Goal: Task Accomplishment & Management: Complete application form

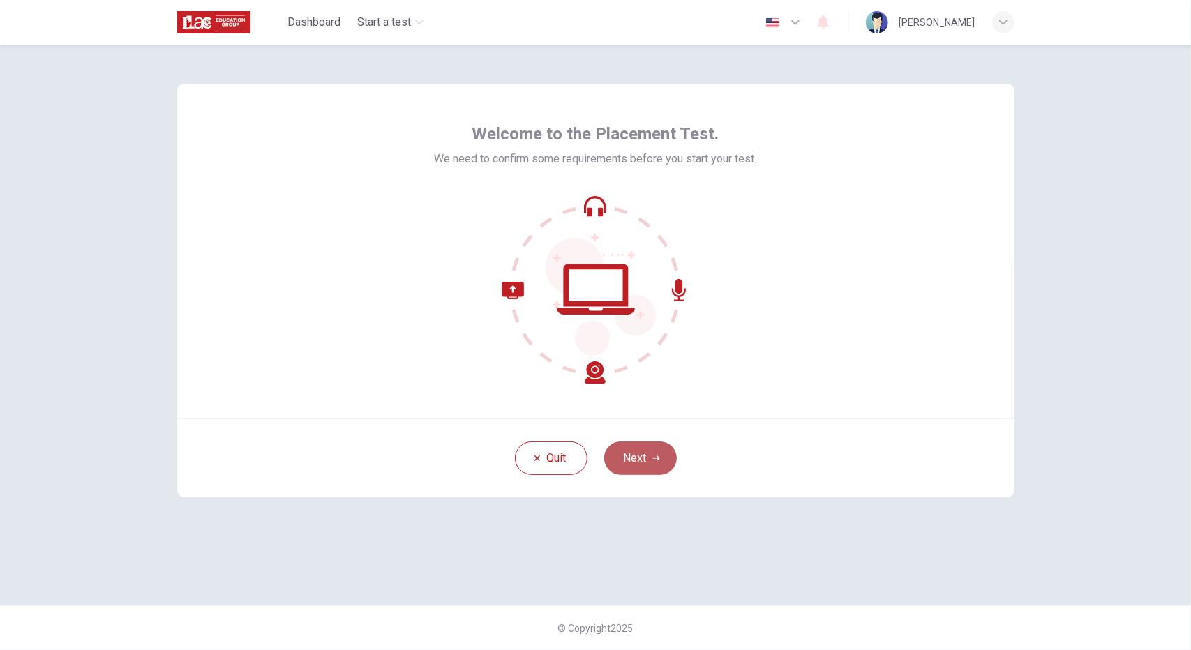
click at [642, 455] on button "Next" at bounding box center [640, 458] width 73 height 33
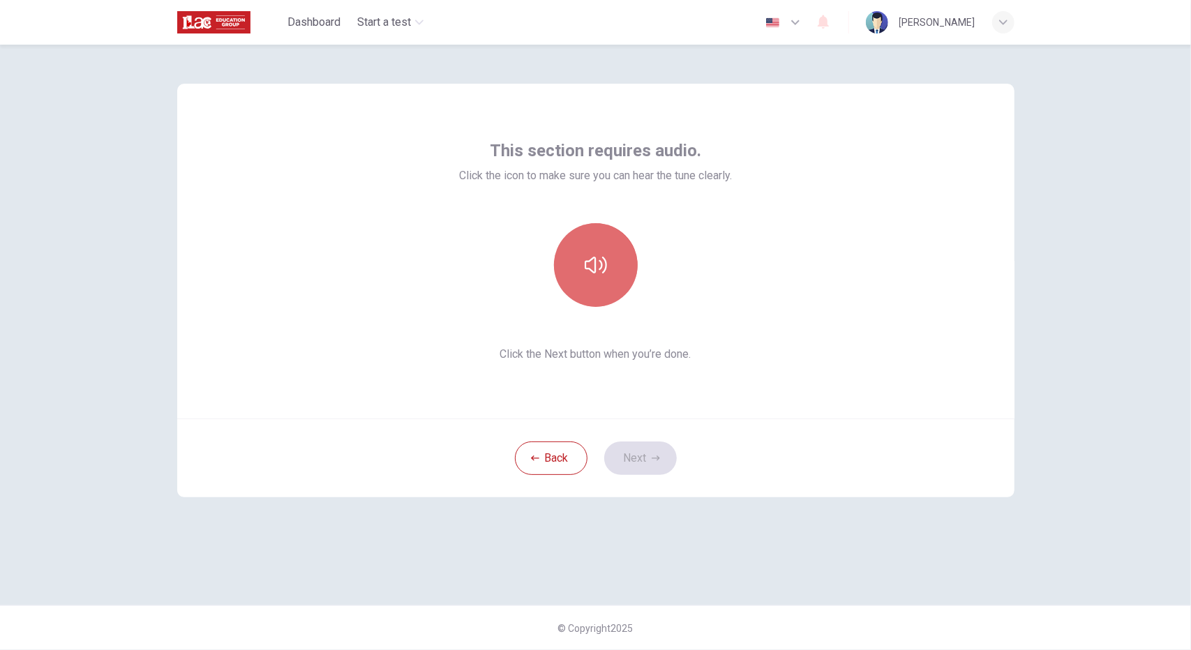
click at [611, 277] on button "button" at bounding box center [596, 265] width 84 height 84
click at [616, 250] on button "button" at bounding box center [596, 265] width 84 height 84
click at [616, 253] on button "button" at bounding box center [596, 265] width 84 height 84
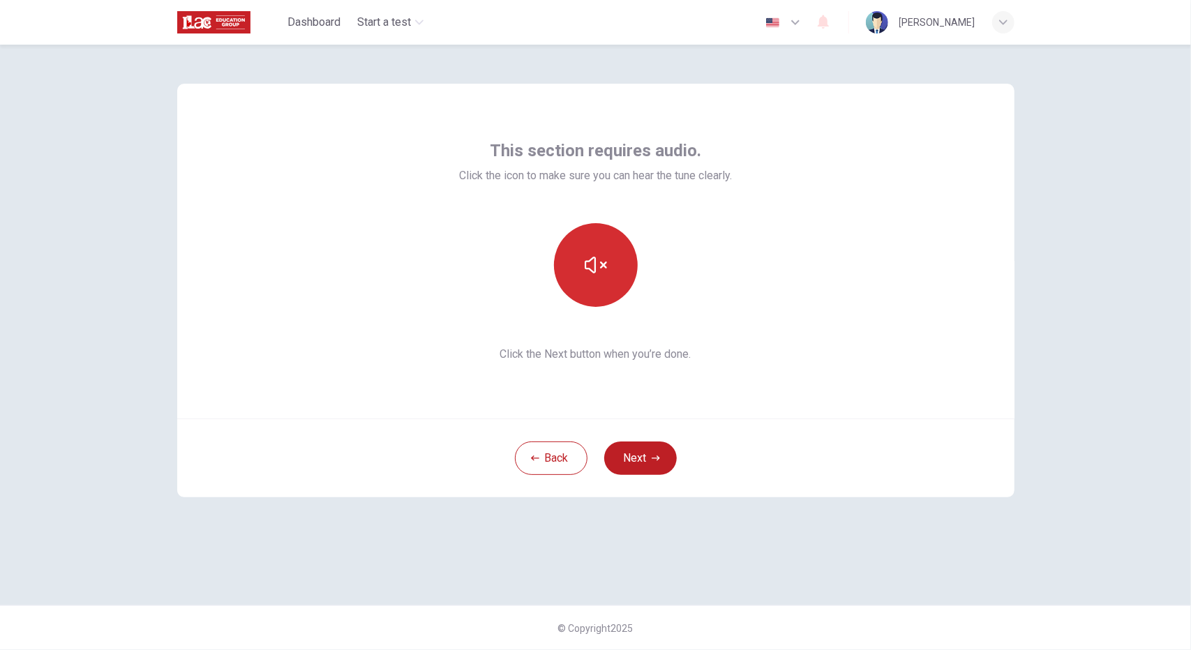
click at [616, 253] on button "button" at bounding box center [596, 265] width 84 height 84
click at [610, 253] on button "button" at bounding box center [596, 265] width 84 height 84
click at [614, 283] on button "button" at bounding box center [596, 265] width 84 height 84
click at [614, 285] on button "button" at bounding box center [596, 265] width 84 height 84
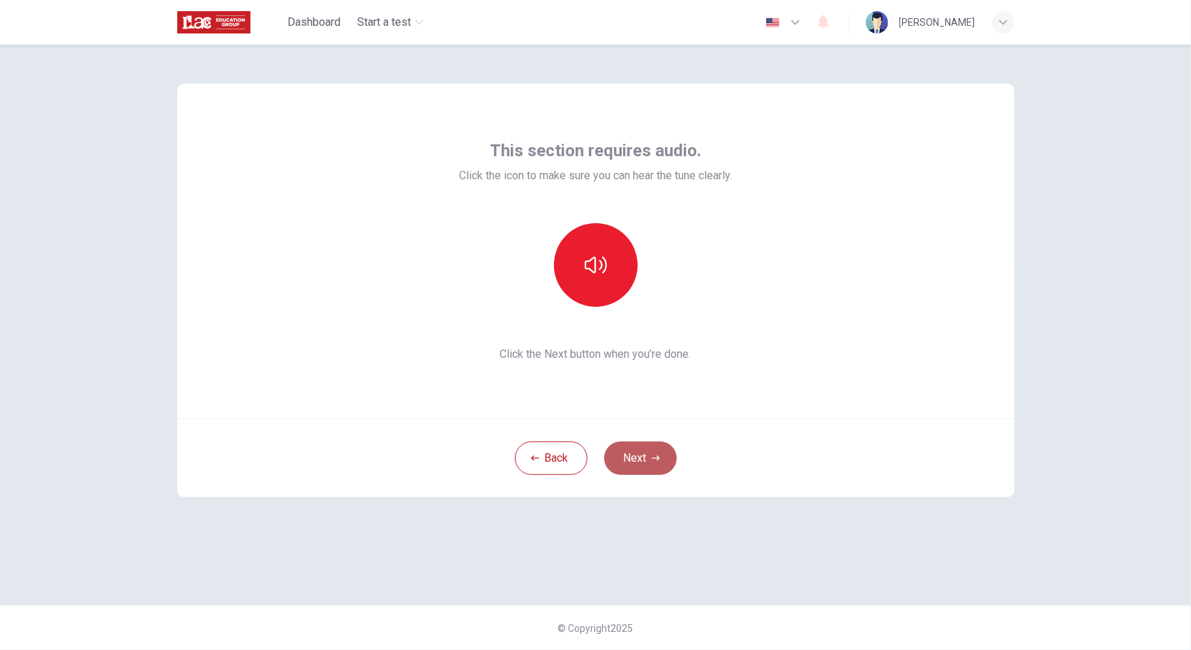
click at [640, 461] on button "Next" at bounding box center [640, 458] width 73 height 33
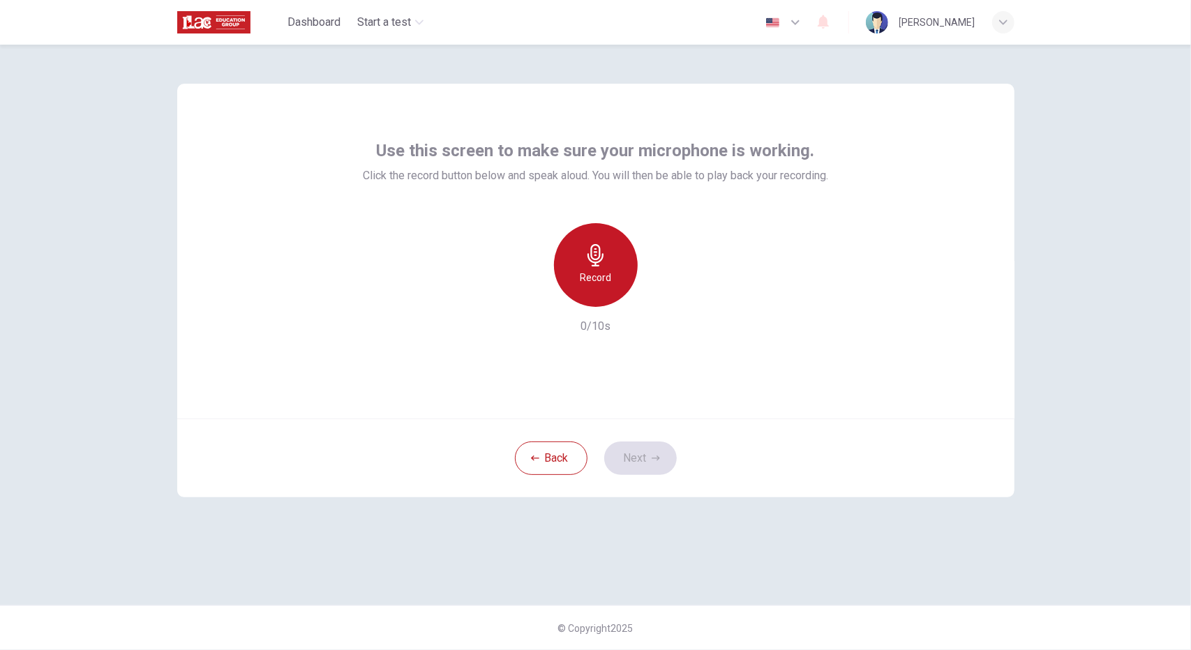
click at [596, 259] on icon "button" at bounding box center [595, 255] width 16 height 22
click at [640, 442] on button "Next" at bounding box center [640, 458] width 73 height 33
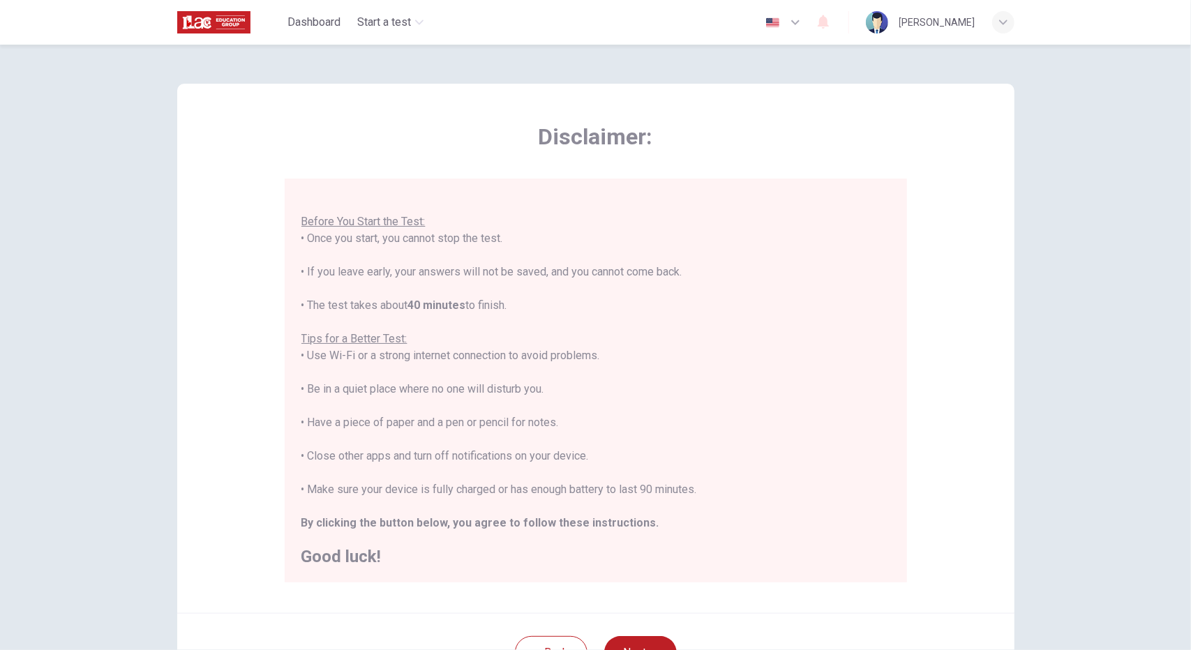
scroll to position [126, 0]
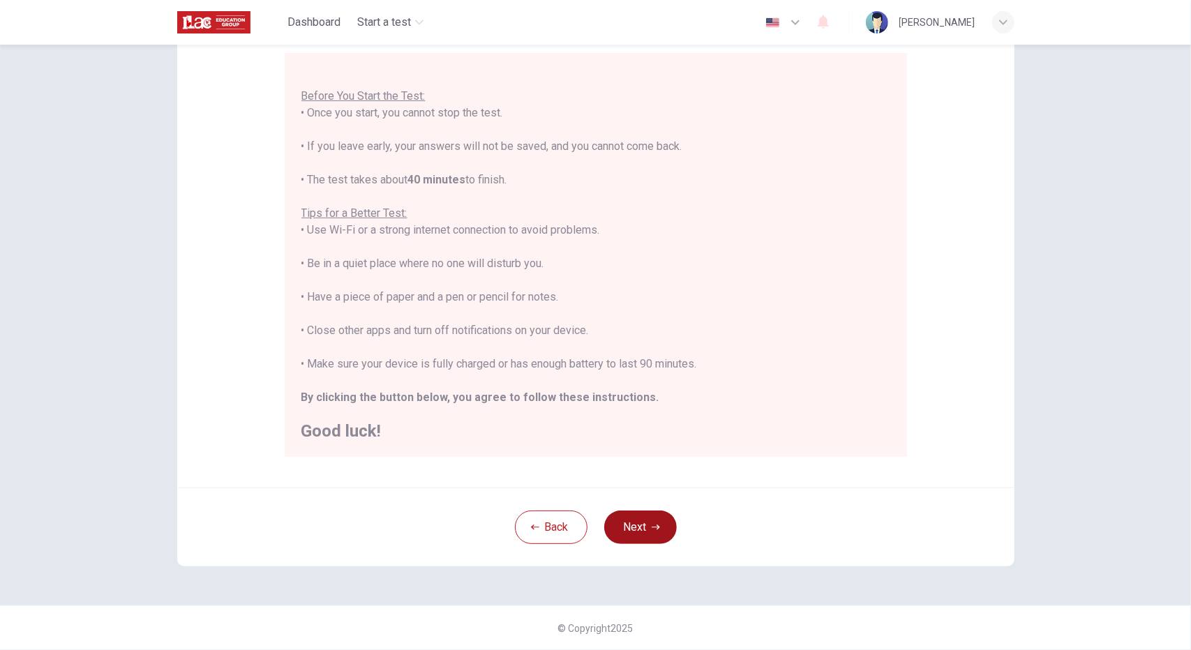
click at [638, 522] on button "Next" at bounding box center [640, 527] width 73 height 33
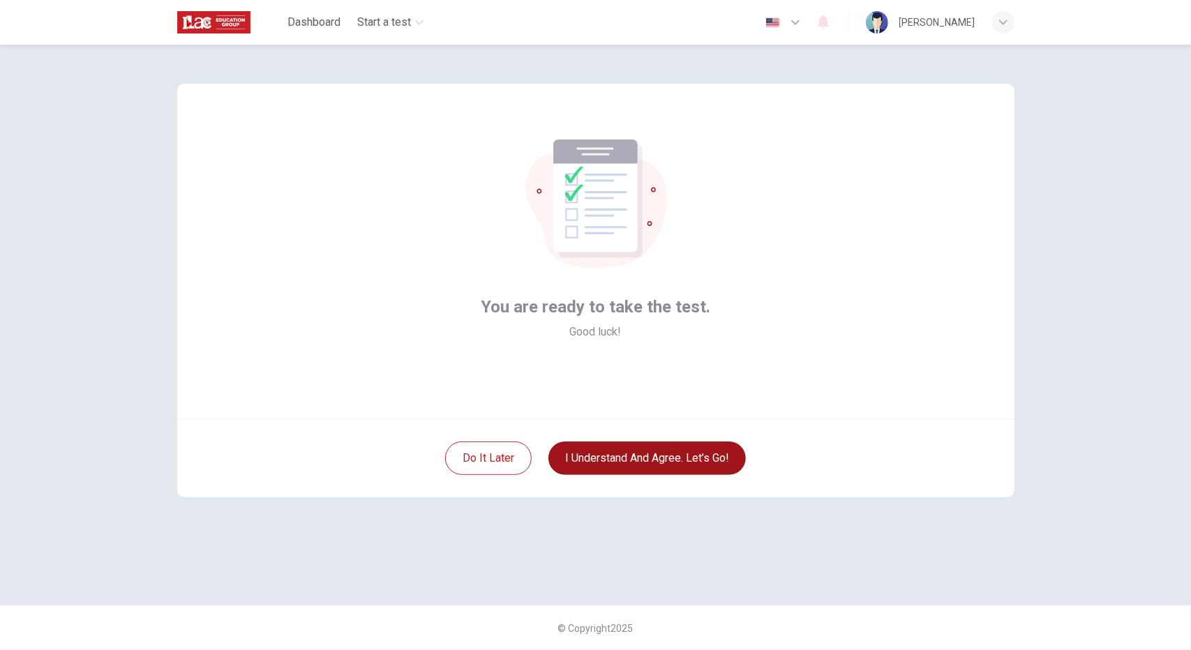
scroll to position [0, 0]
click at [638, 460] on button "I understand and agree. Let’s go!" at bounding box center [646, 458] width 197 height 33
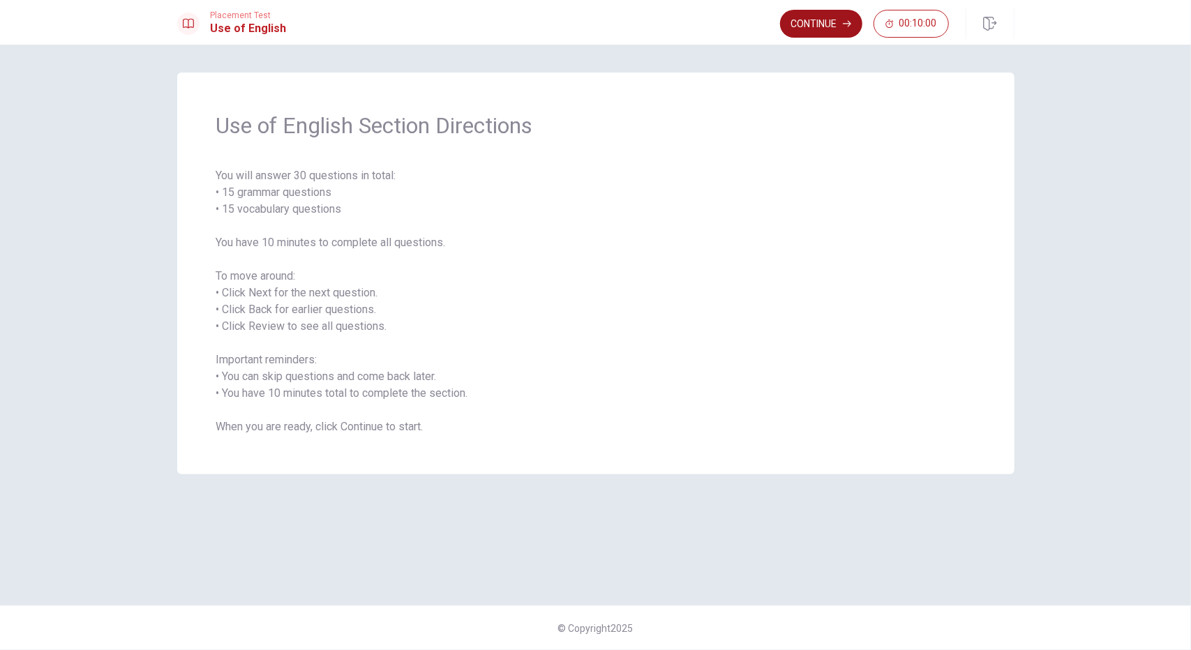
click at [808, 24] on button "Continue" at bounding box center [821, 24] width 82 height 28
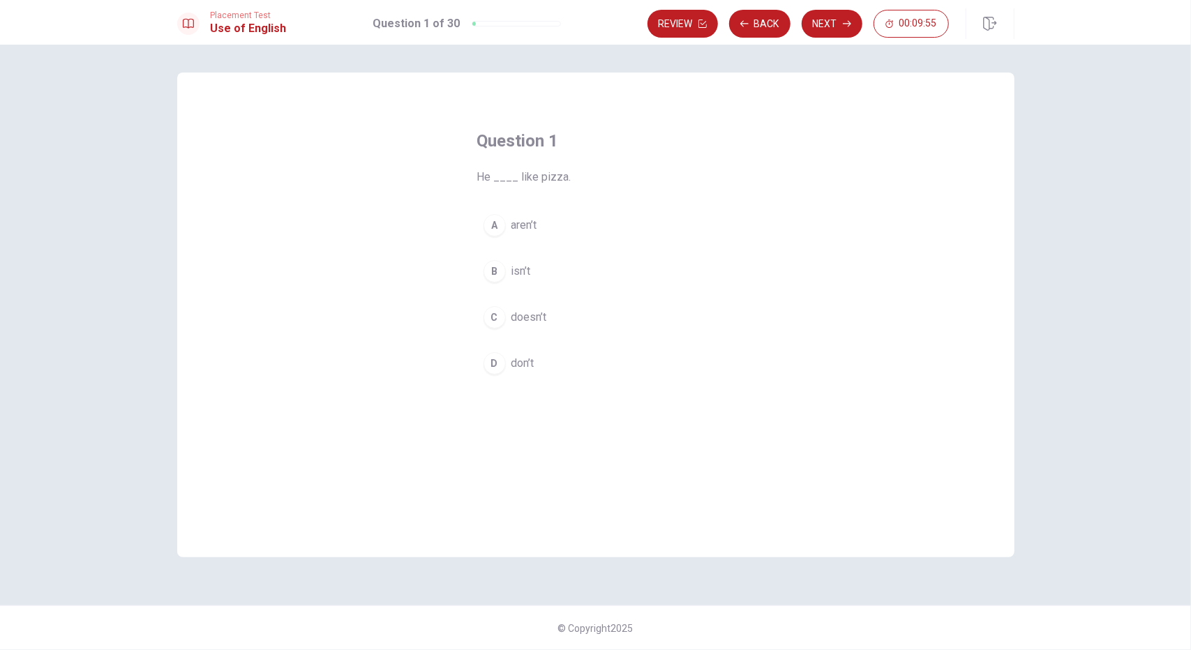
click at [502, 311] on div "C" at bounding box center [494, 317] width 22 height 22
click at [827, 23] on button "Next" at bounding box center [831, 24] width 61 height 28
click at [507, 217] on button "A were" at bounding box center [595, 225] width 237 height 35
click at [819, 23] on button "Next" at bounding box center [831, 24] width 61 height 28
click at [788, 20] on button "Back" at bounding box center [759, 24] width 61 height 28
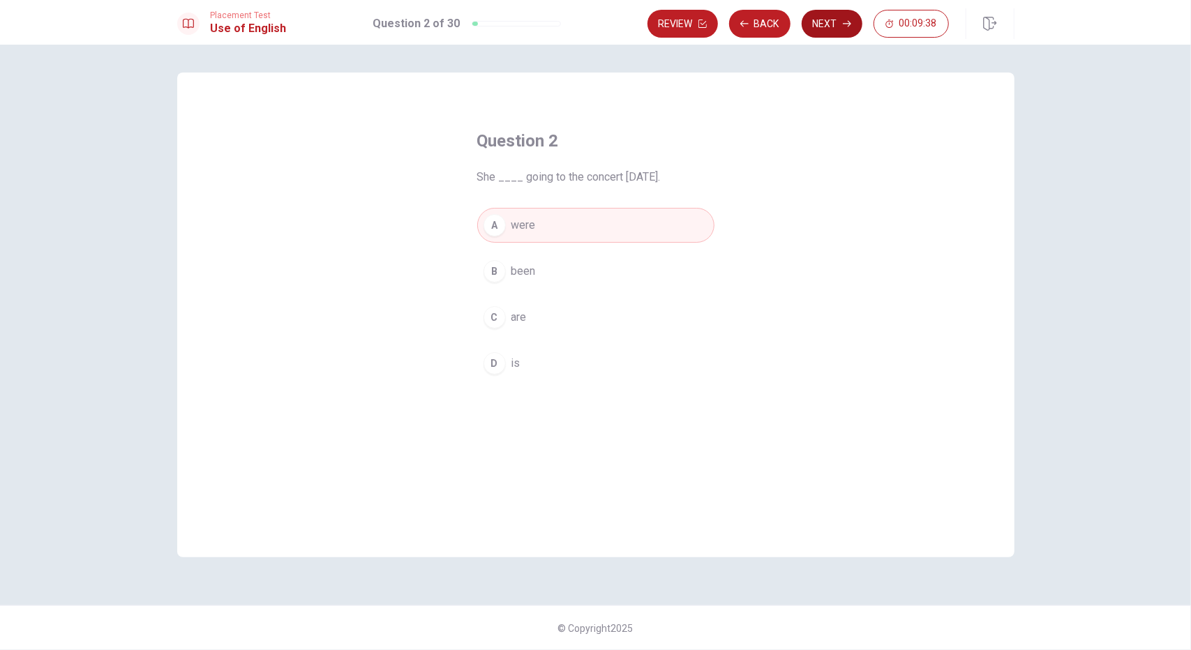
click at [843, 16] on button "Next" at bounding box center [831, 24] width 61 height 28
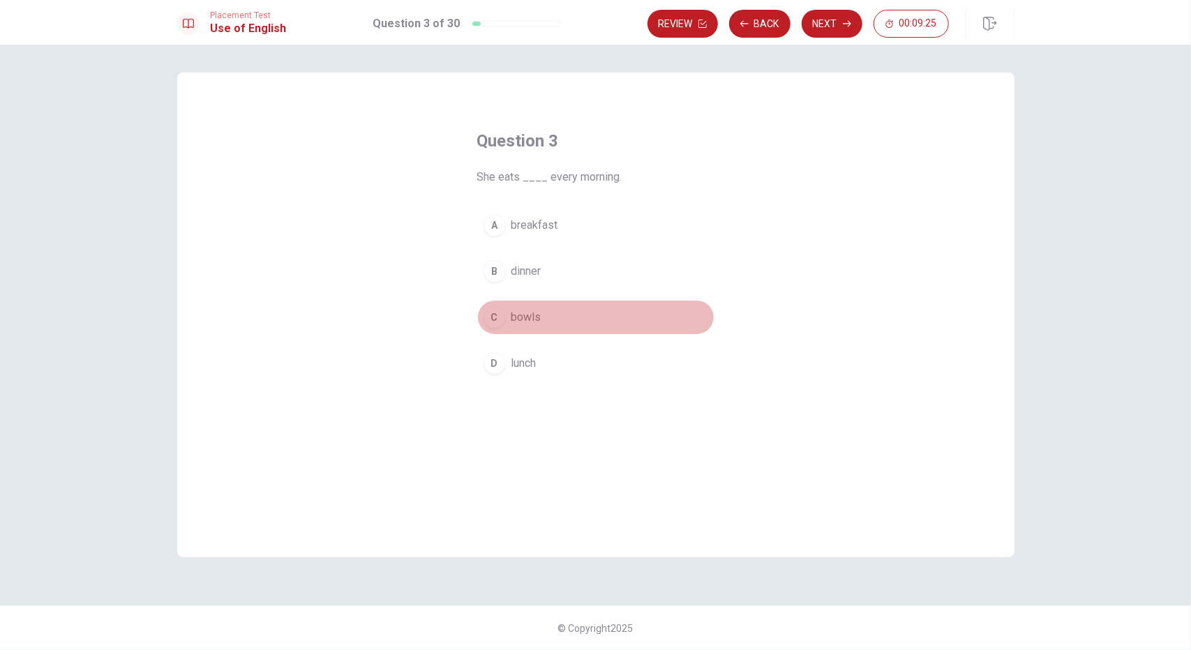
click at [516, 324] on button "C bowls" at bounding box center [595, 317] width 237 height 35
click at [833, 26] on button "Next" at bounding box center [831, 24] width 61 height 28
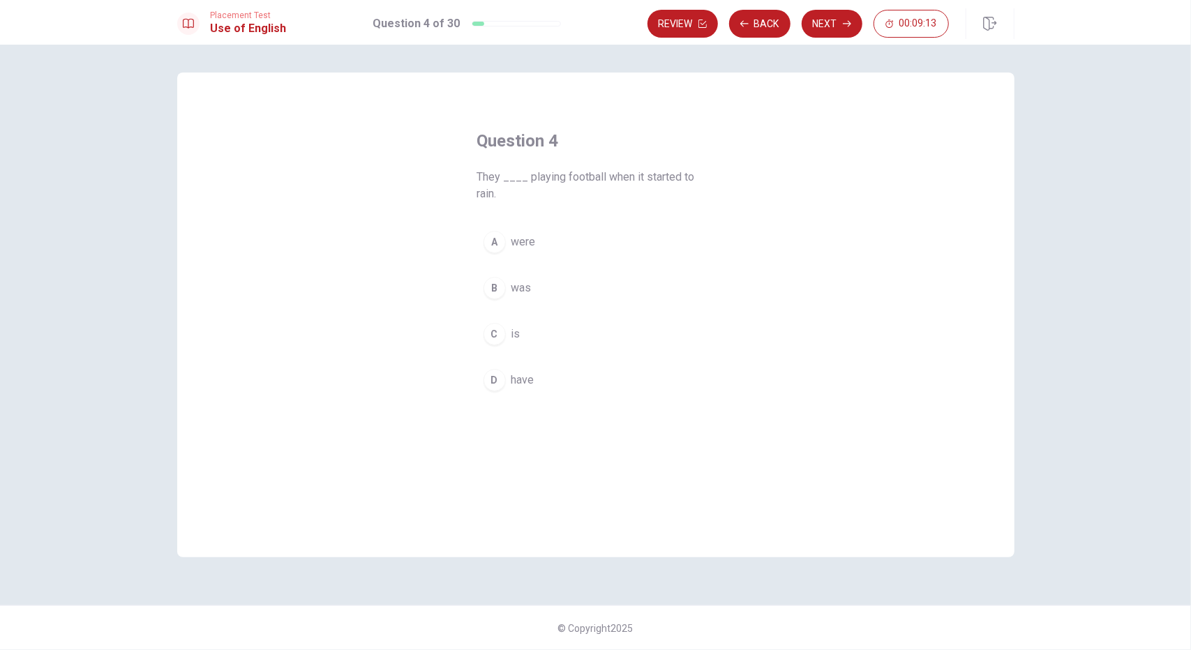
click at [497, 289] on div "B" at bounding box center [494, 288] width 22 height 22
click at [827, 17] on button "Next" at bounding box center [831, 24] width 61 height 28
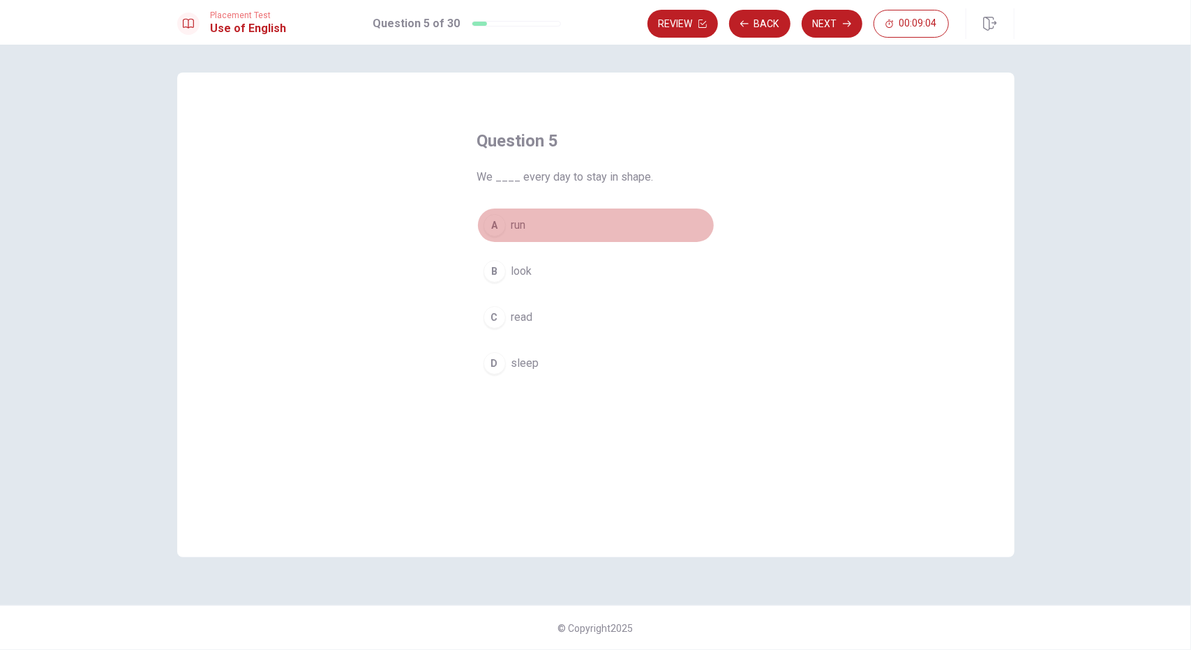
click at [502, 236] on button "A run" at bounding box center [595, 225] width 237 height 35
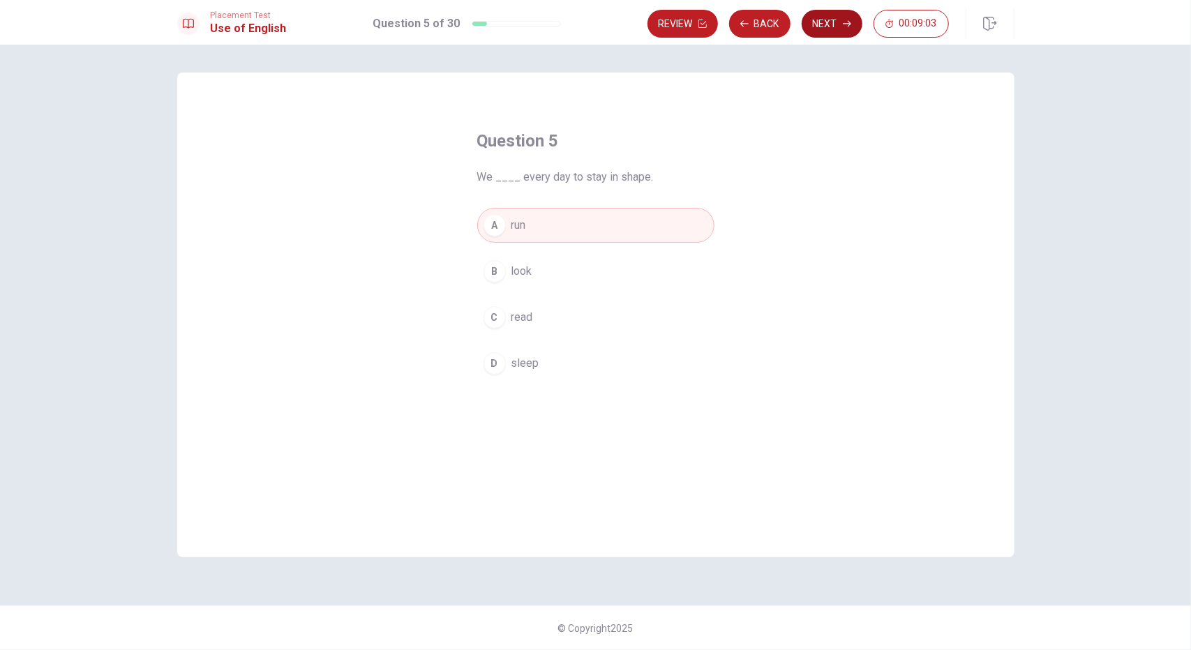
click at [839, 14] on button "Next" at bounding box center [831, 24] width 61 height 28
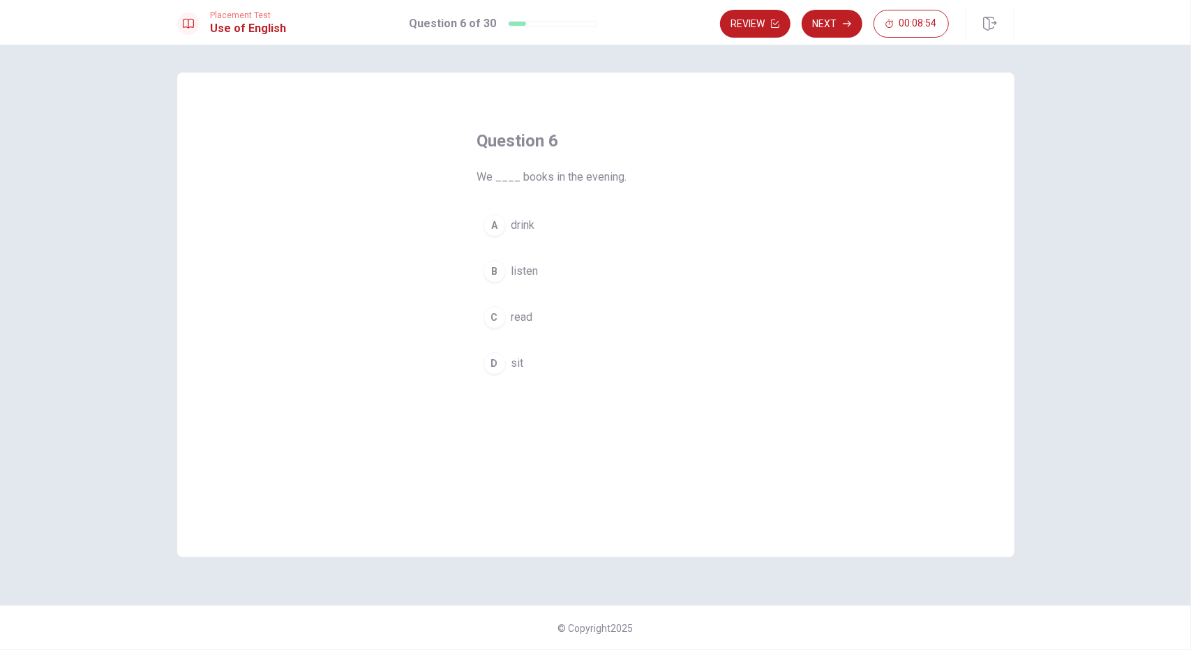
click at [499, 324] on div "C" at bounding box center [494, 317] width 22 height 22
click at [846, 18] on button "Next" at bounding box center [831, 24] width 61 height 28
click at [492, 230] on div "A" at bounding box center [494, 225] width 22 height 22
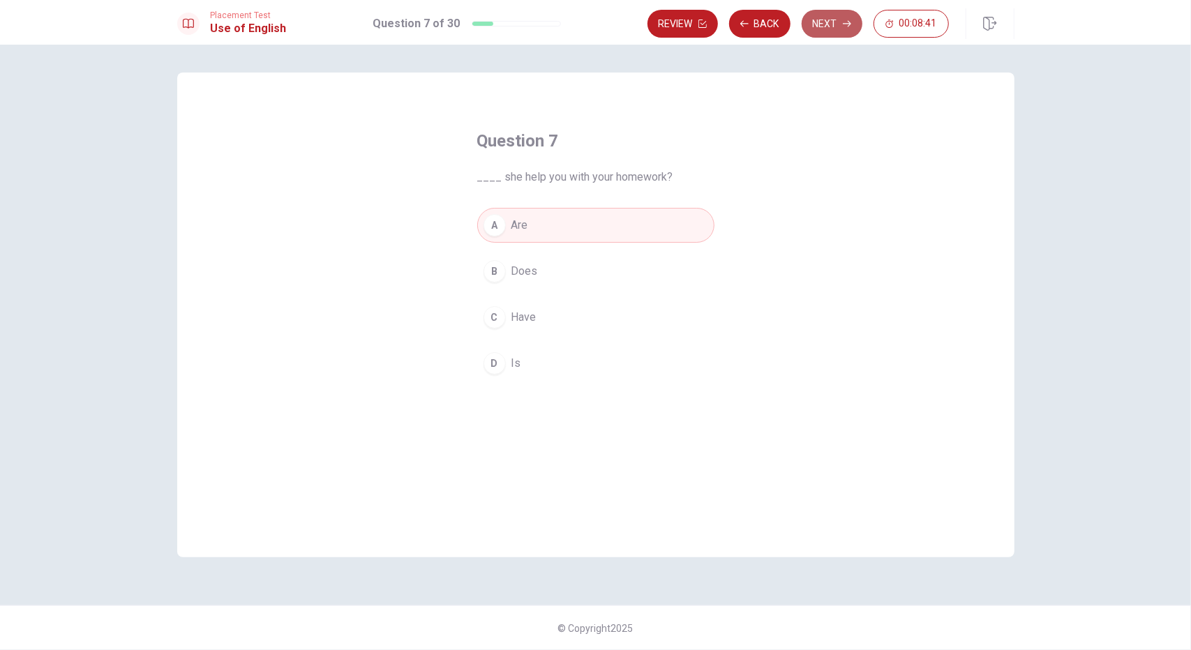
click at [815, 18] on button "Next" at bounding box center [831, 24] width 61 height 28
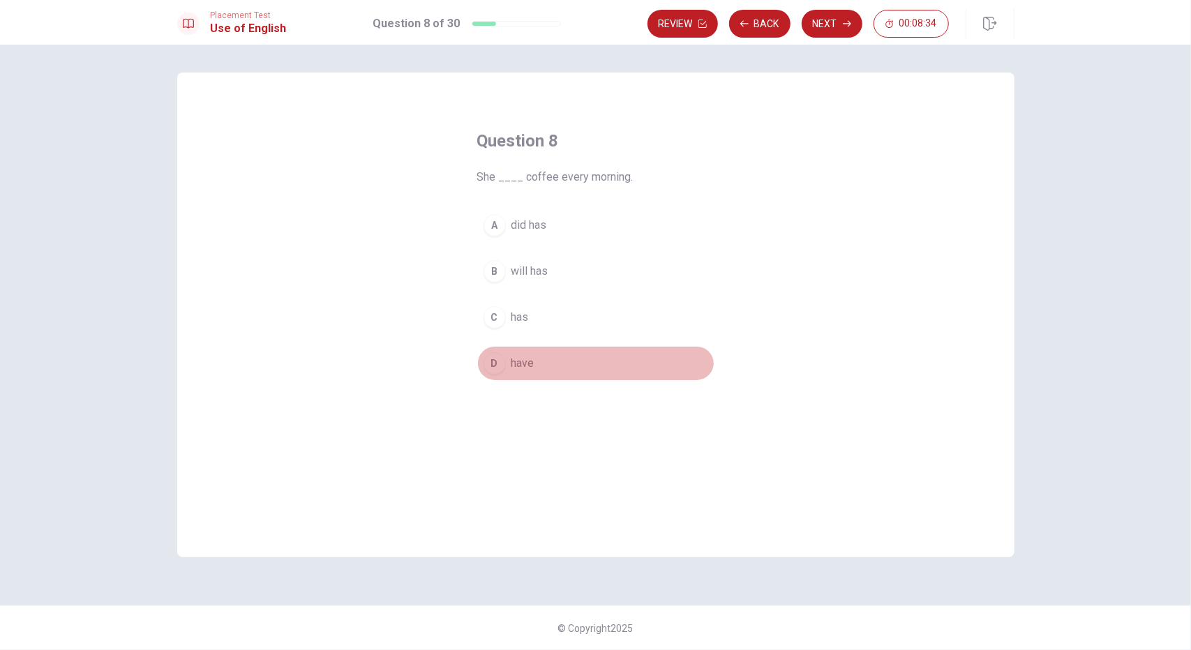
click at [491, 359] on div "D" at bounding box center [494, 363] width 22 height 22
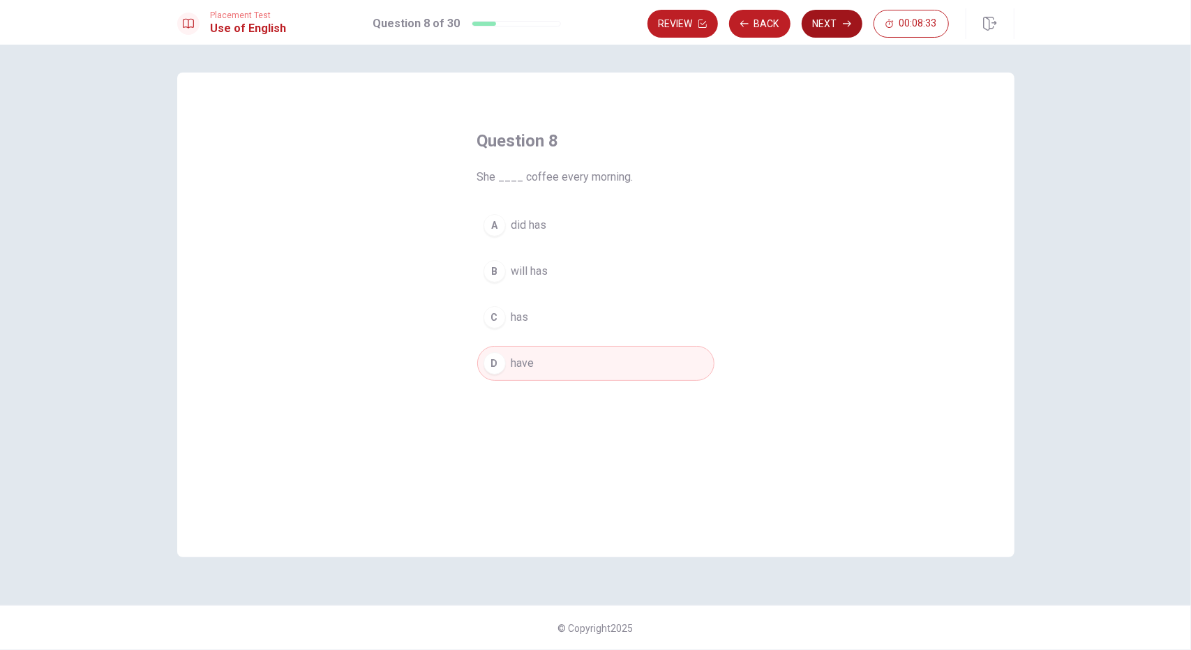
click at [822, 35] on button "Next" at bounding box center [831, 24] width 61 height 28
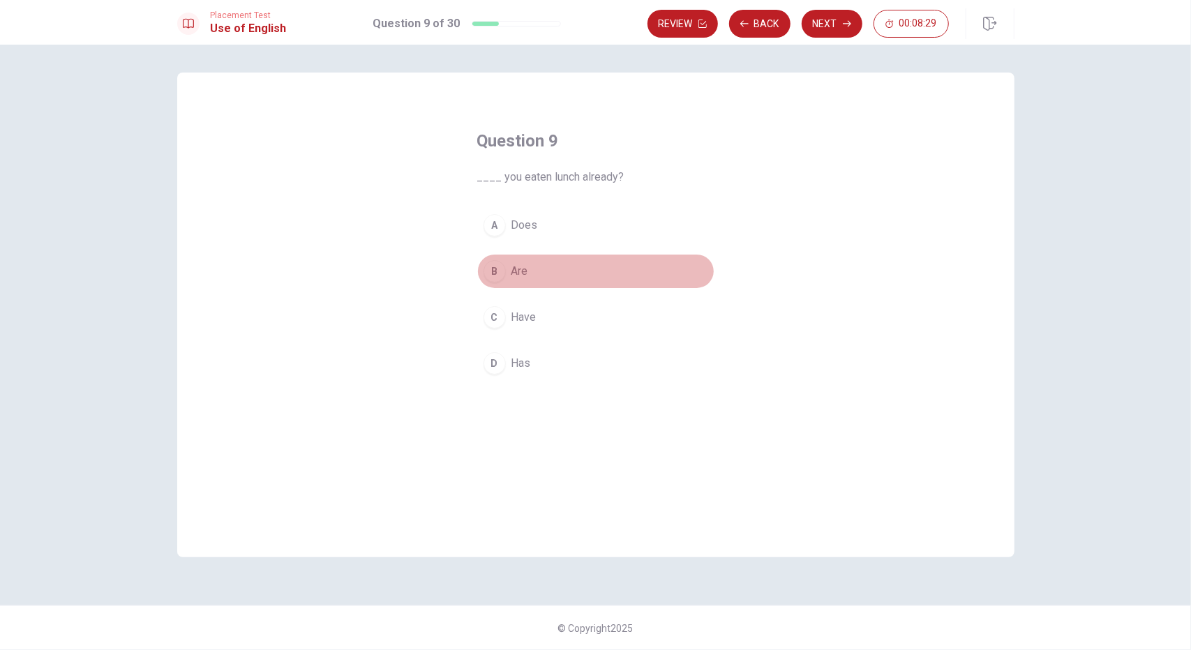
click at [506, 280] on button "B Are" at bounding box center [595, 271] width 237 height 35
click at [827, 15] on button "Next" at bounding box center [831, 24] width 61 height 28
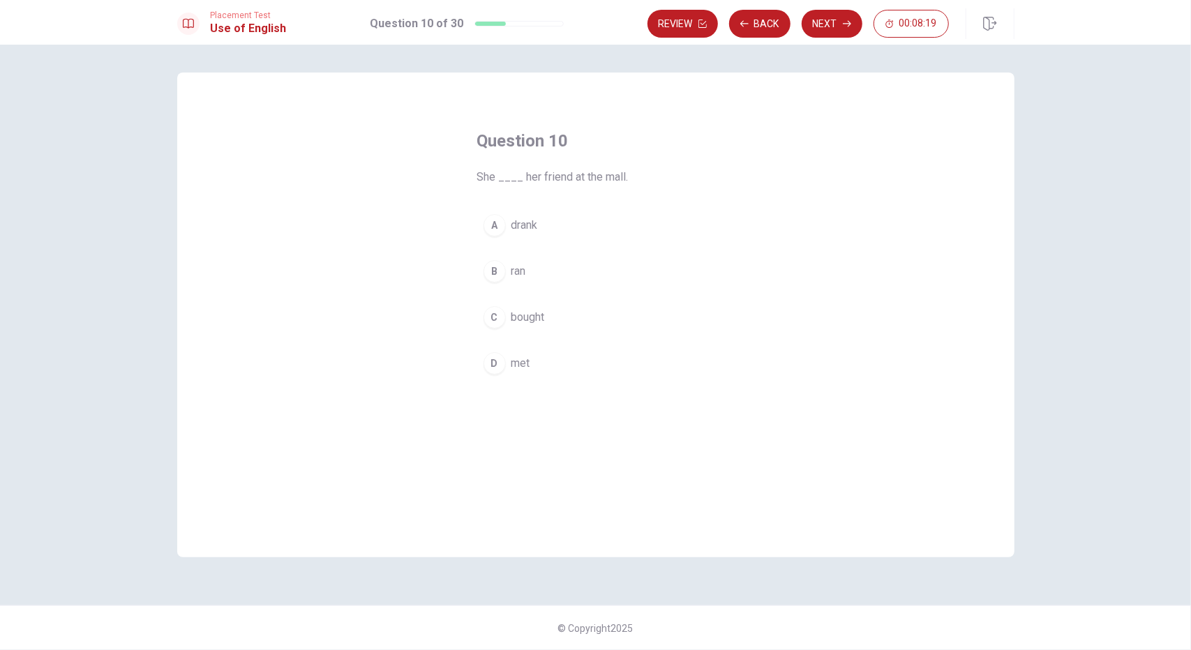
click at [492, 260] on div "B" at bounding box center [494, 271] width 22 height 22
click at [481, 361] on button "D met" at bounding box center [595, 363] width 237 height 35
click at [829, 24] on button "Next" at bounding box center [831, 24] width 61 height 28
click at [491, 224] on div "A" at bounding box center [494, 225] width 22 height 22
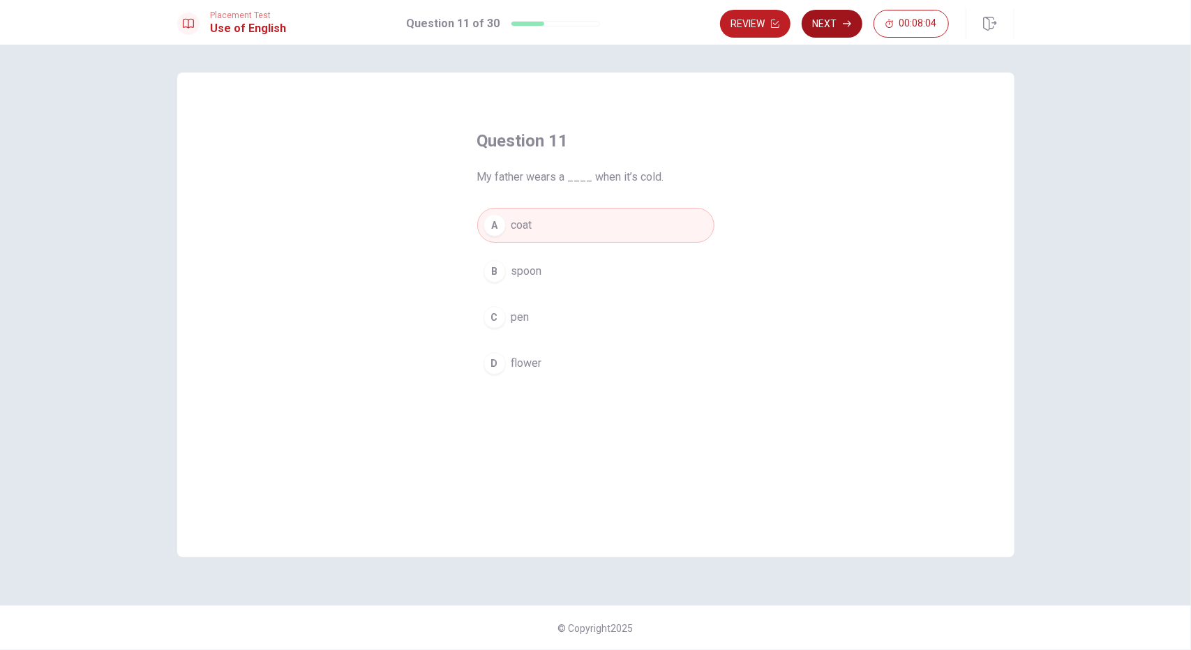
click at [841, 22] on button "Next" at bounding box center [831, 24] width 61 height 28
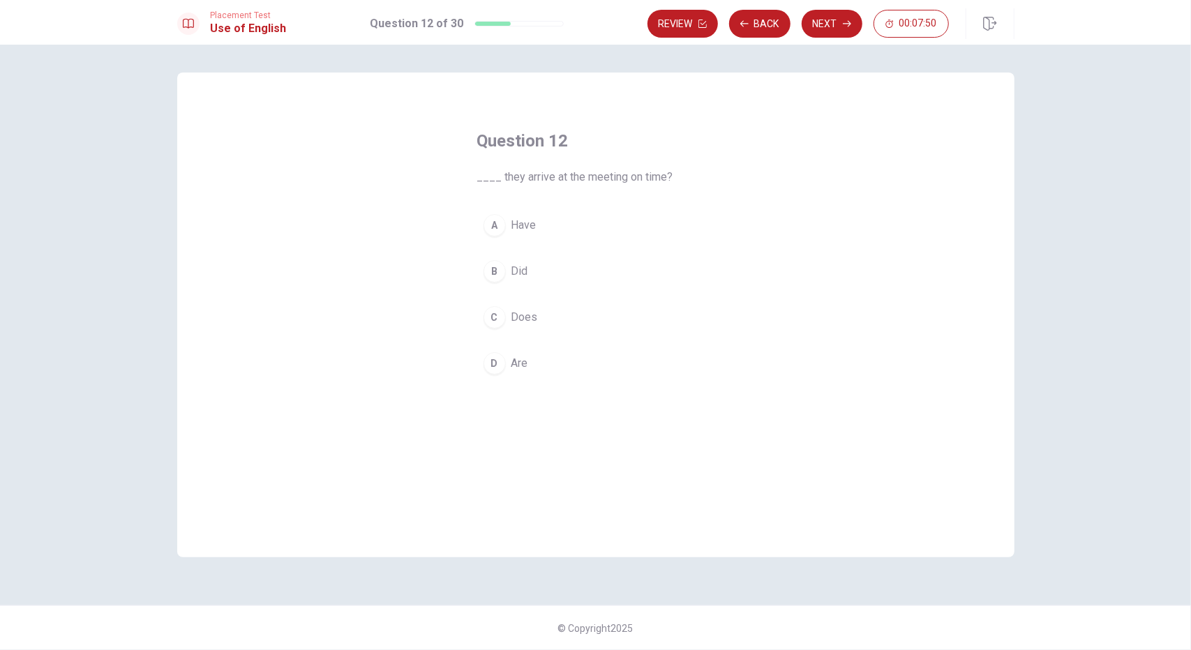
click at [489, 369] on div "D" at bounding box center [494, 363] width 22 height 22
click at [822, 27] on button "Next" at bounding box center [831, 24] width 61 height 28
click at [557, 269] on button "B Sell" at bounding box center [595, 271] width 237 height 35
click at [823, 24] on button "Next" at bounding box center [831, 24] width 61 height 28
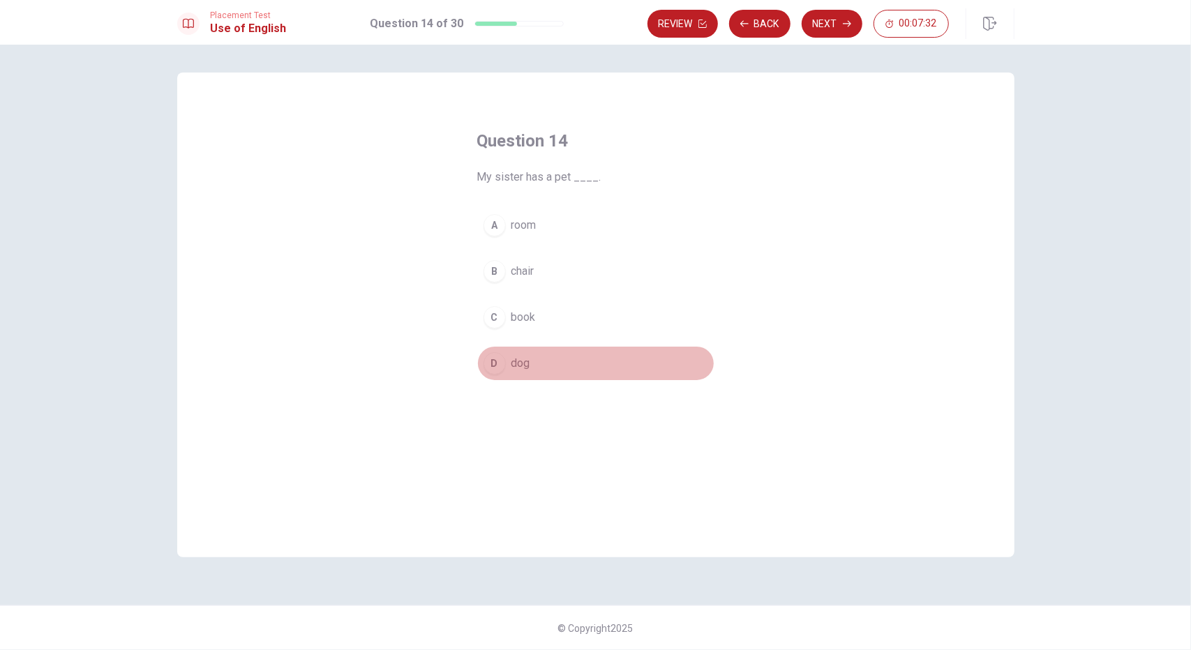
click at [490, 372] on button "D dog" at bounding box center [595, 363] width 237 height 35
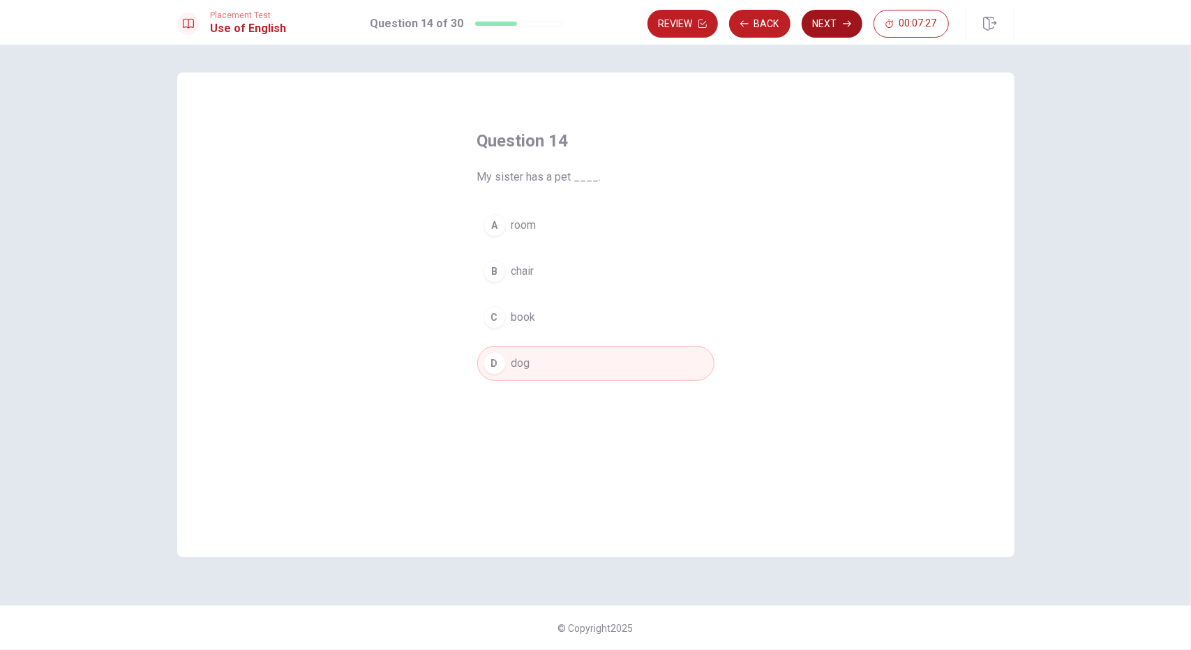
click at [836, 22] on button "Next" at bounding box center [831, 24] width 61 height 28
click at [550, 322] on span "are buying" at bounding box center [536, 317] width 50 height 17
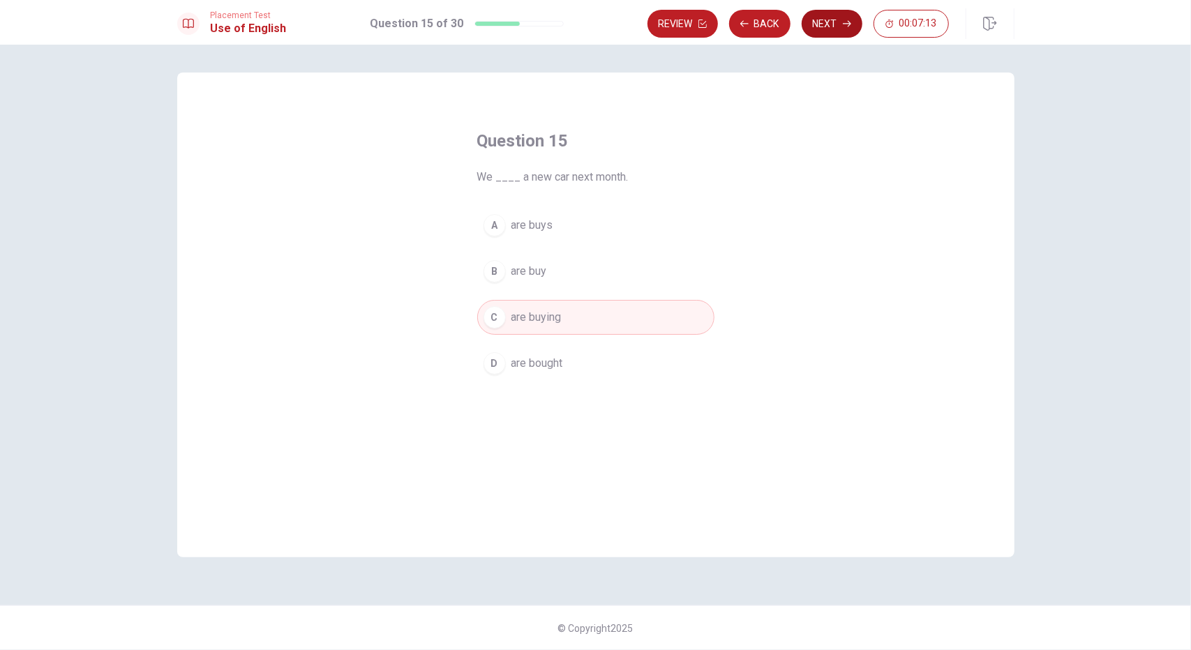
click at [824, 31] on button "Next" at bounding box center [831, 24] width 61 height 28
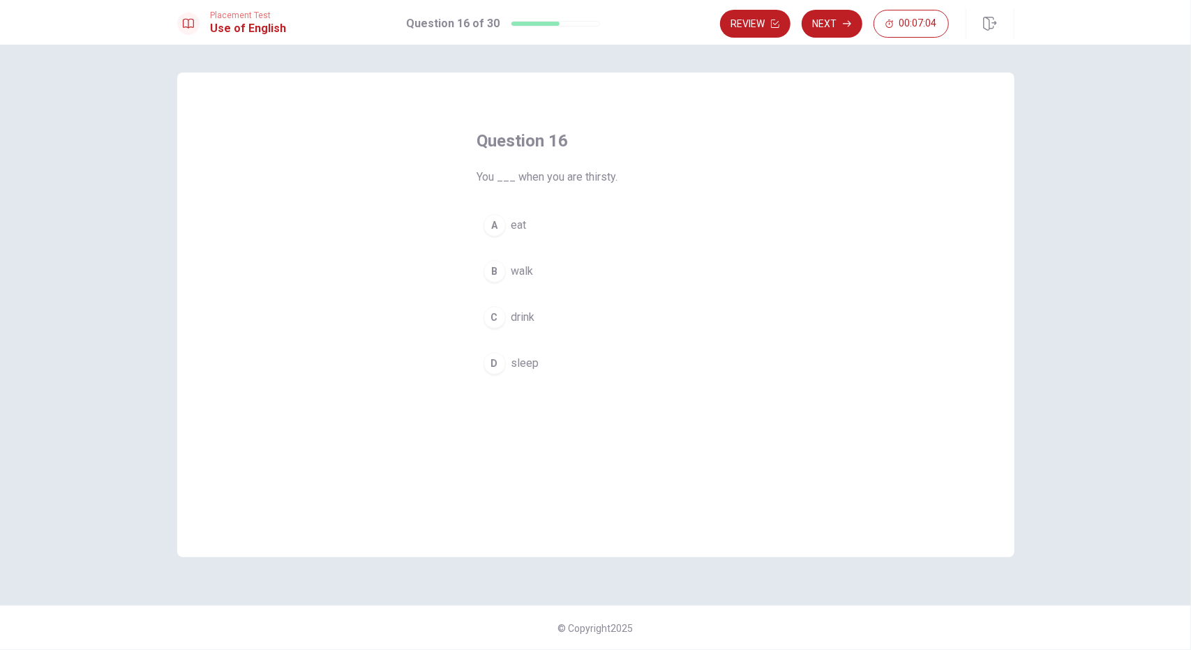
click at [525, 317] on span "drink" at bounding box center [523, 317] width 24 height 17
click at [829, 29] on button "Next" at bounding box center [831, 24] width 61 height 28
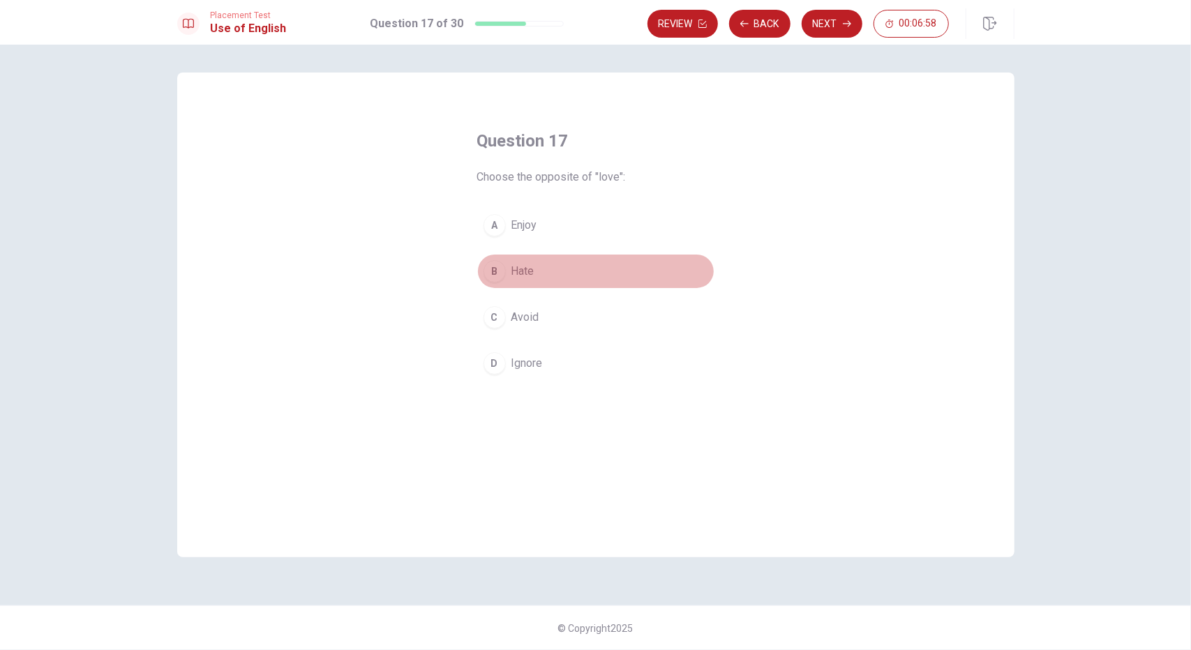
click at [504, 270] on div "B" at bounding box center [494, 271] width 22 height 22
click at [826, 24] on button "Next" at bounding box center [831, 24] width 61 height 28
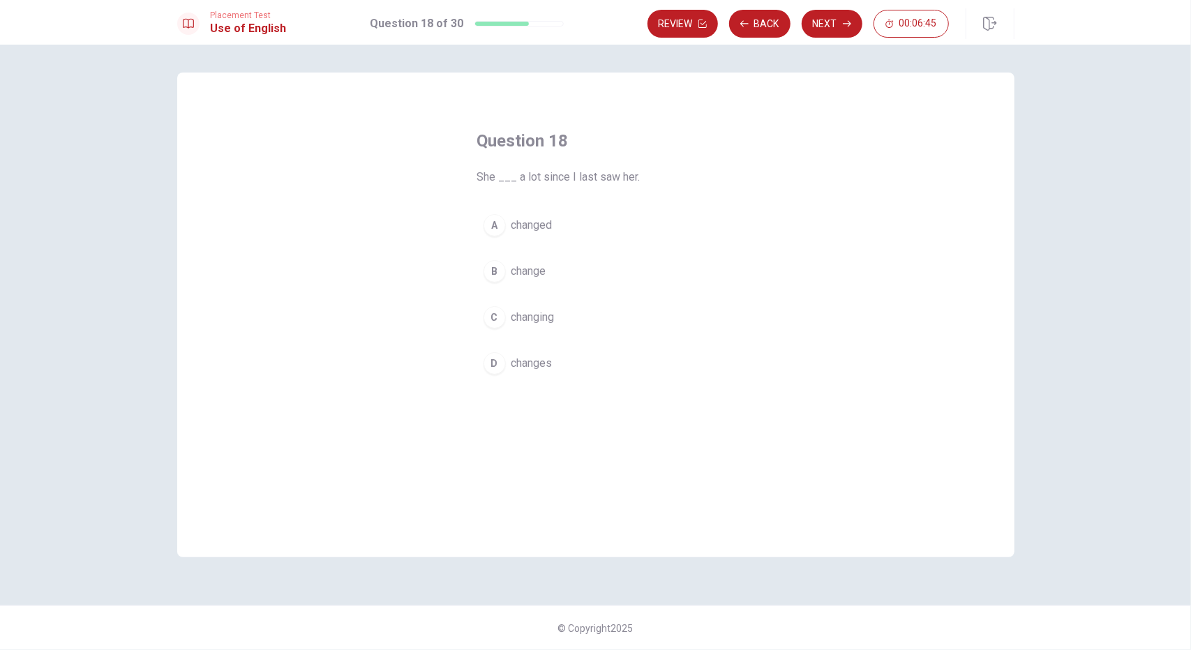
click at [491, 359] on div "D" at bounding box center [494, 363] width 22 height 22
click at [829, 31] on button "Next" at bounding box center [831, 24] width 61 height 28
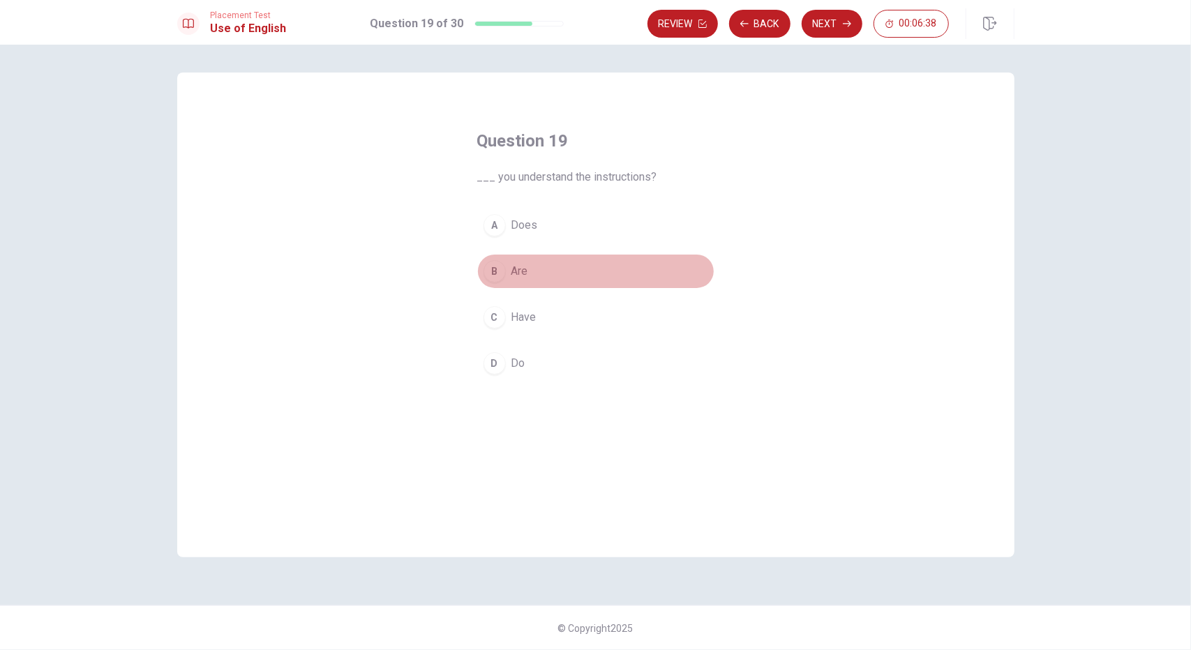
click at [491, 276] on div "B" at bounding box center [494, 271] width 22 height 22
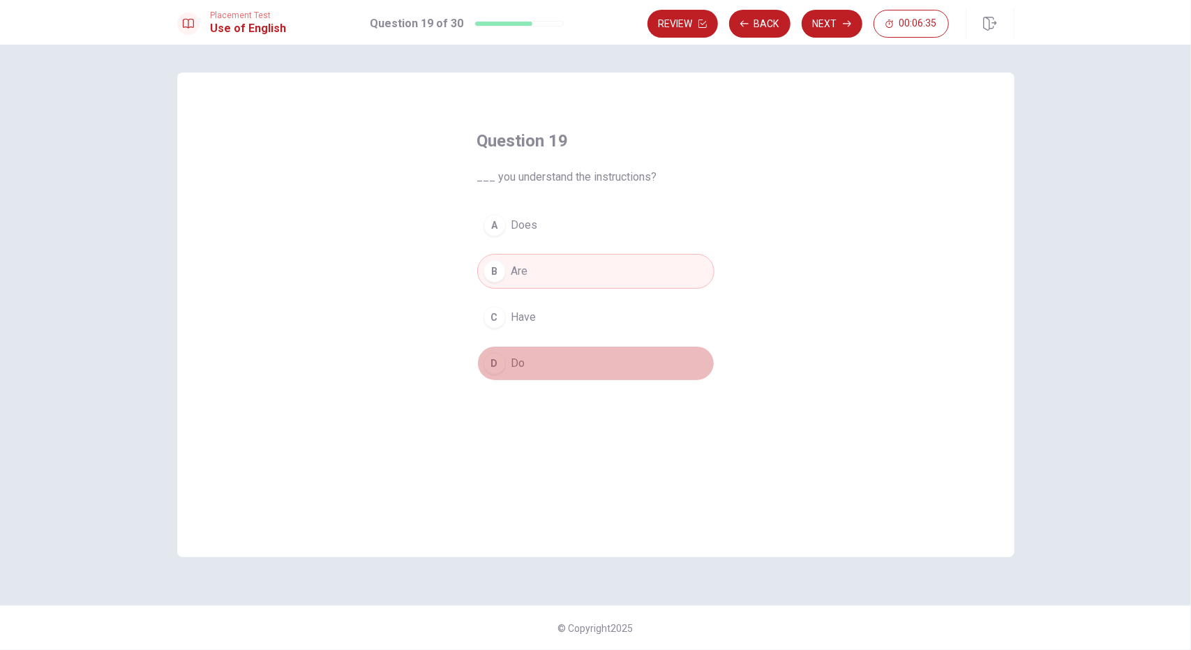
click at [508, 358] on button "D Do" at bounding box center [595, 363] width 237 height 35
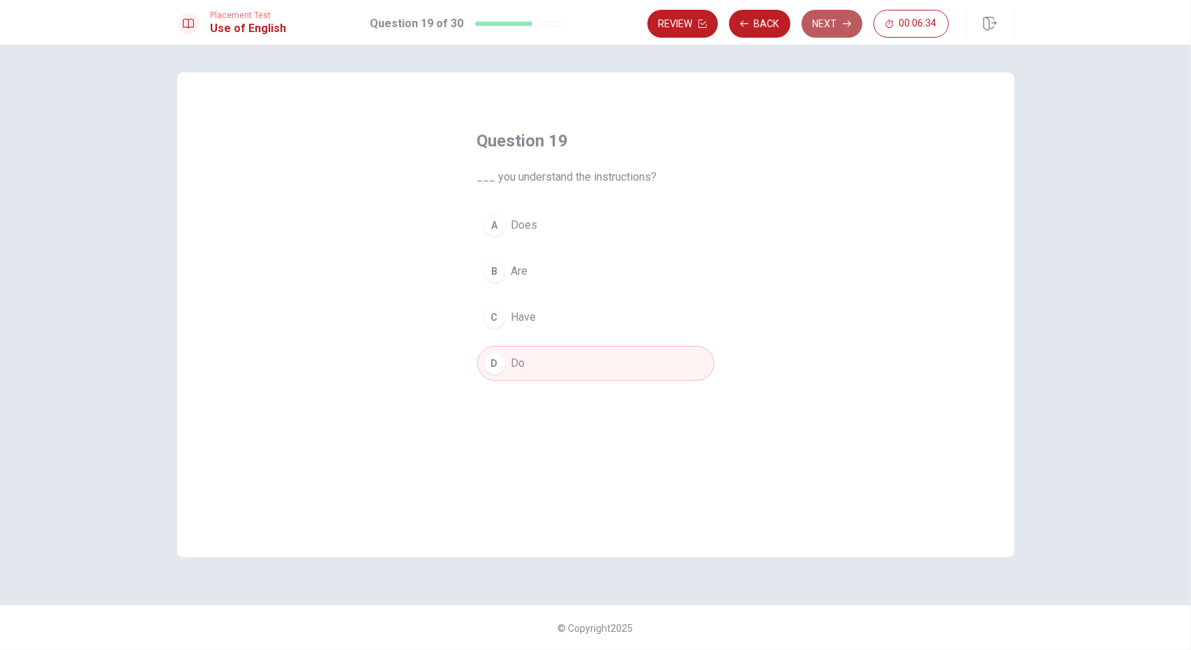
click at [846, 17] on button "Next" at bounding box center [831, 24] width 61 height 28
click at [491, 227] on div "A" at bounding box center [494, 225] width 22 height 22
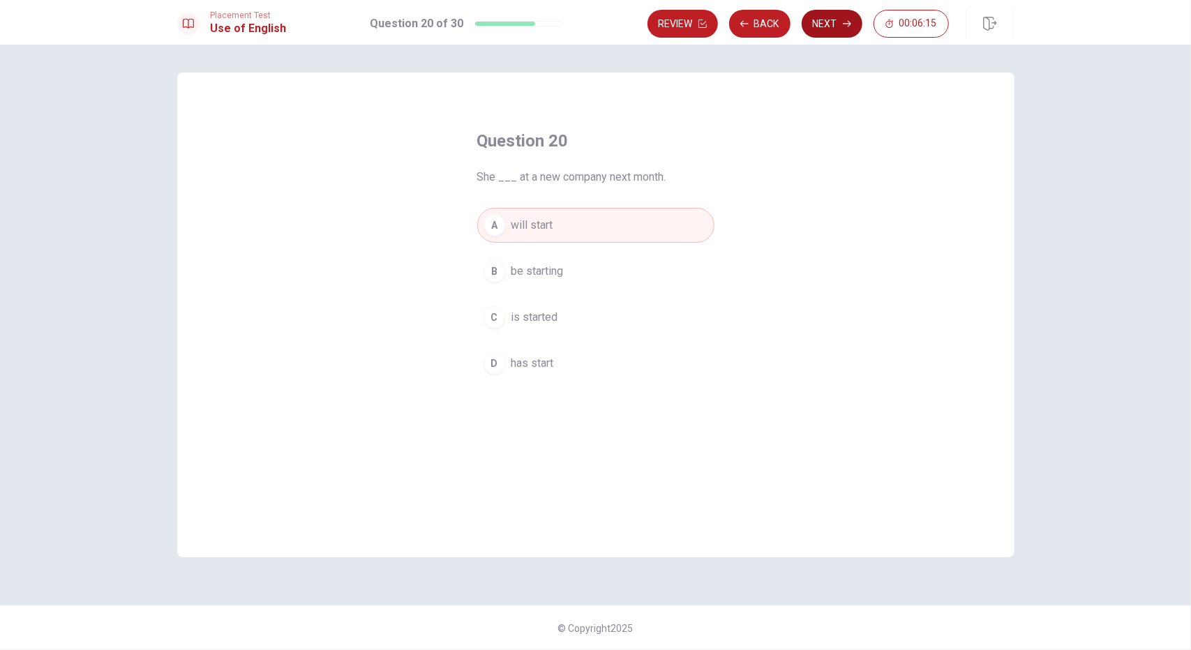
click at [836, 22] on button "Next" at bounding box center [831, 24] width 61 height 28
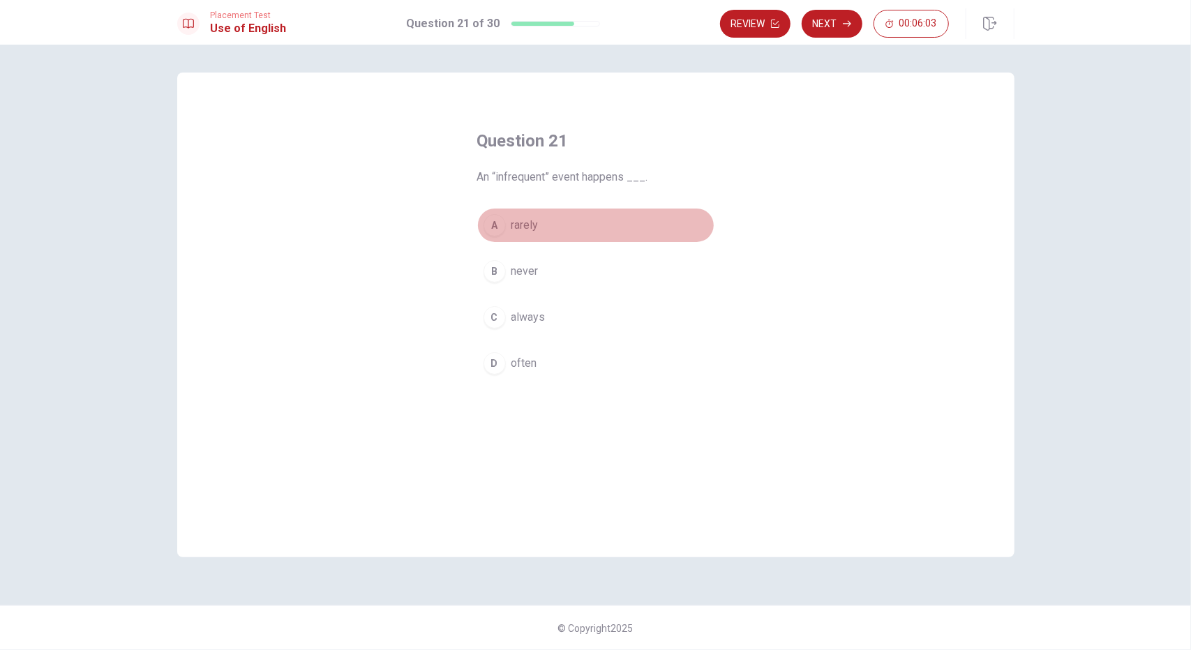
click at [492, 218] on div "A" at bounding box center [494, 225] width 22 height 22
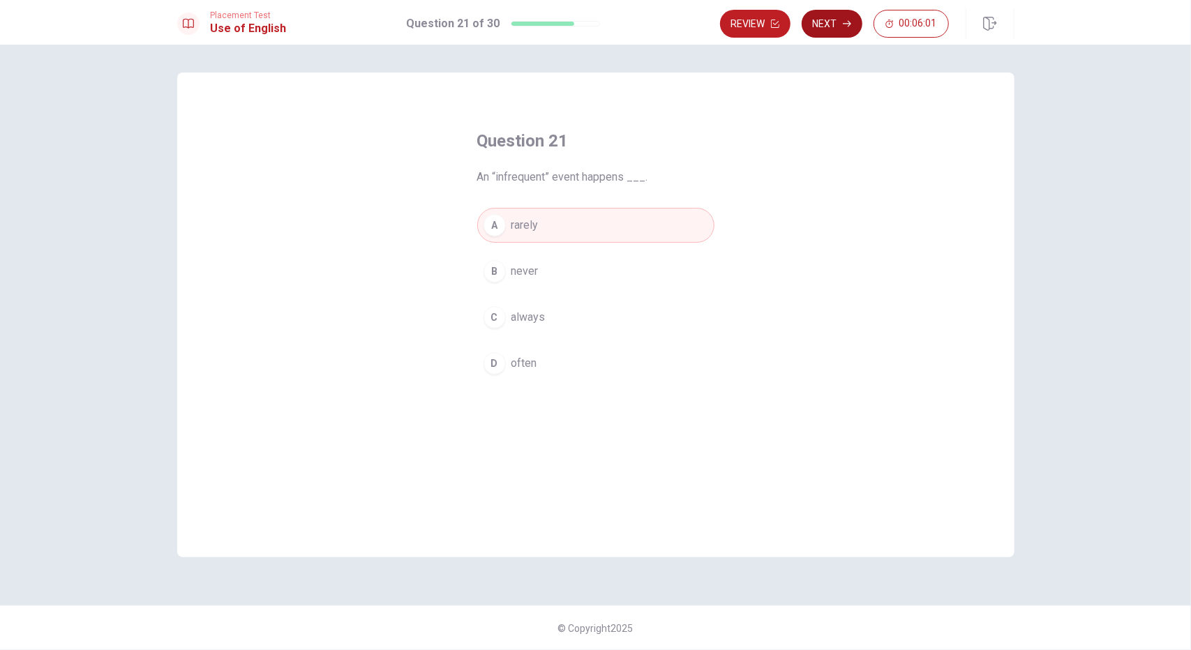
click at [837, 17] on button "Next" at bounding box center [831, 24] width 61 height 28
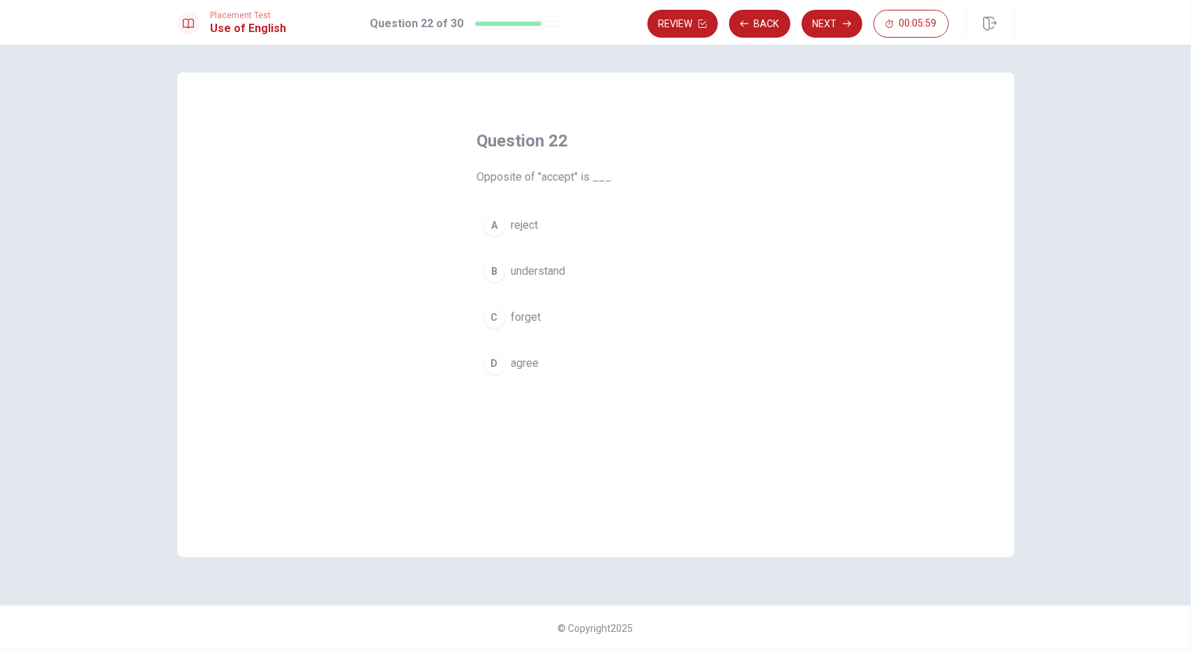
click at [523, 229] on span "reject" at bounding box center [524, 225] width 27 height 17
click at [842, 27] on button "Next" at bounding box center [831, 24] width 61 height 28
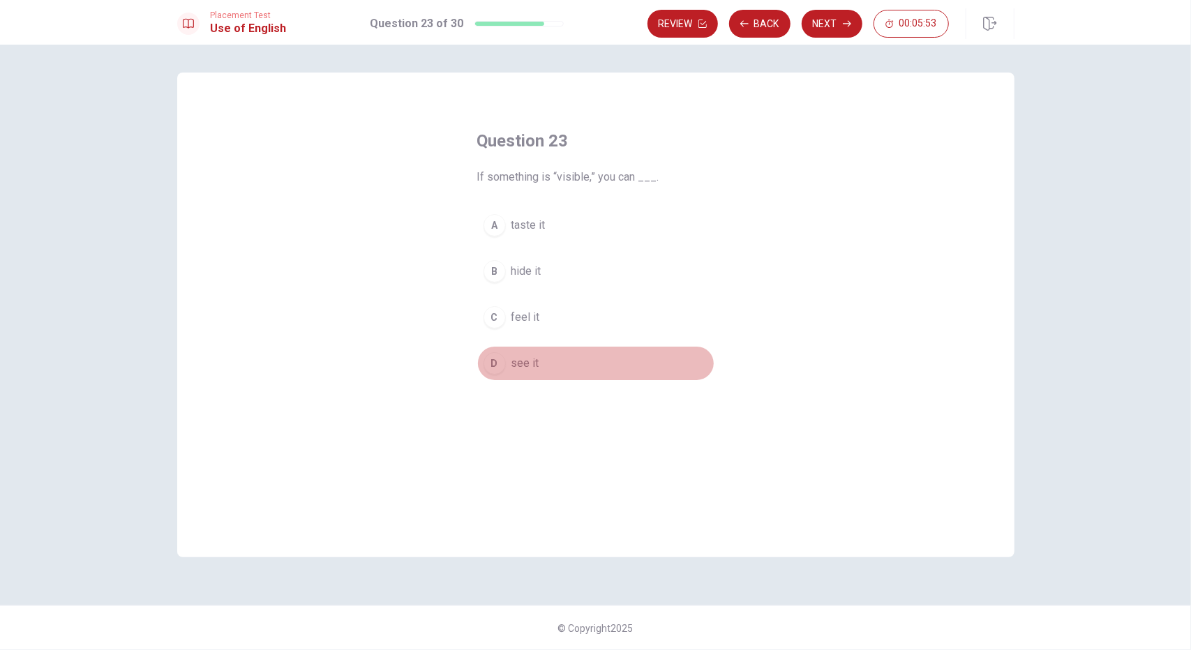
click at [505, 357] on button "D see it" at bounding box center [595, 363] width 237 height 35
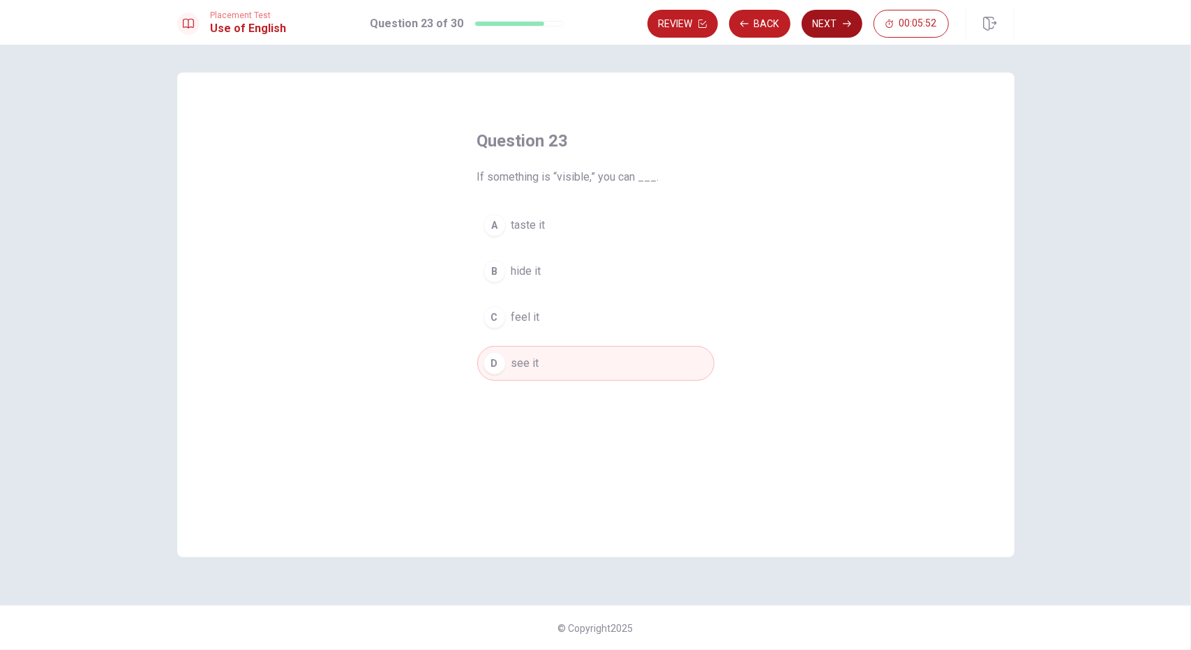
click at [813, 30] on button "Next" at bounding box center [831, 24] width 61 height 28
click at [502, 275] on div "B" at bounding box center [494, 271] width 22 height 22
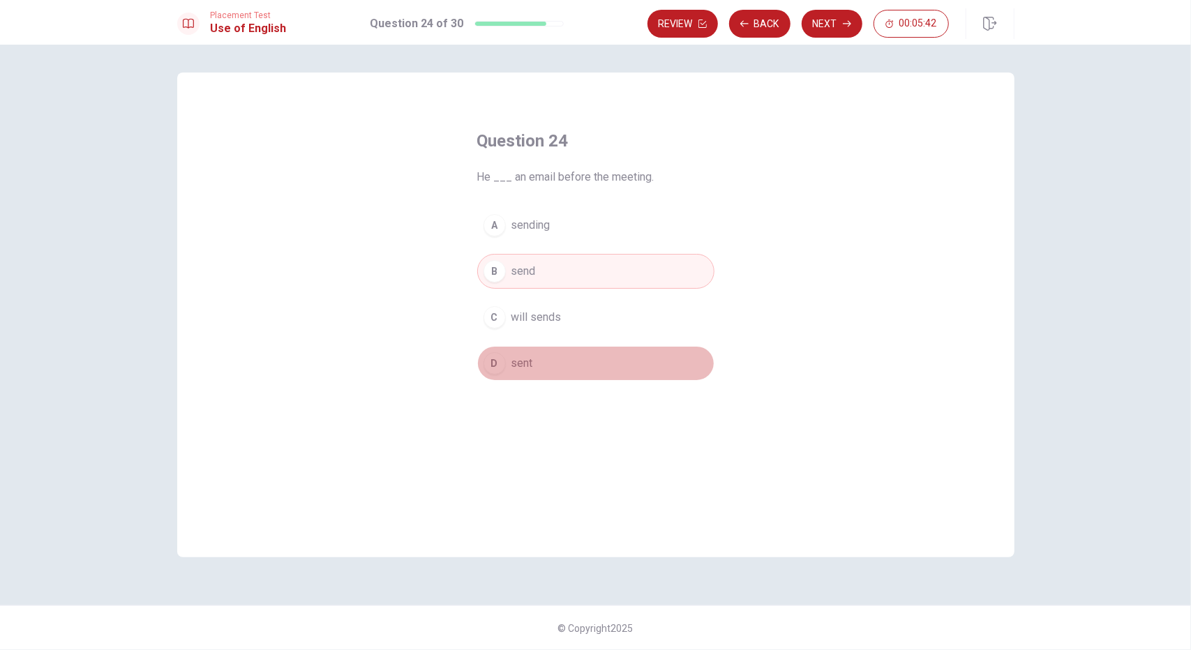
click at [520, 366] on span "sent" at bounding box center [522, 363] width 22 height 17
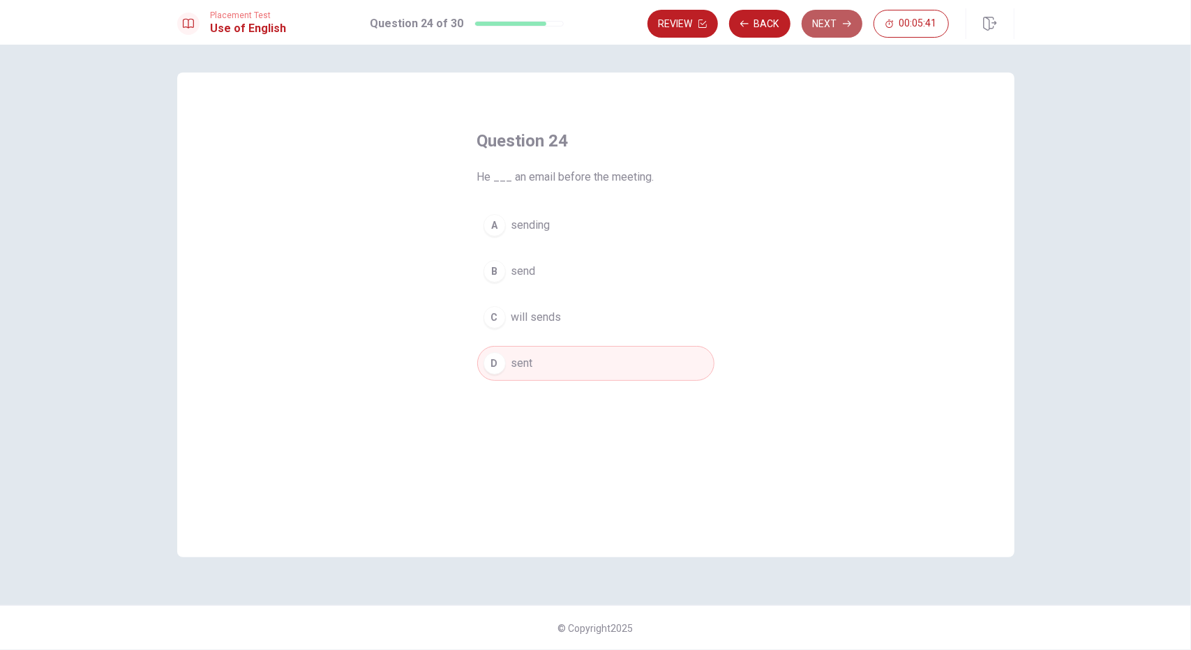
click at [831, 30] on button "Next" at bounding box center [831, 24] width 61 height 28
click at [494, 232] on div "A" at bounding box center [494, 225] width 22 height 22
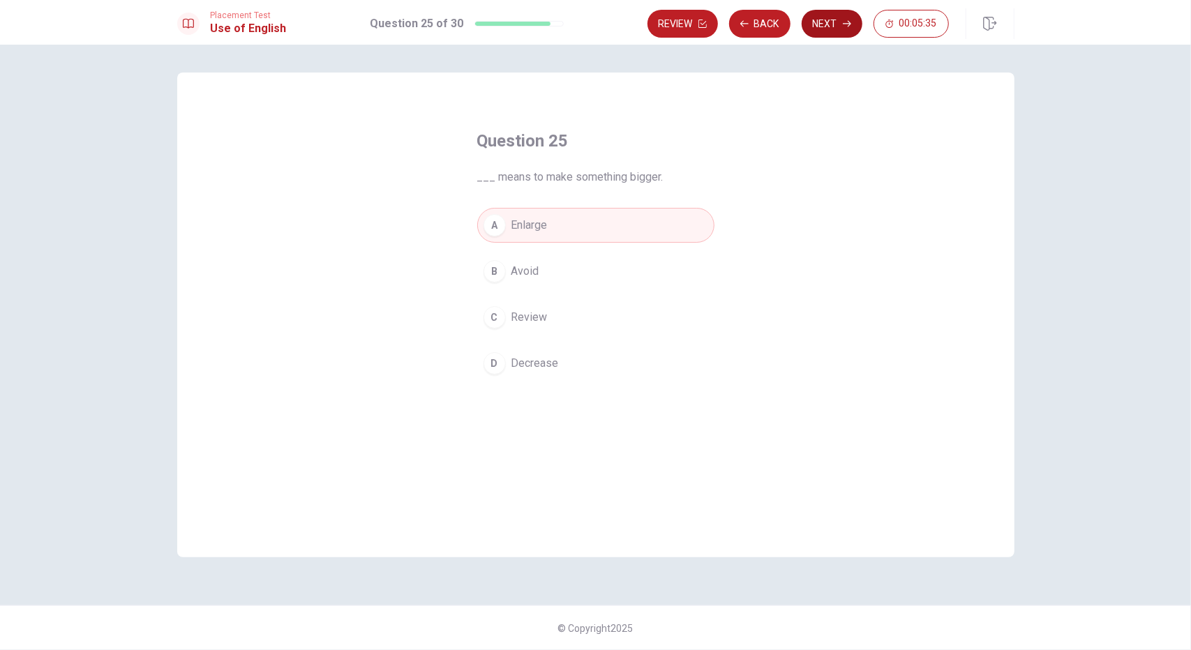
click at [822, 20] on button "Next" at bounding box center [831, 24] width 61 height 28
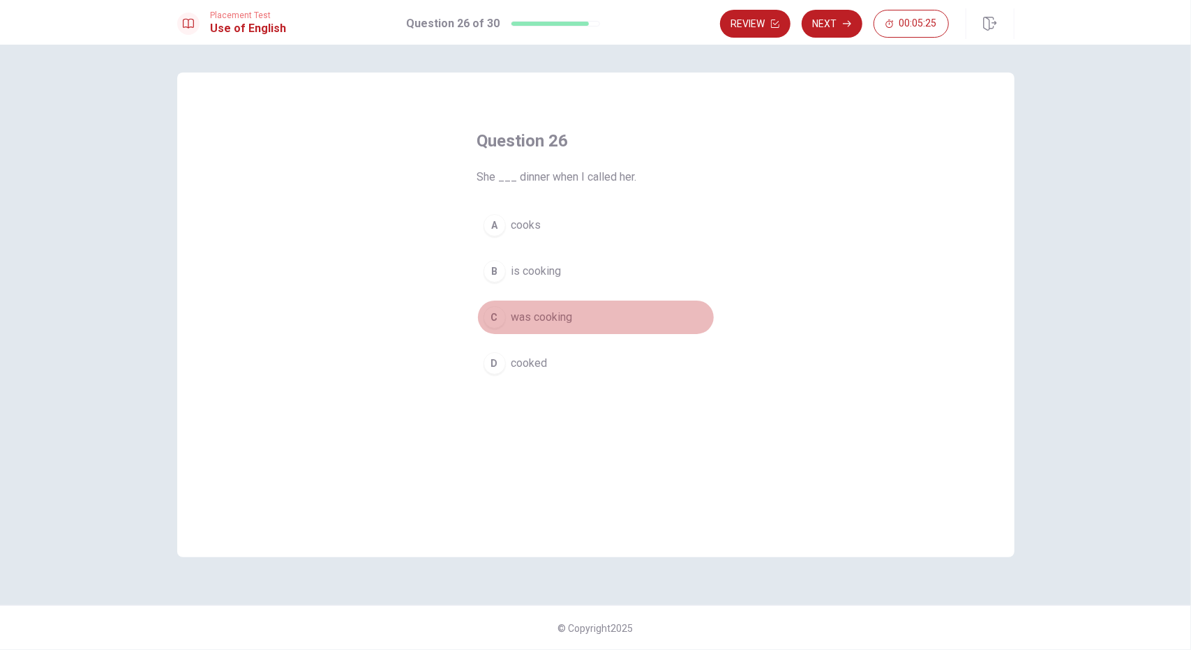
click at [527, 320] on span "was cooking" at bounding box center [541, 317] width 61 height 17
click at [829, 22] on button "Next" at bounding box center [831, 24] width 61 height 28
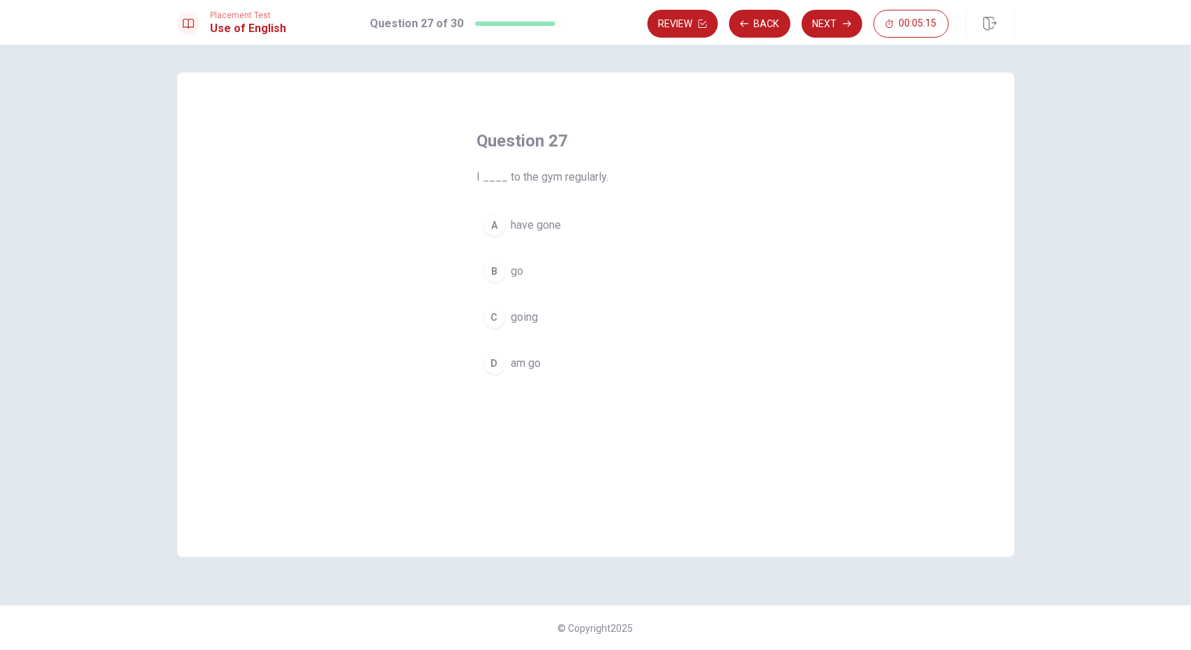
click at [511, 264] on span "go" at bounding box center [517, 271] width 13 height 17
click at [843, 21] on icon "button" at bounding box center [847, 24] width 8 height 8
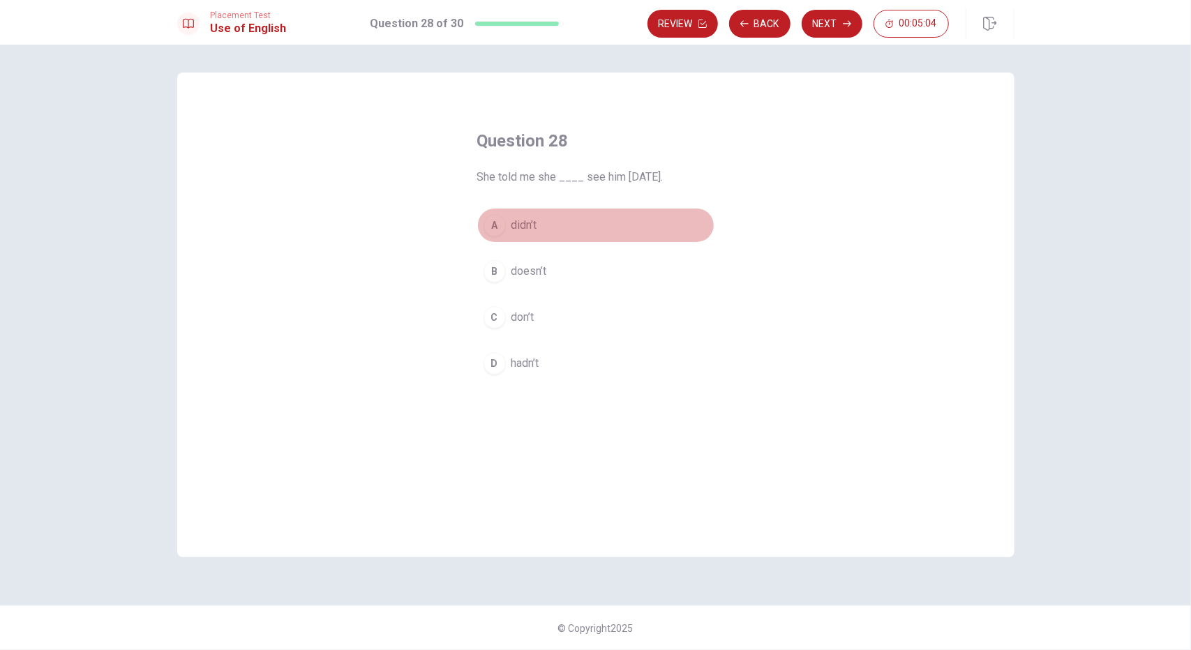
click at [506, 229] on button "A didn’t" at bounding box center [595, 225] width 237 height 35
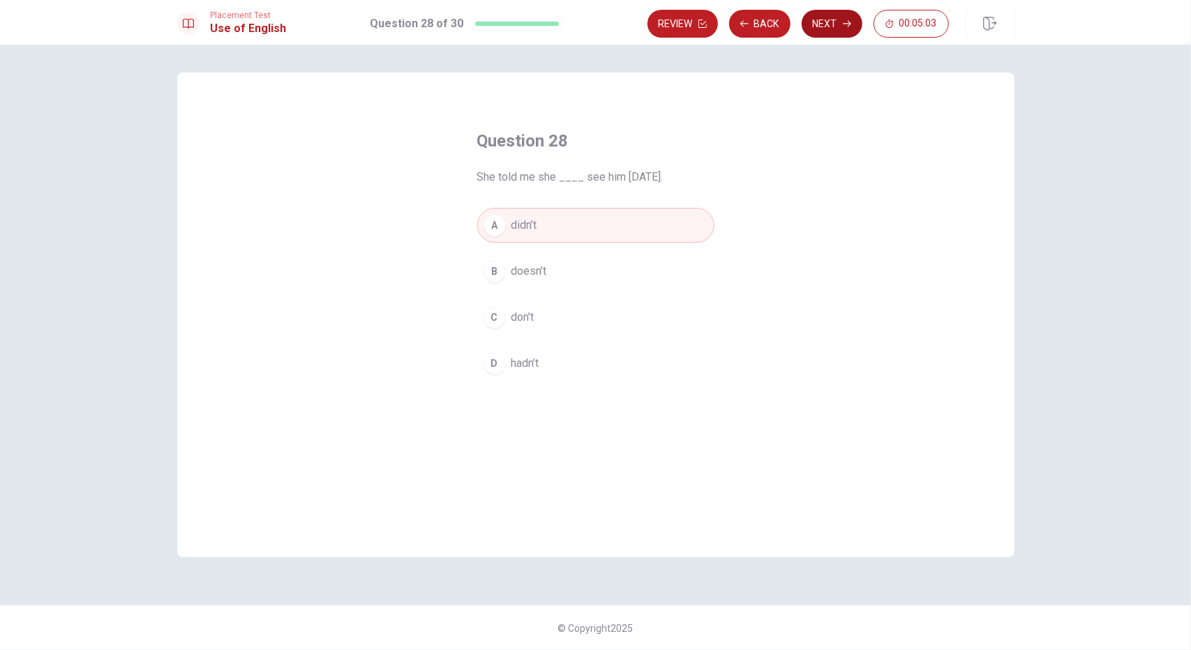
click at [840, 29] on button "Next" at bounding box center [831, 24] width 61 height 28
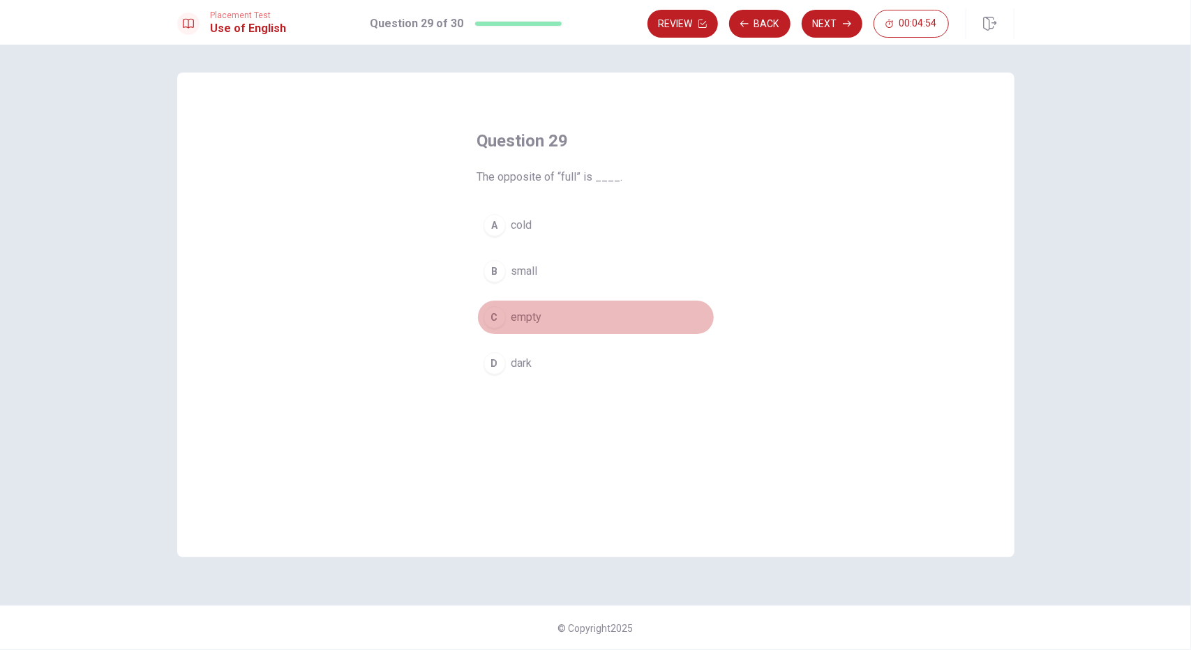
click at [501, 323] on div "C" at bounding box center [494, 317] width 22 height 22
click at [835, 29] on button "Next" at bounding box center [831, 24] width 61 height 28
click at [493, 225] on div "A" at bounding box center [494, 225] width 22 height 22
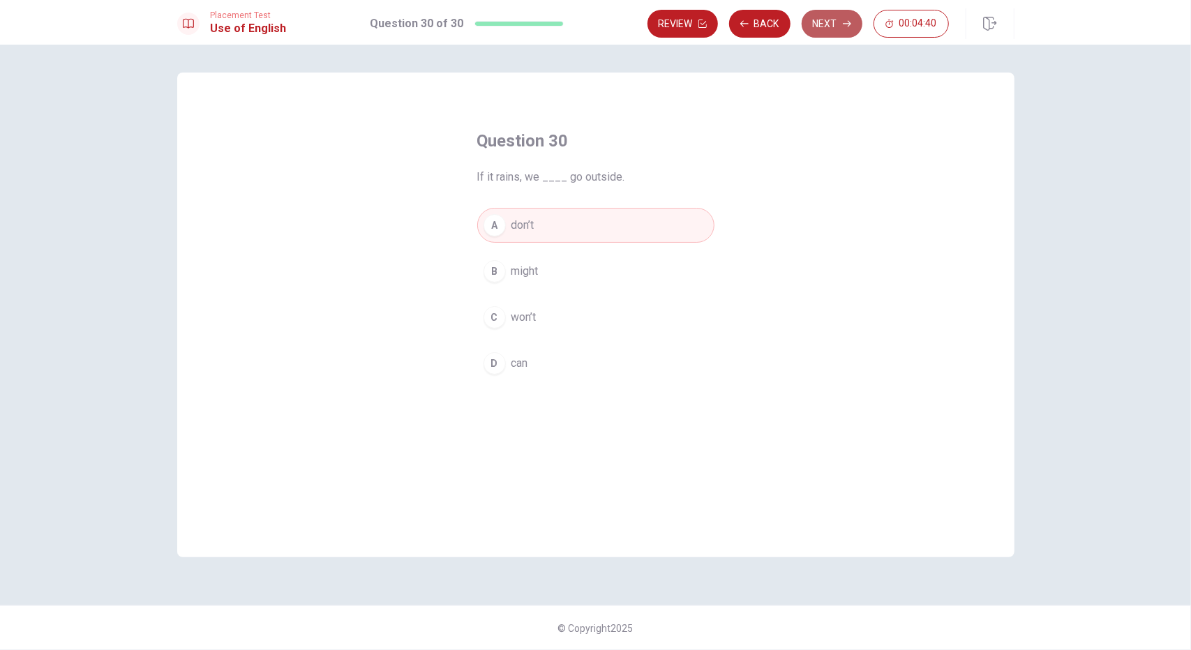
click at [805, 19] on button "Next" at bounding box center [831, 24] width 61 height 28
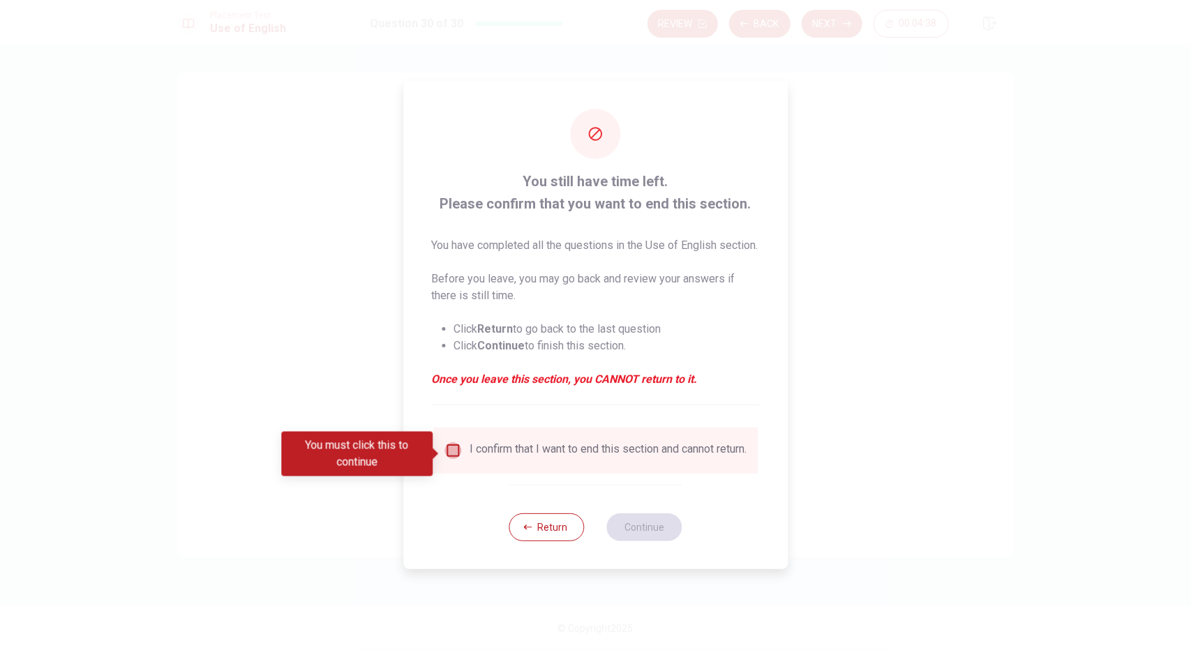
click at [458, 453] on input "You must click this to continue" at bounding box center [452, 450] width 17 height 17
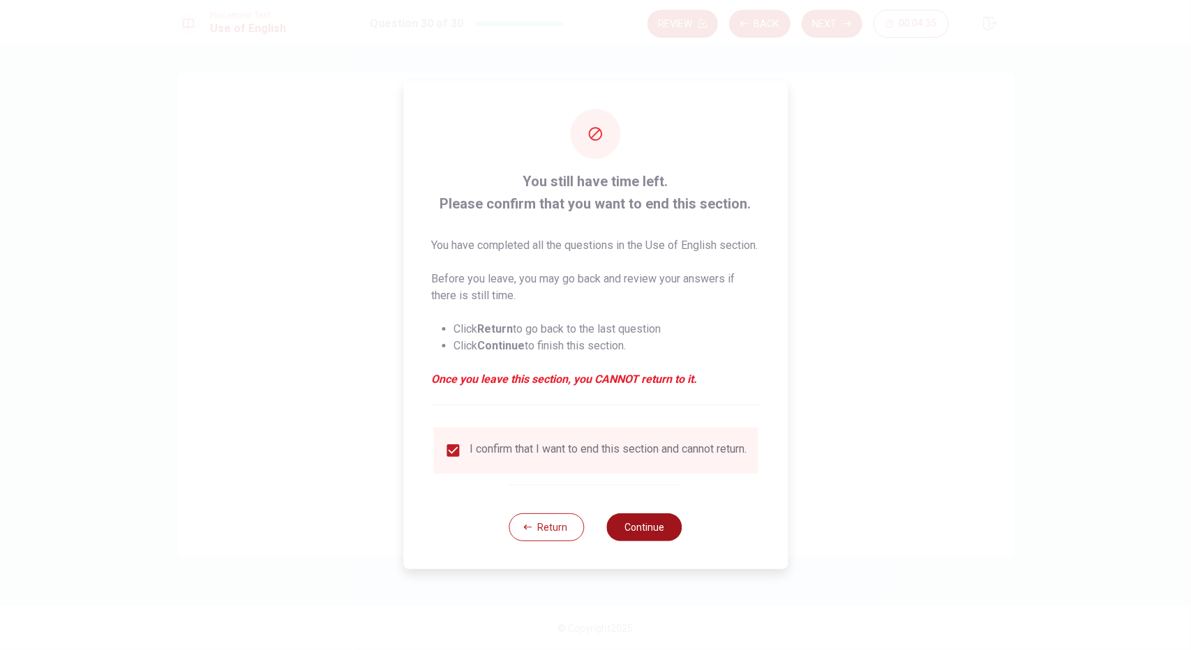
click at [643, 541] on button "Continue" at bounding box center [644, 527] width 75 height 28
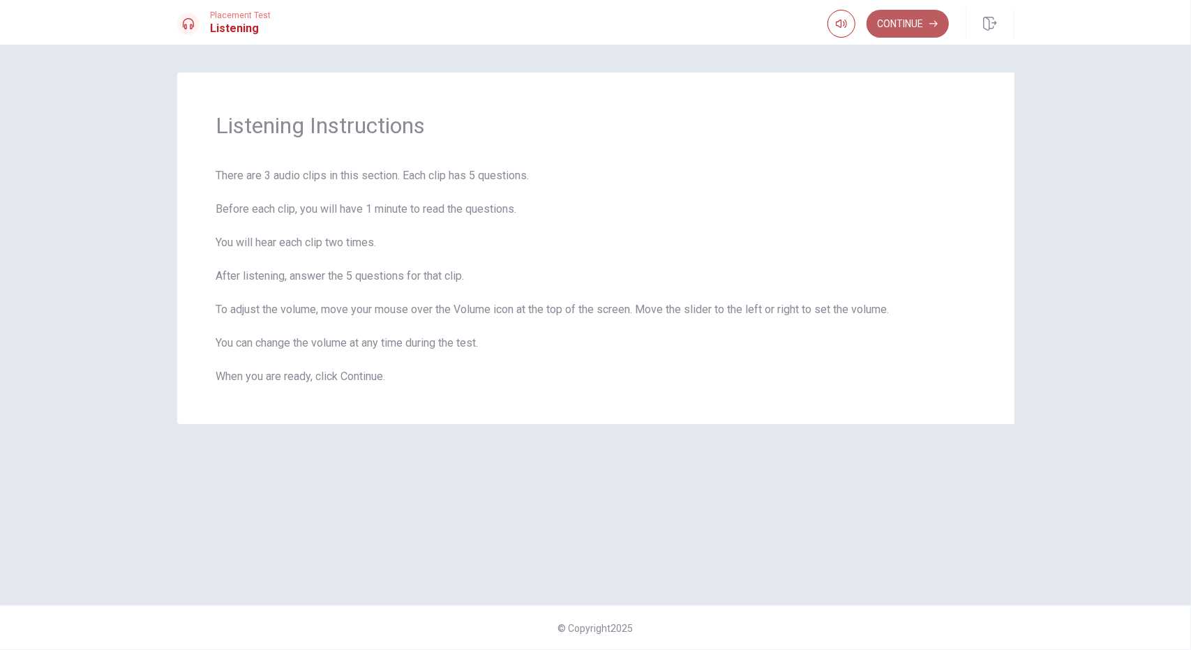
click at [898, 27] on button "Continue" at bounding box center [907, 24] width 82 height 28
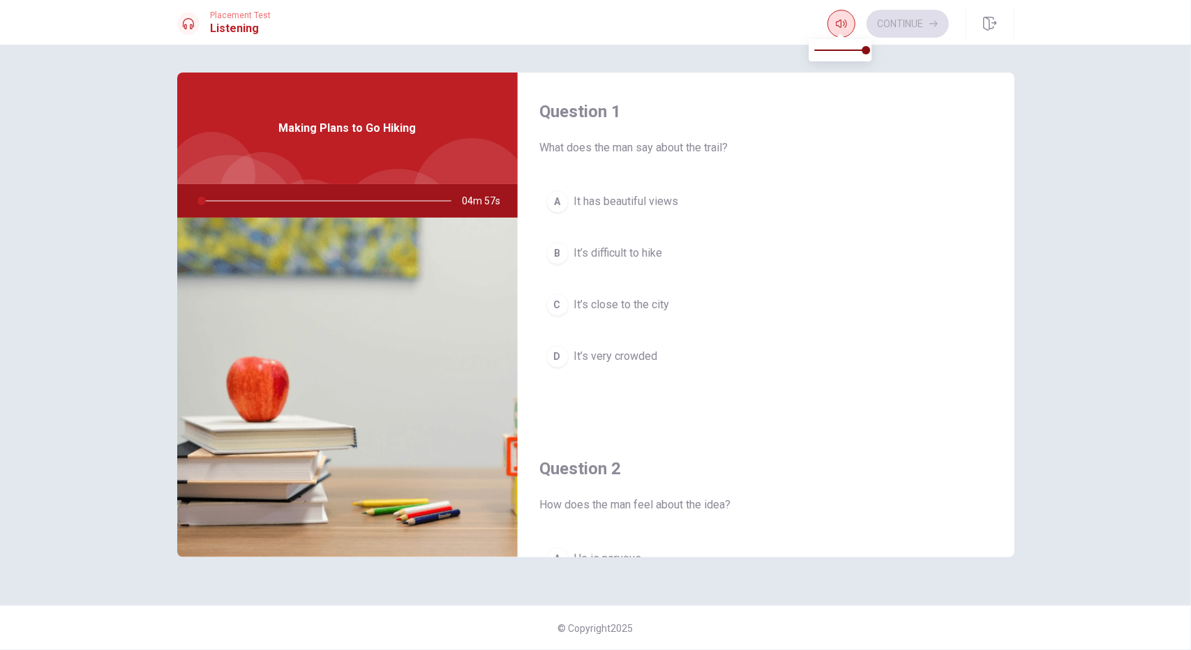
click at [837, 23] on icon "button" at bounding box center [841, 23] width 11 height 11
type input "1"
type input "0.8"
click at [861, 50] on span at bounding box center [865, 50] width 8 height 8
type input "2"
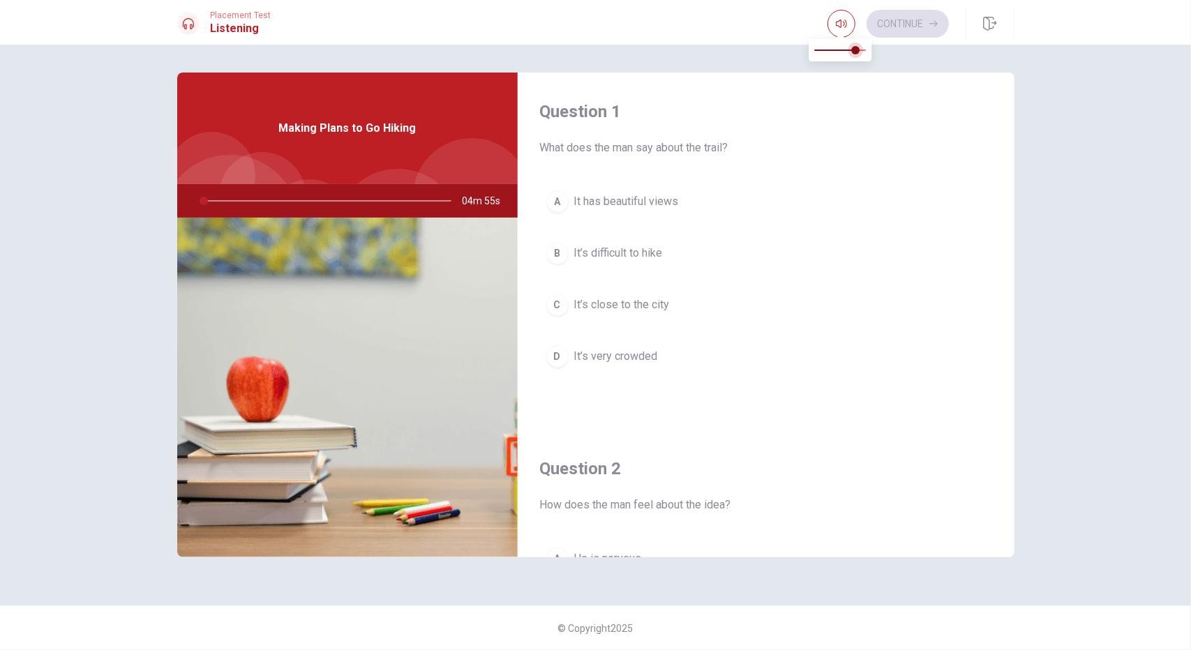
type input "0.5"
click at [852, 50] on span at bounding box center [856, 50] width 8 height 8
type input "2"
type input "0.3"
click at [829, 50] on span at bounding box center [830, 50] width 8 height 8
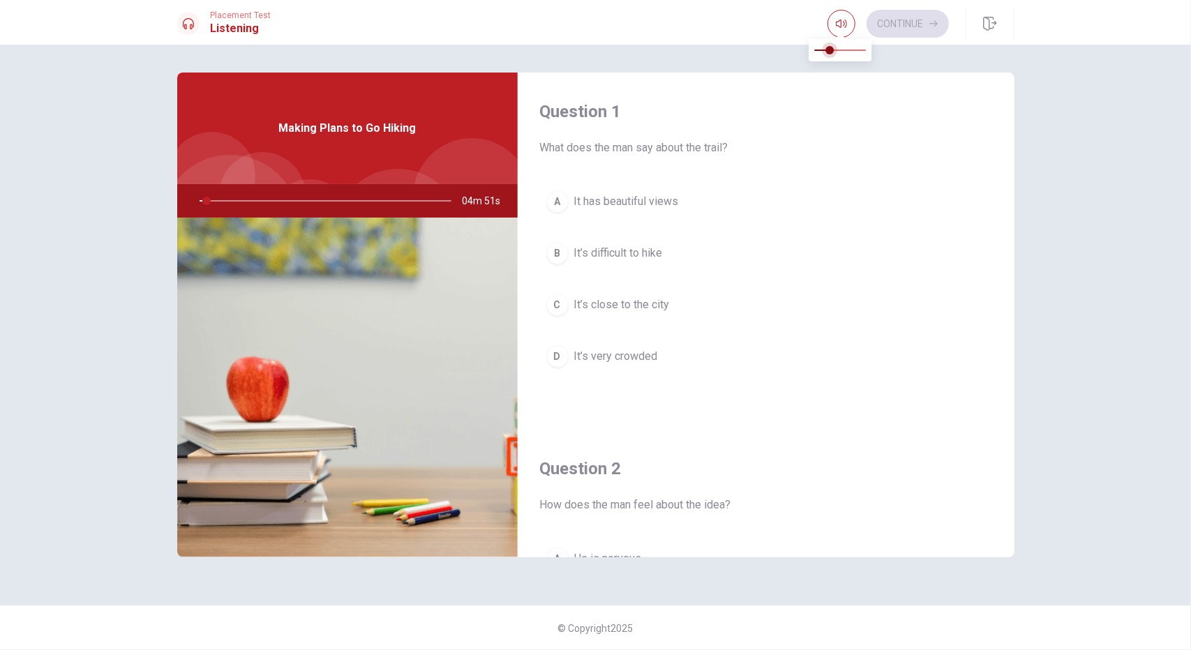
type input "3"
type input "0.2"
click at [826, 47] on span at bounding box center [830, 50] width 8 height 8
click at [652, 45] on div "Question 1 What does the man say about the trail? A It has beautiful views B It…" at bounding box center [595, 347] width 1191 height 605
click at [843, 36] on body "This site uses cookies, as explained in our Privacy Policy . If you agree to th…" at bounding box center [595, 325] width 1191 height 650
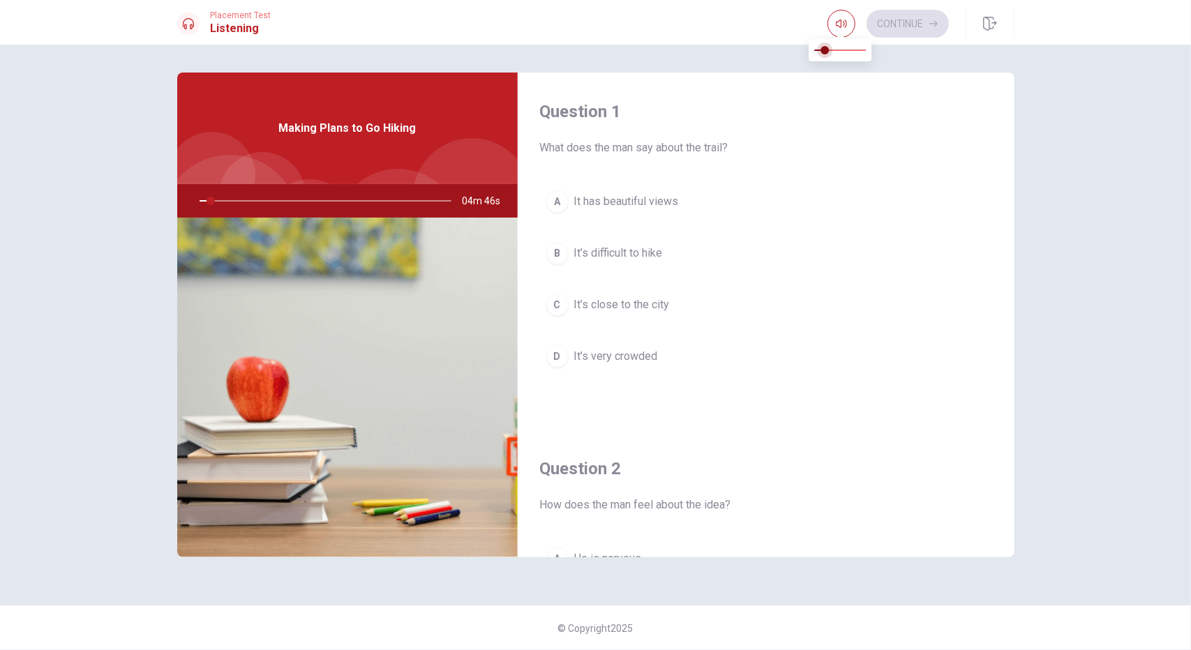
type input "5"
type input "0.1"
click at [820, 52] on span at bounding box center [824, 50] width 8 height 8
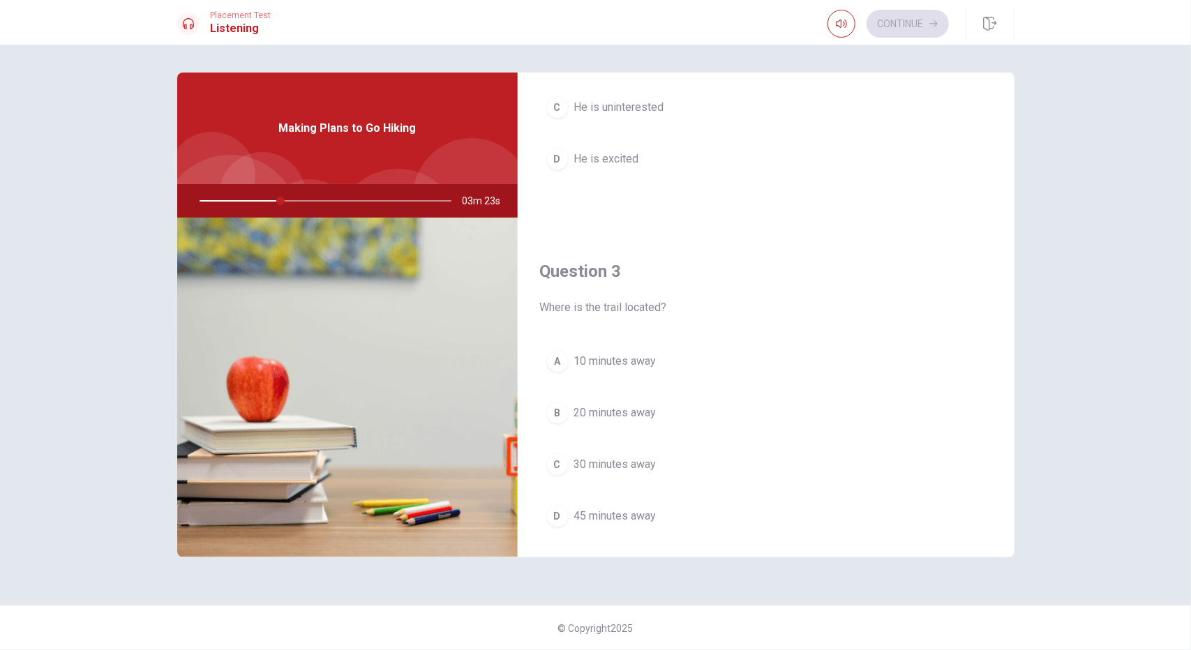
scroll to position [557, 0]
click at [592, 456] on span "30 minutes away" at bounding box center [615, 461] width 82 height 17
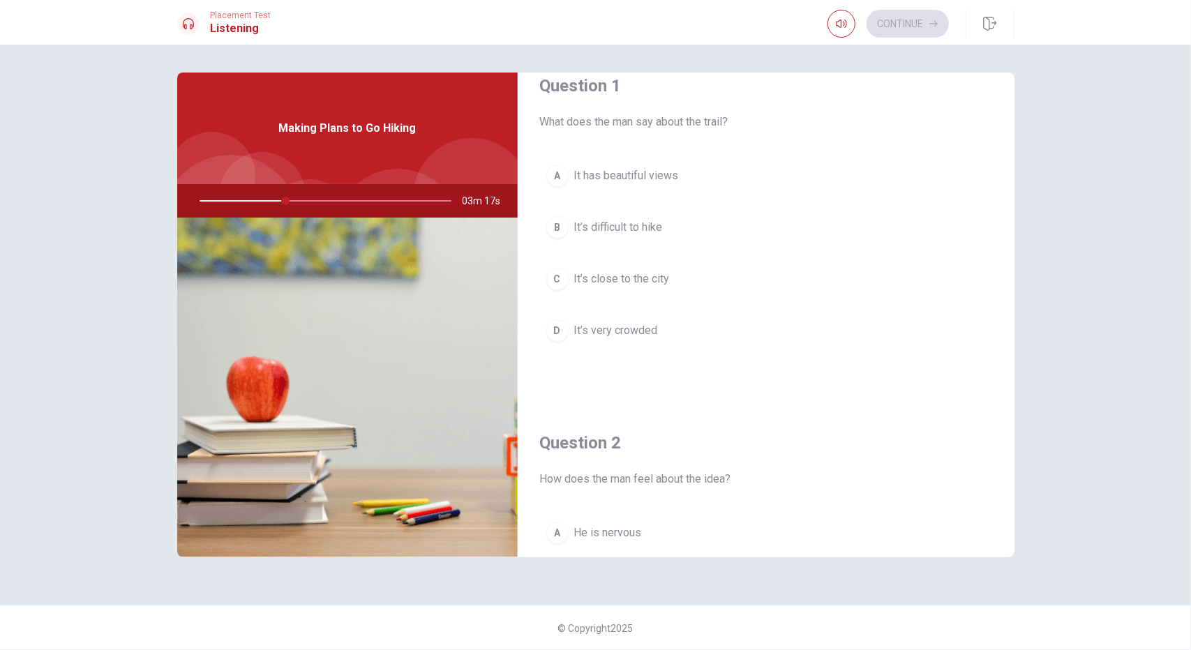
scroll to position [21, 0]
click at [650, 186] on span "It has beautiful views" at bounding box center [626, 180] width 105 height 17
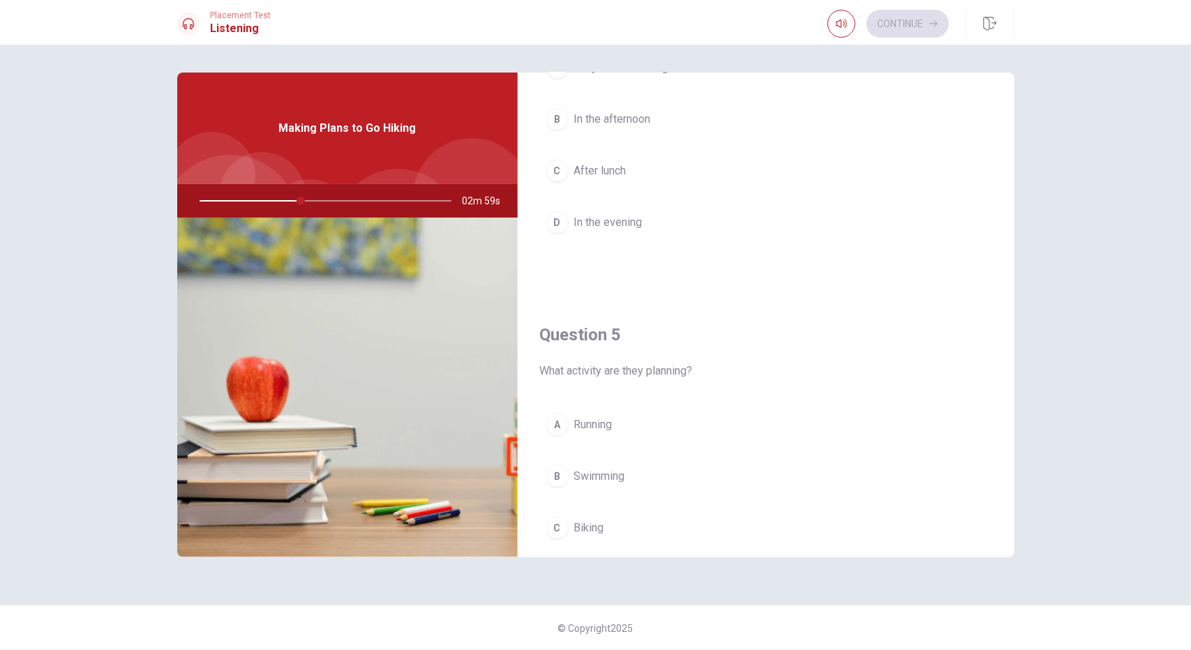
scroll to position [1291, 0]
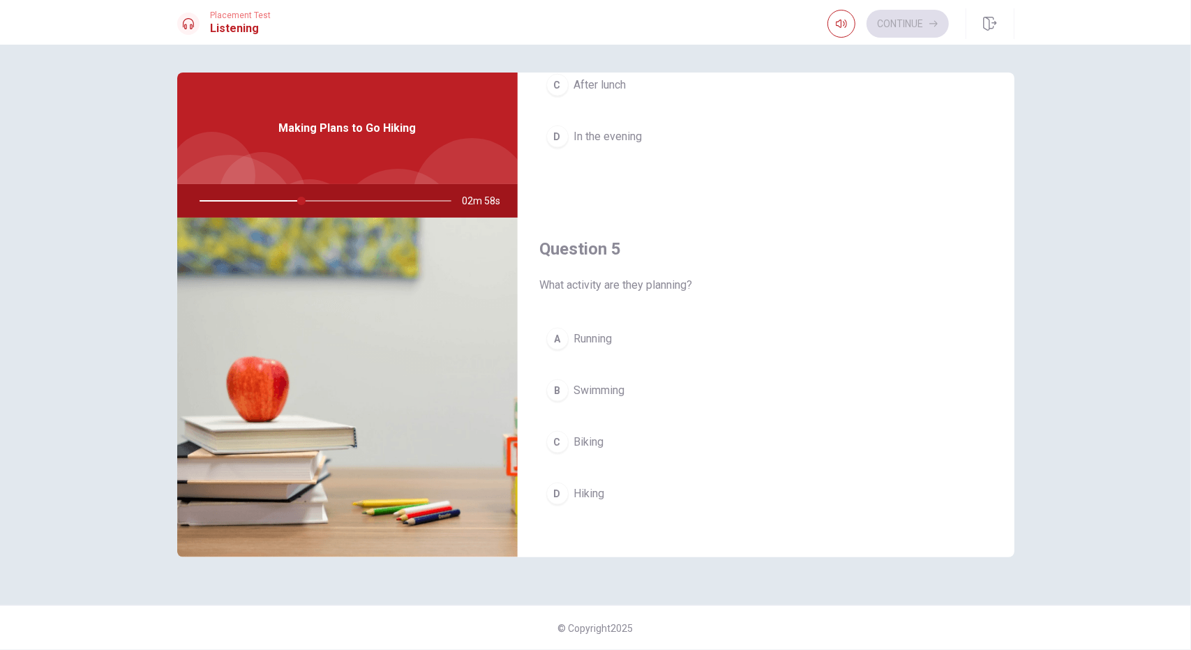
click at [592, 497] on button "D Hiking" at bounding box center [766, 493] width 452 height 35
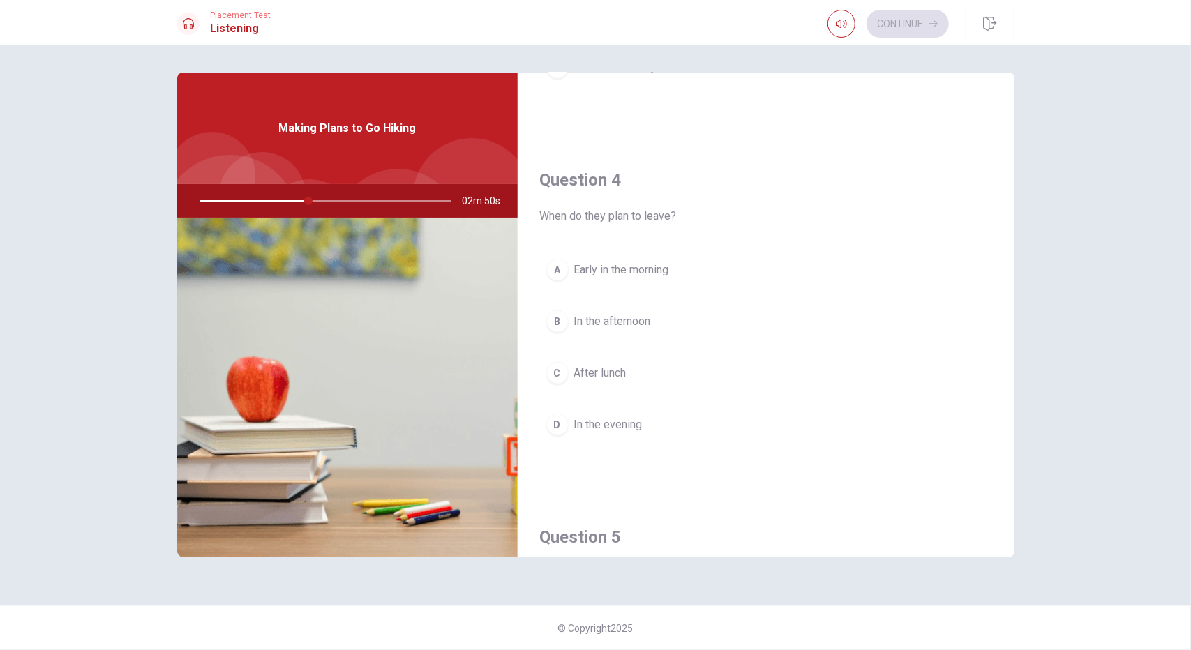
scroll to position [1002, 0]
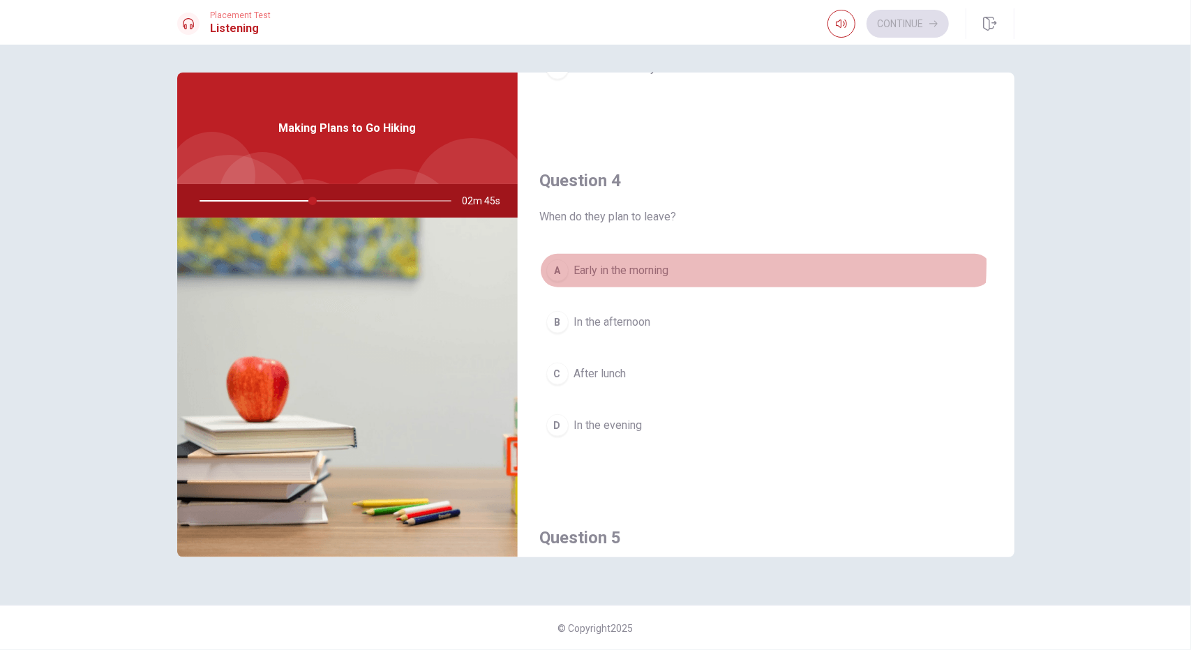
click at [641, 262] on span "Early in the morning" at bounding box center [621, 270] width 95 height 17
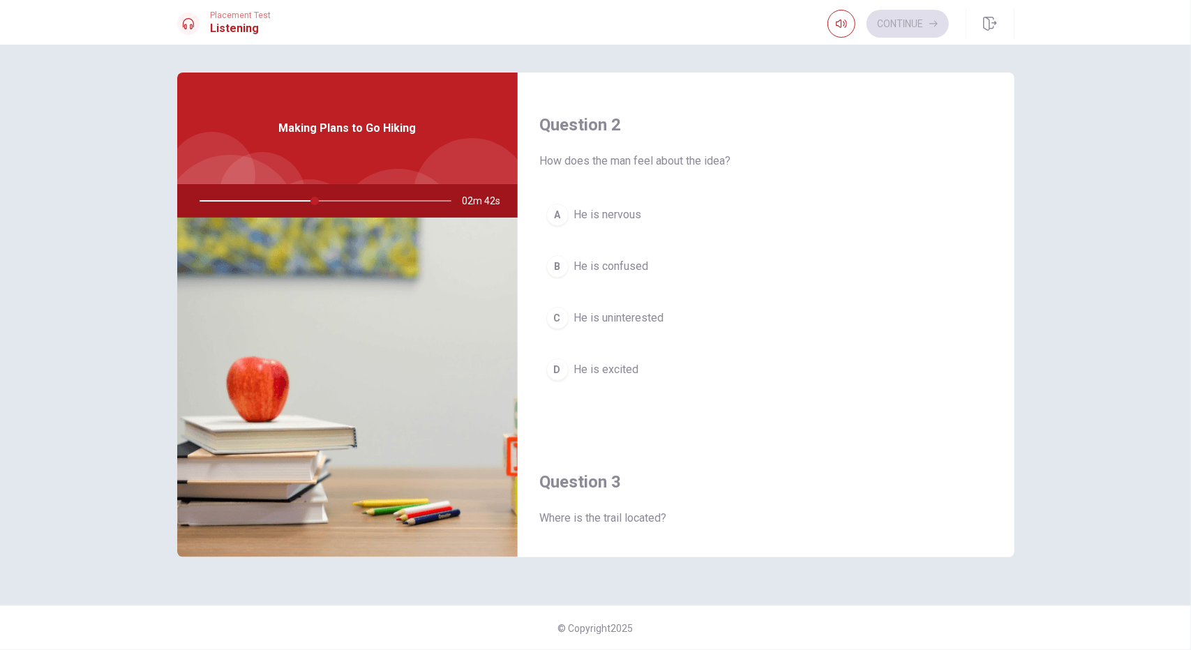
scroll to position [343, 0]
click at [619, 356] on button "D He is excited" at bounding box center [766, 370] width 452 height 35
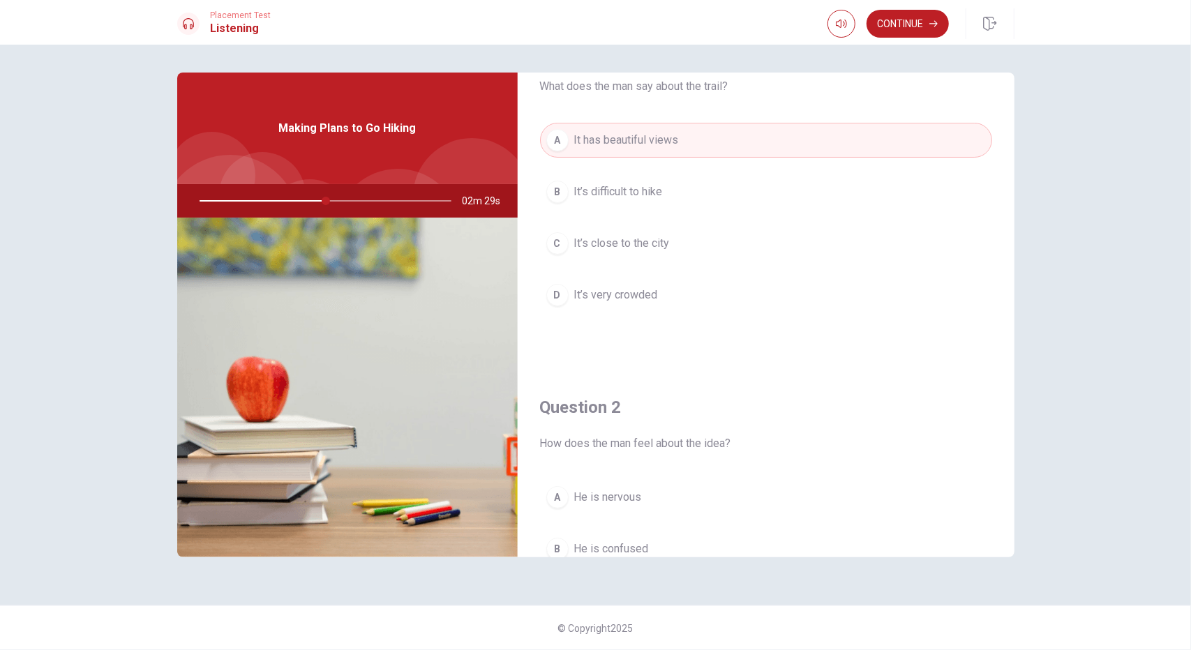
scroll to position [0, 0]
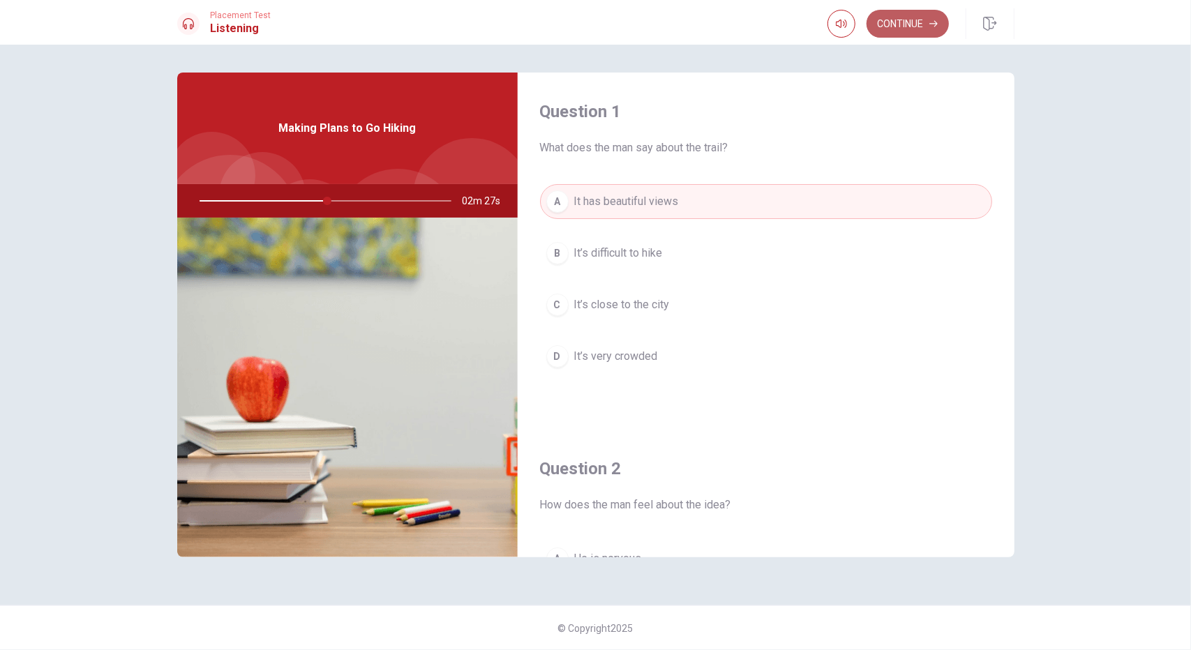
click at [911, 28] on button "Continue" at bounding box center [907, 24] width 82 height 28
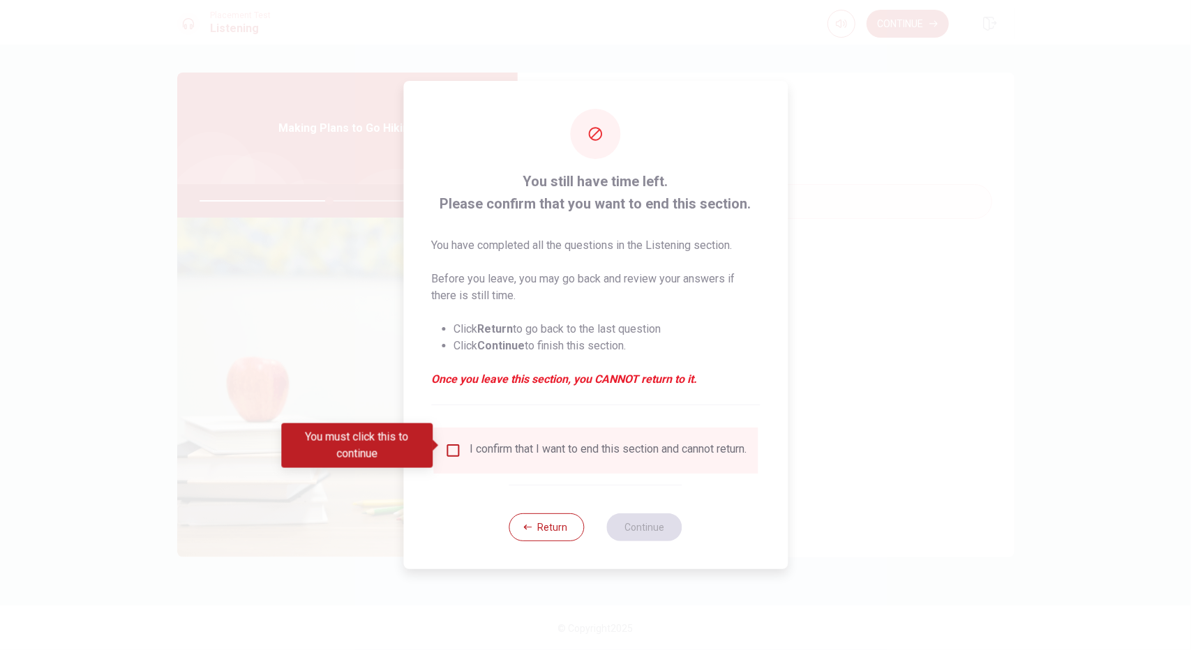
click at [472, 446] on div "I confirm that I want to end this section and cannot return." at bounding box center [607, 450] width 277 height 17
click at [455, 445] on input "You must click this to continue" at bounding box center [452, 450] width 17 height 17
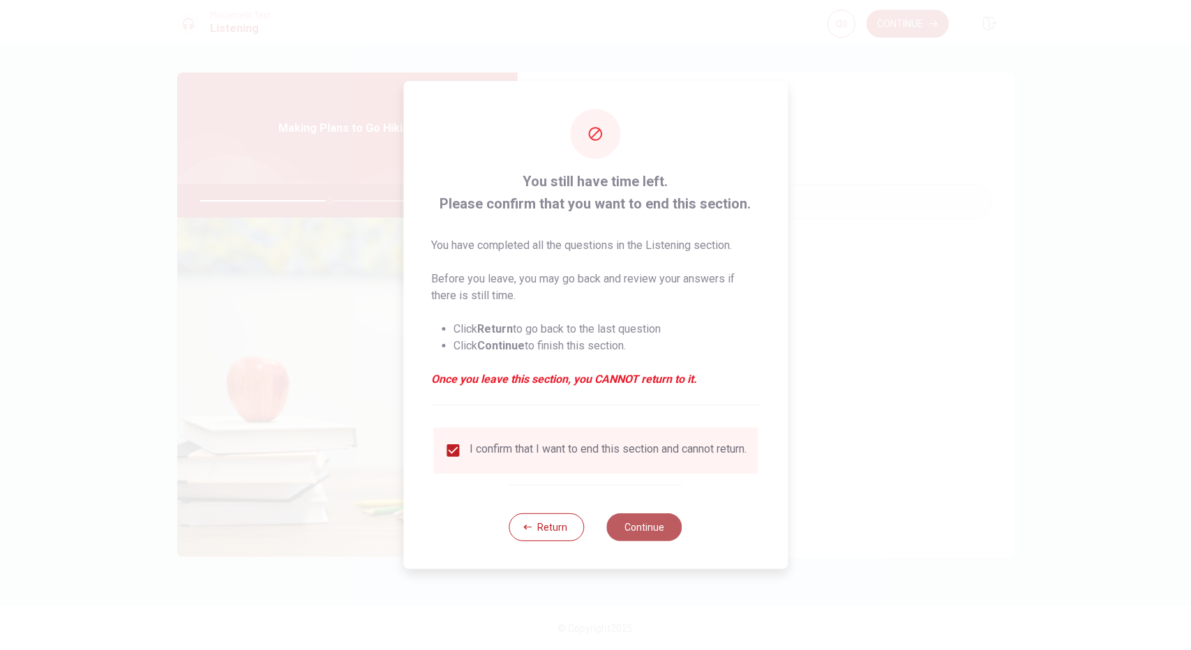
click at [635, 534] on button "Continue" at bounding box center [644, 527] width 75 height 28
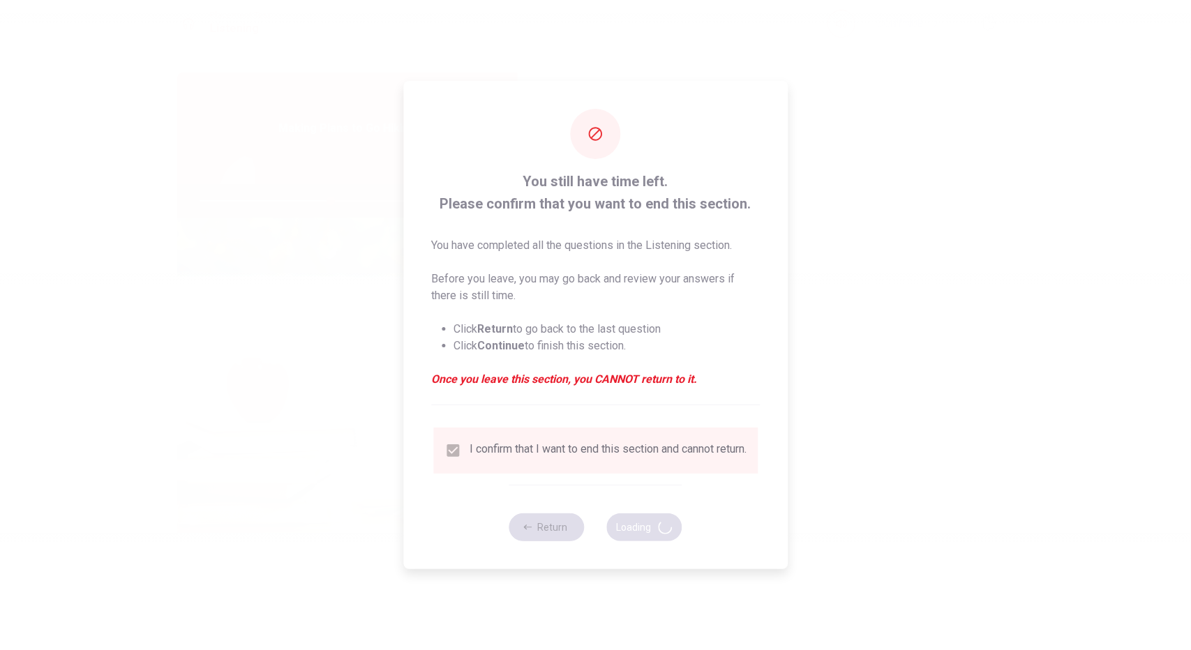
type input "53"
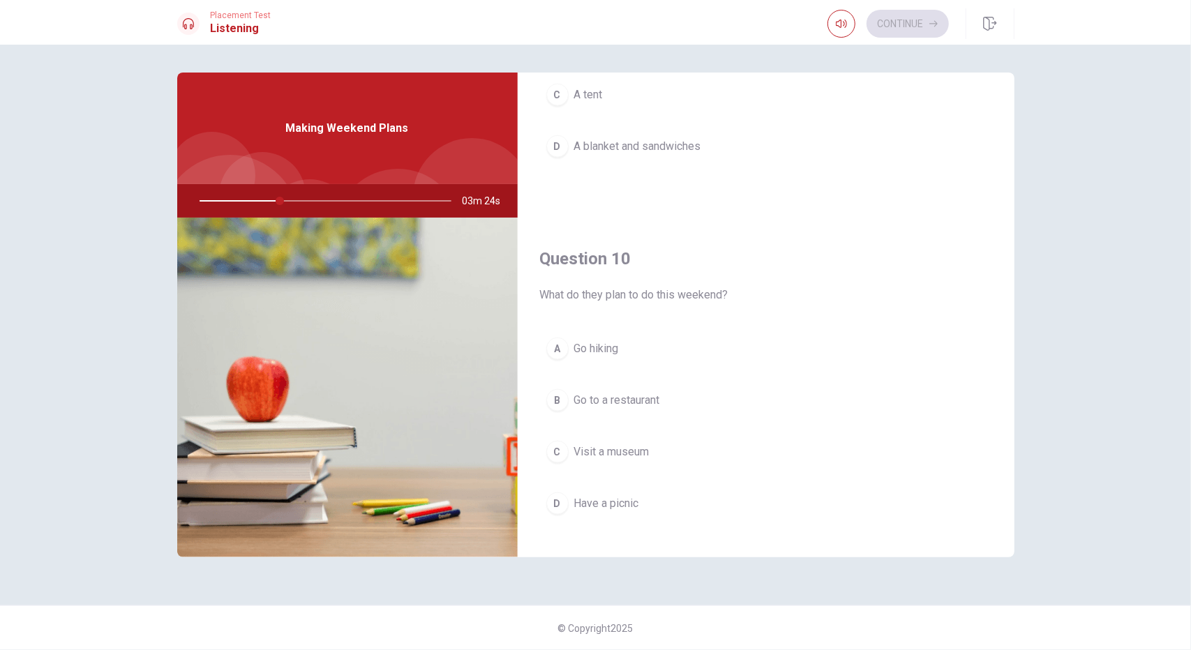
scroll to position [1291, 0]
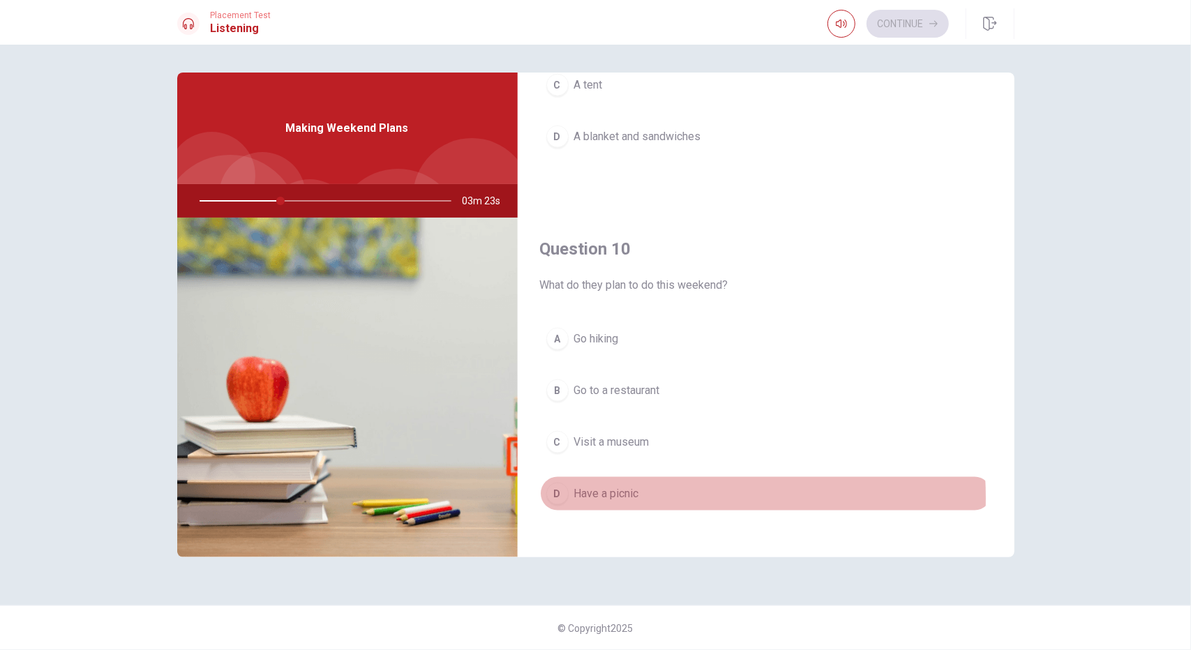
click at [636, 489] on span "Have a picnic" at bounding box center [606, 493] width 65 height 17
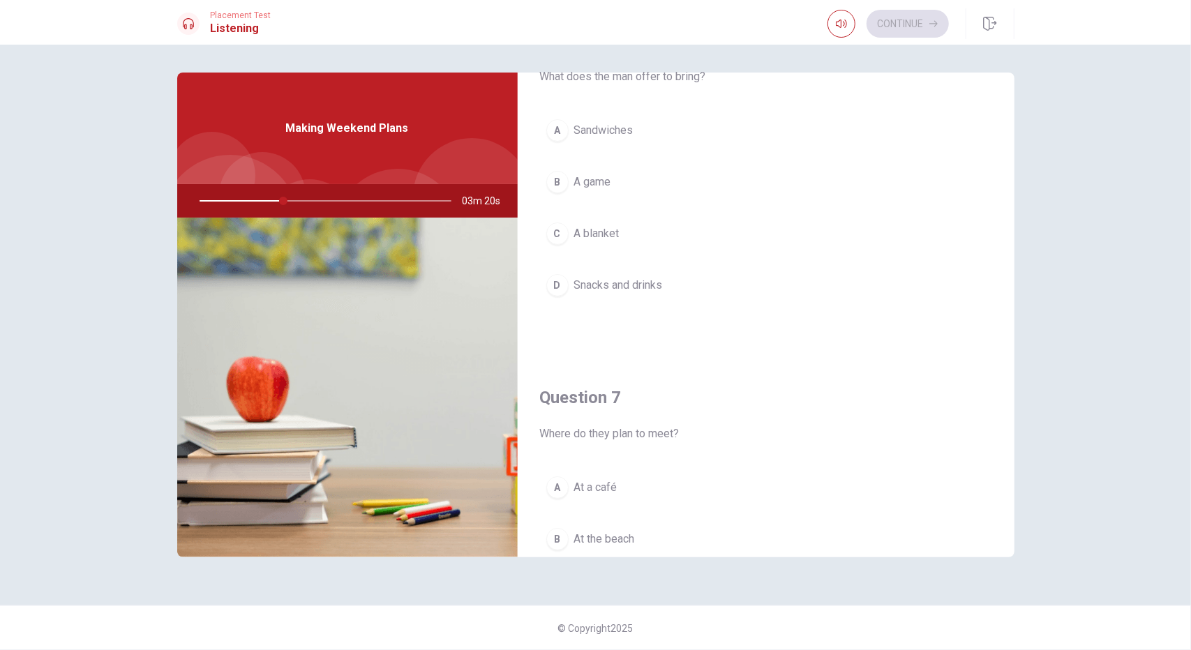
scroll to position [0, 0]
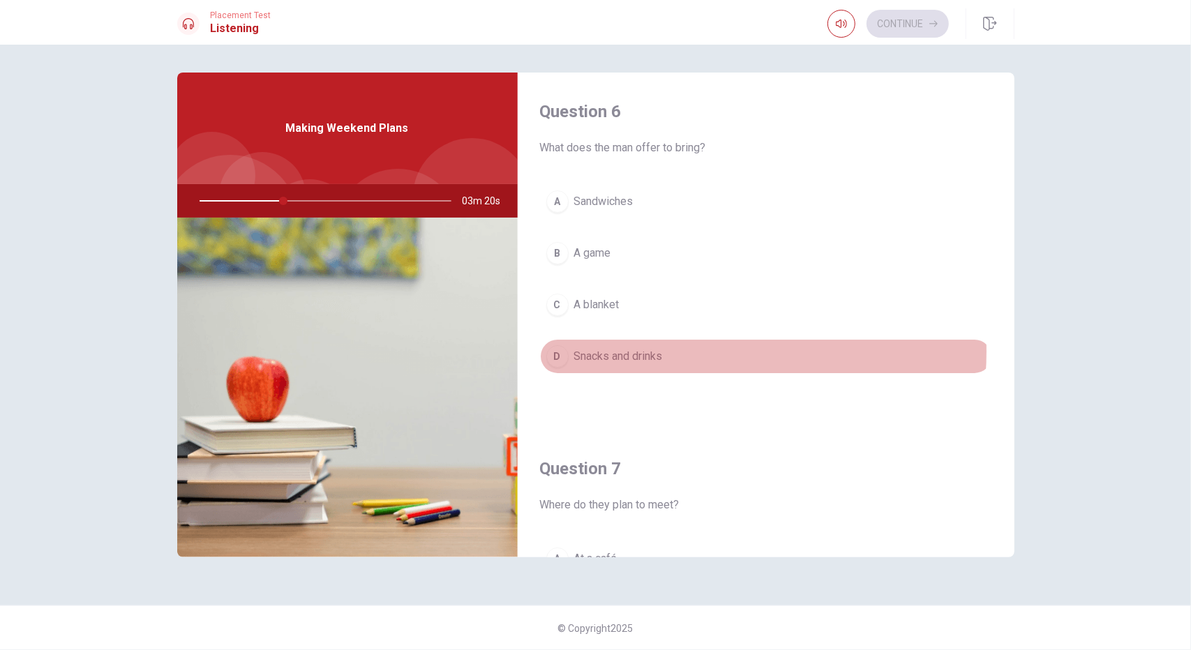
click at [670, 350] on button "D Snacks and drinks" at bounding box center [766, 356] width 452 height 35
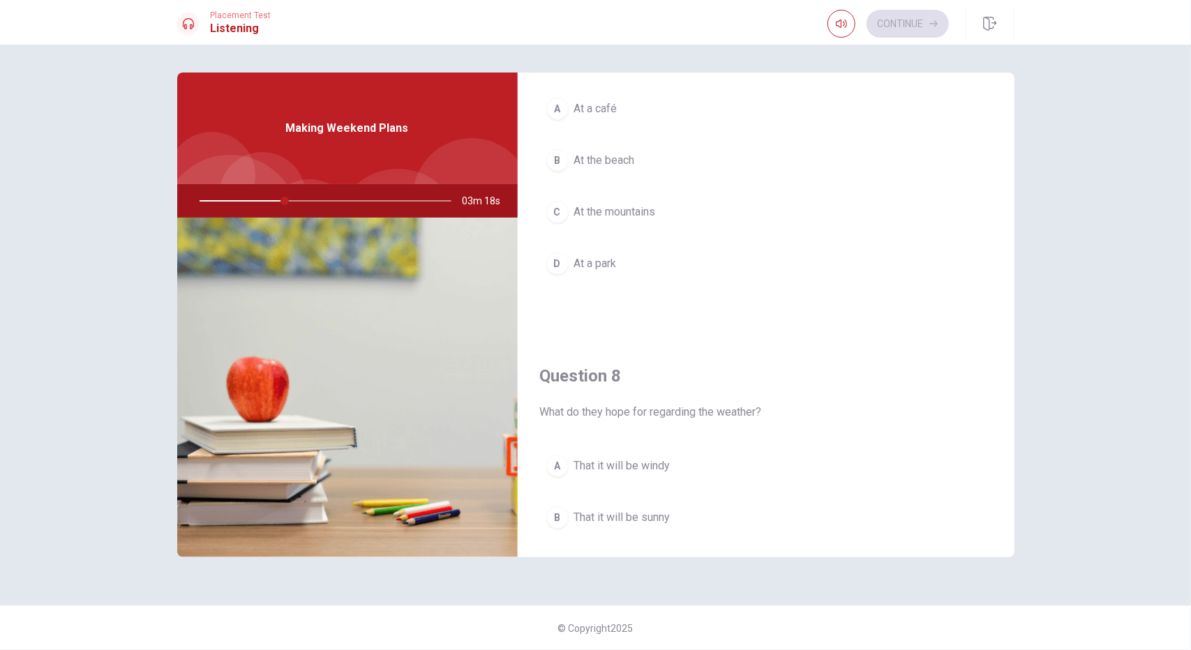
scroll to position [452, 0]
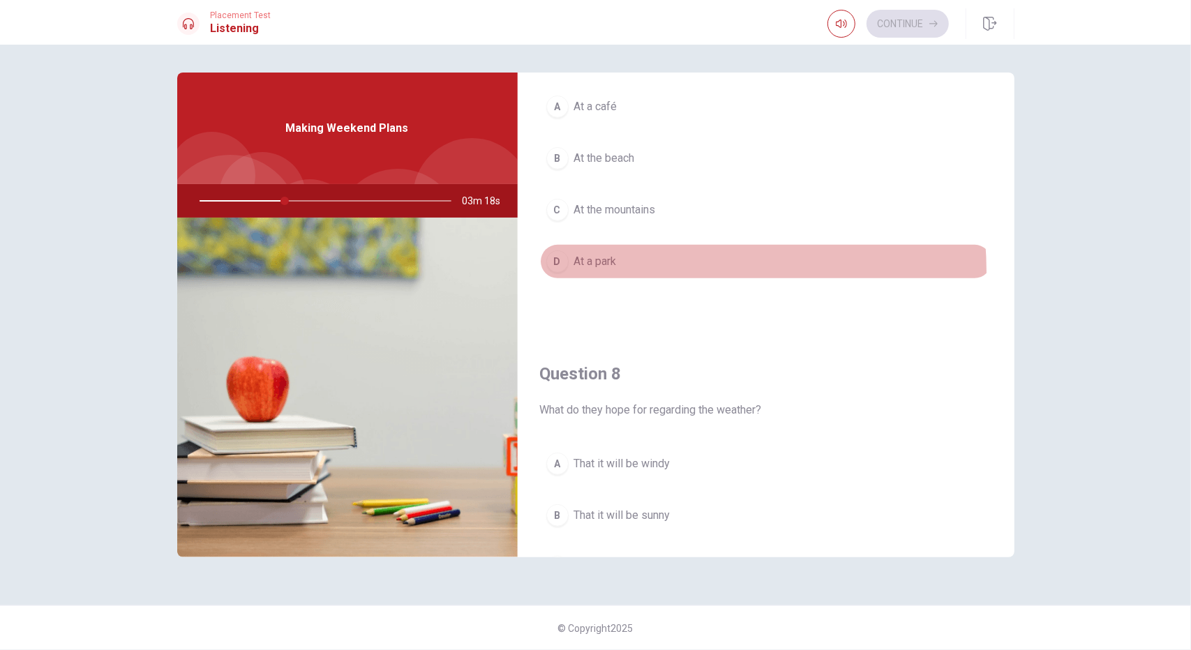
click at [658, 268] on button "D At a park" at bounding box center [766, 261] width 452 height 35
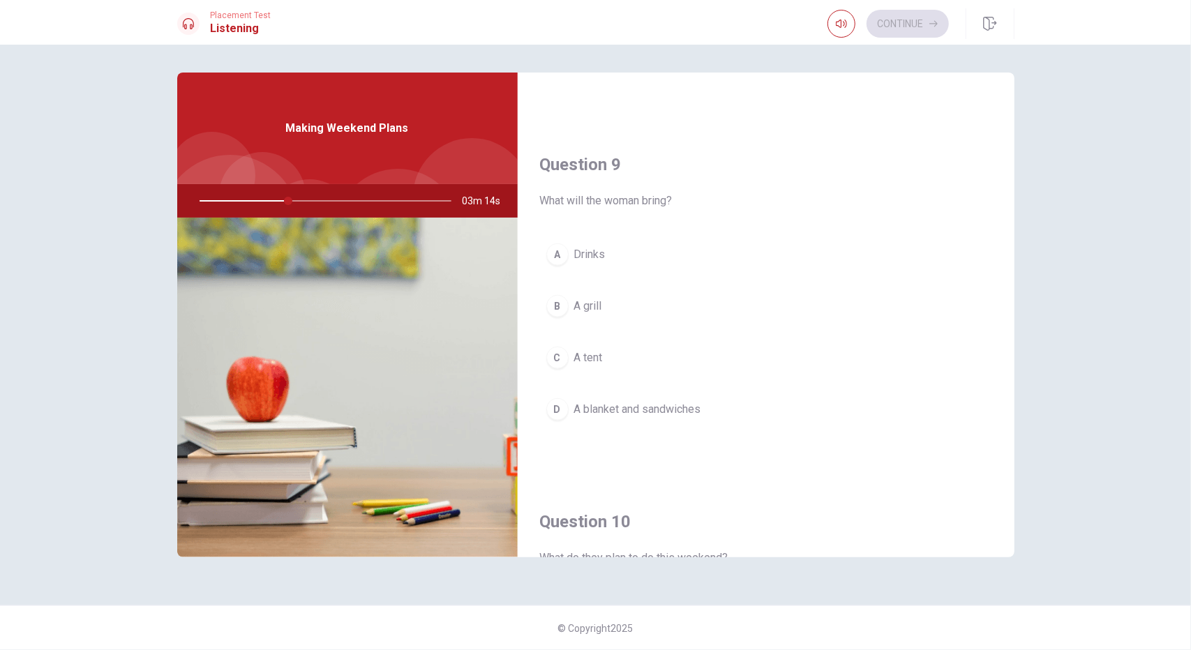
scroll to position [1022, 0]
click at [635, 398] on span "A blanket and sandwiches" at bounding box center [637, 406] width 127 height 17
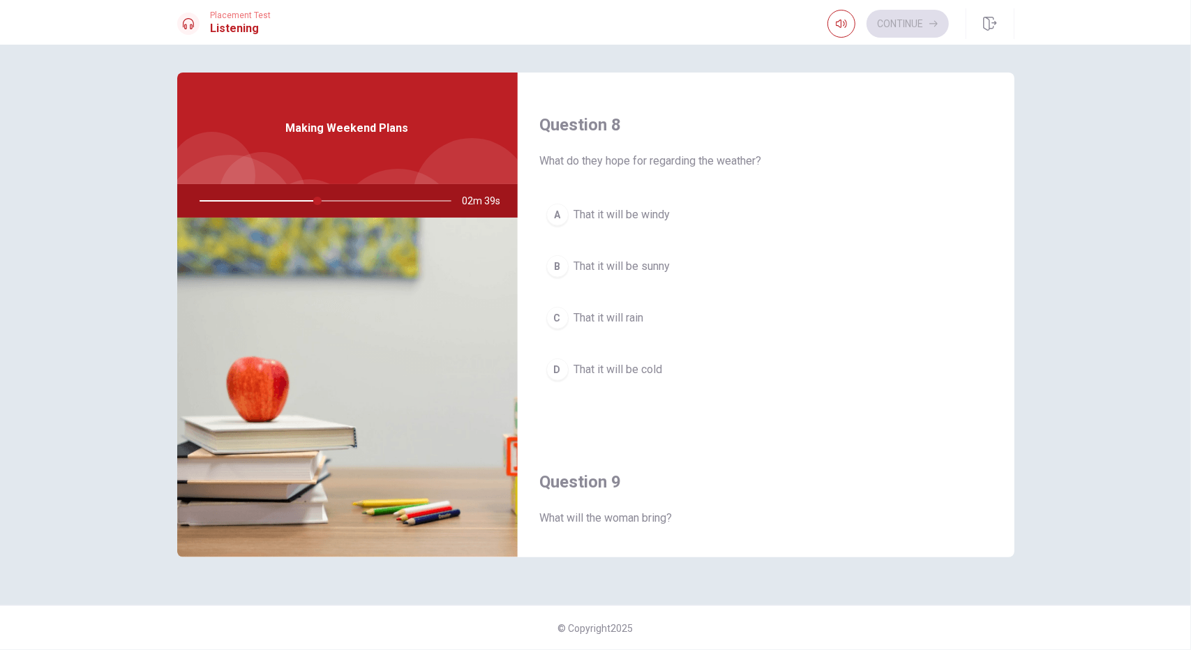
scroll to position [698, 0]
click at [656, 269] on span "That it will be sunny" at bounding box center [622, 270] width 96 height 17
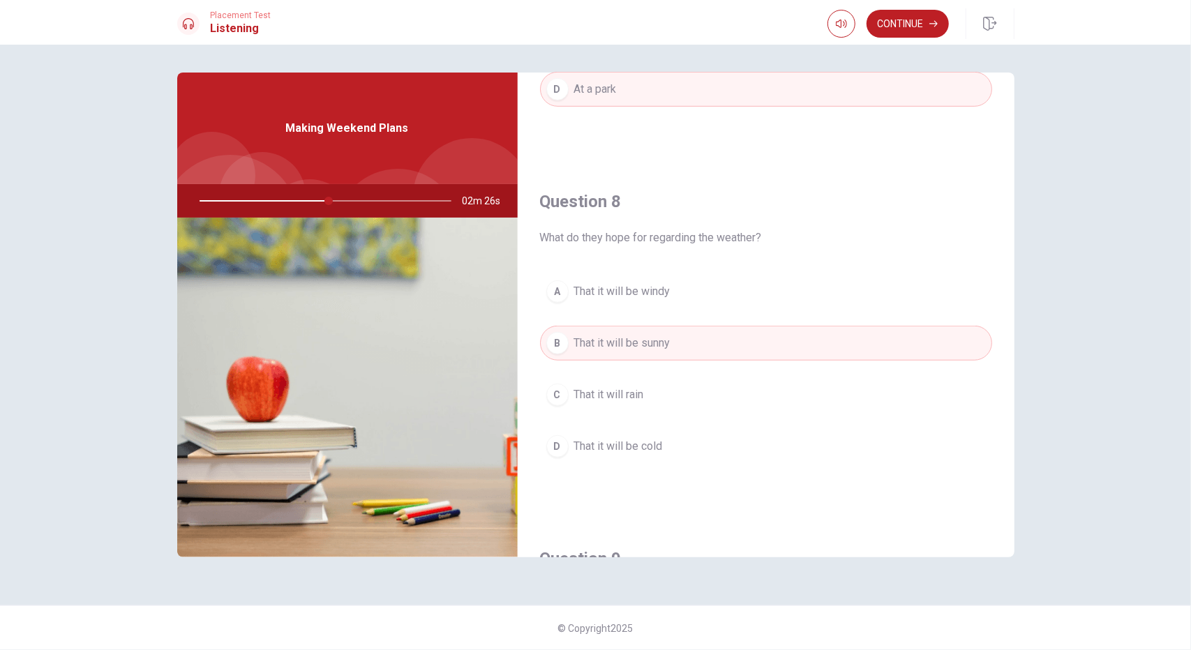
scroll to position [636, 0]
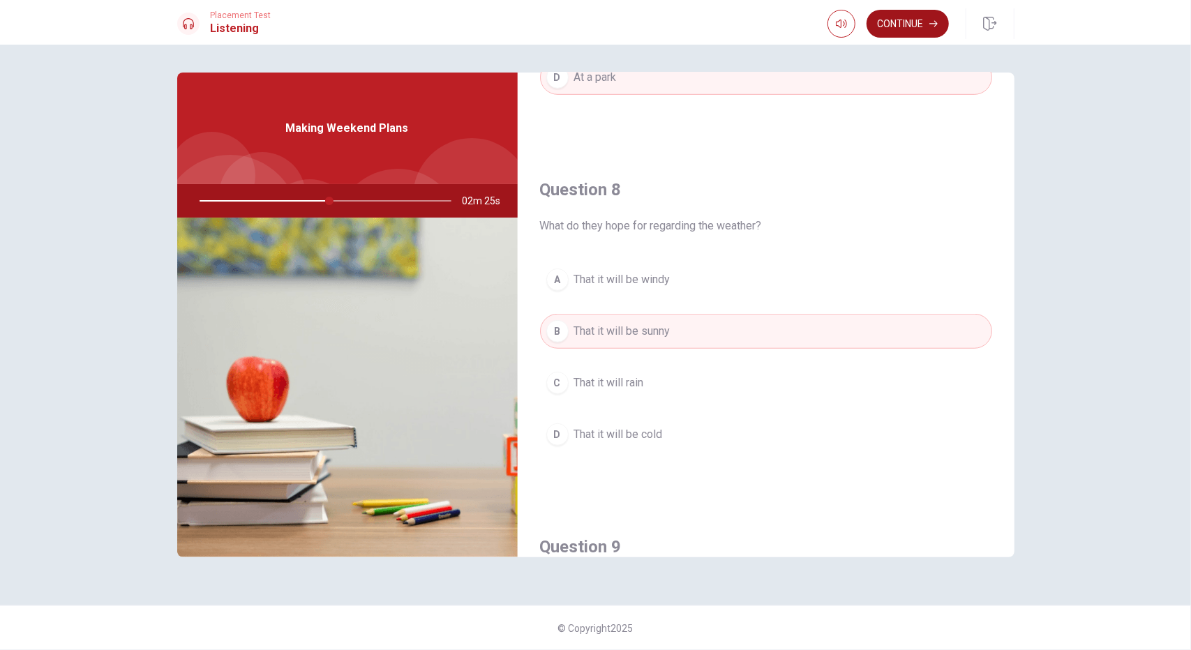
click at [914, 30] on button "Continue" at bounding box center [907, 24] width 82 height 28
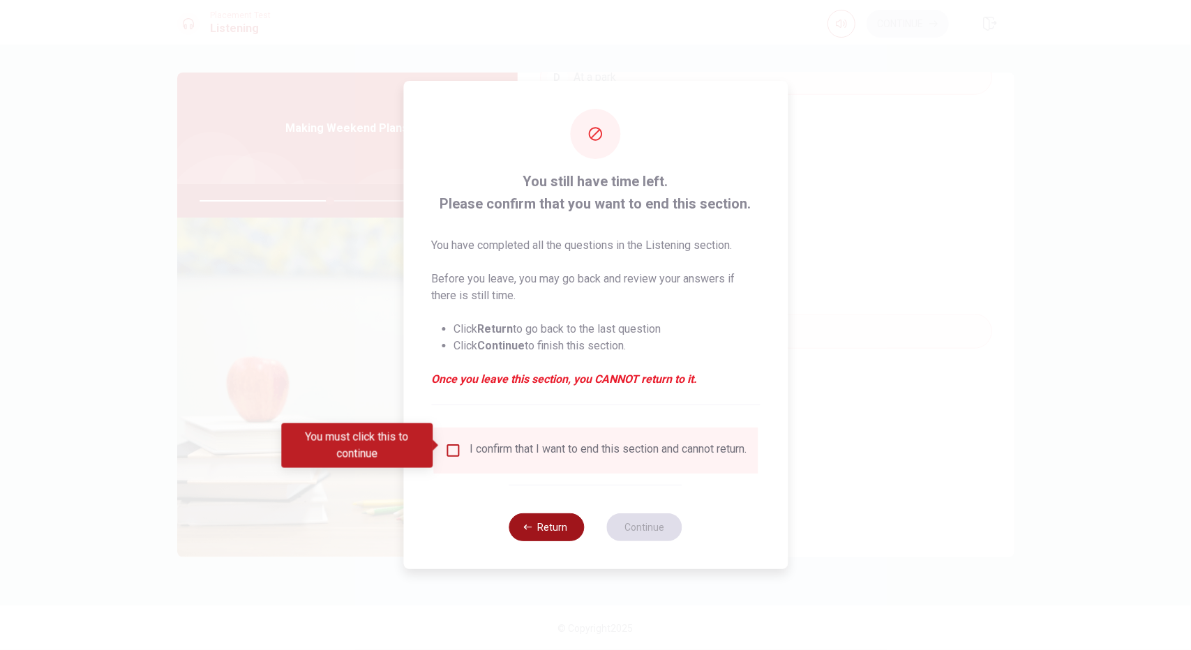
click at [543, 532] on button "Return" at bounding box center [546, 527] width 75 height 28
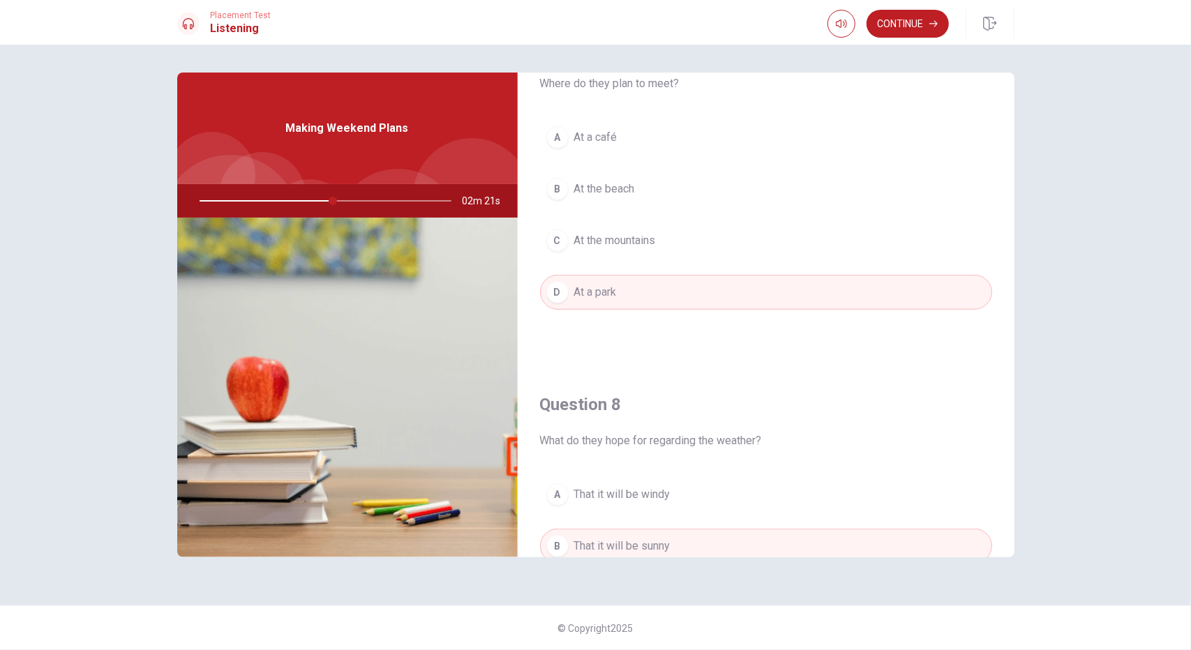
scroll to position [423, 0]
click at [904, 19] on button "Continue" at bounding box center [907, 24] width 82 height 28
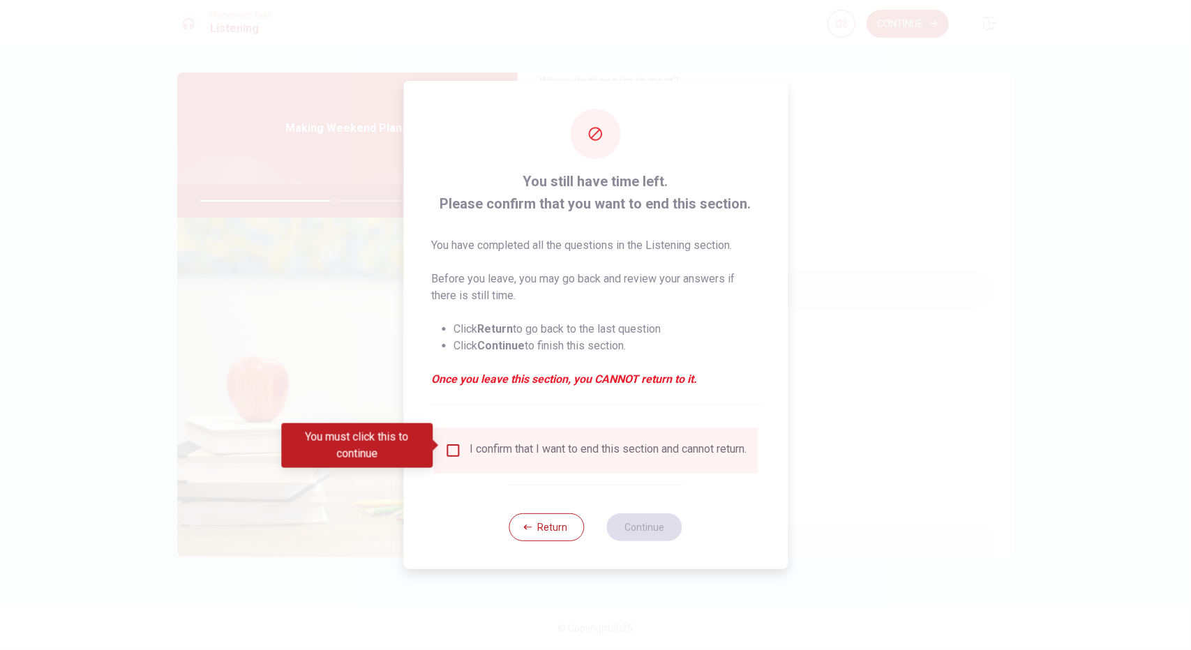
click at [457, 449] on input "You must click this to continue" at bounding box center [452, 450] width 17 height 17
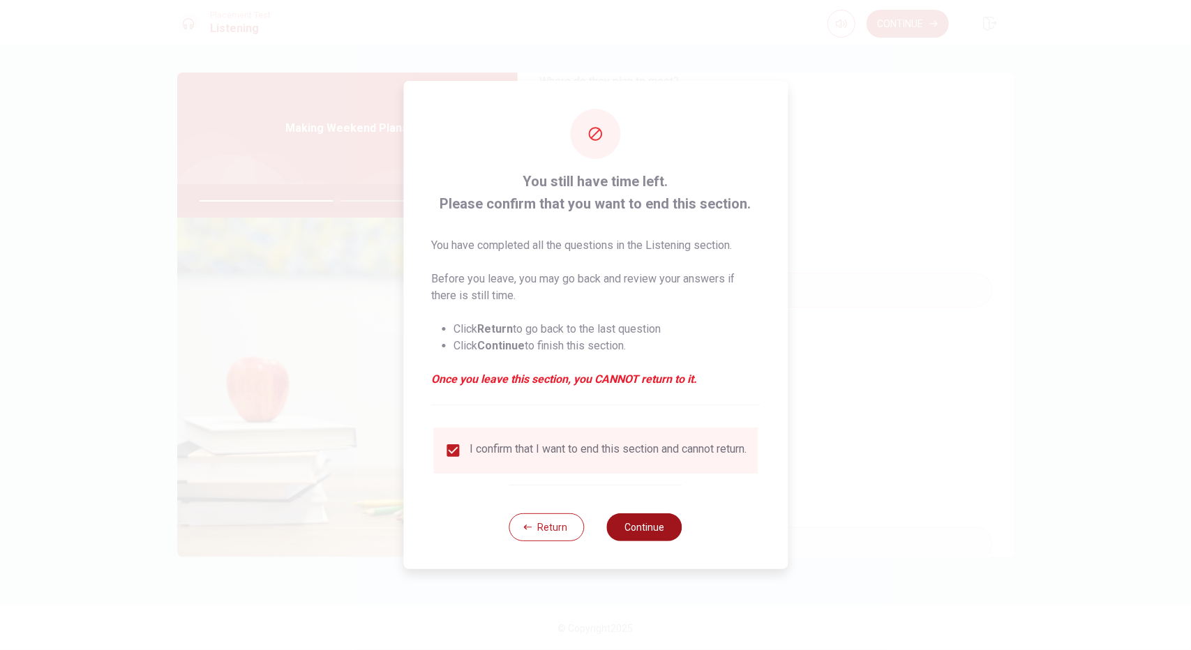
click at [644, 529] on button "Continue" at bounding box center [644, 527] width 75 height 28
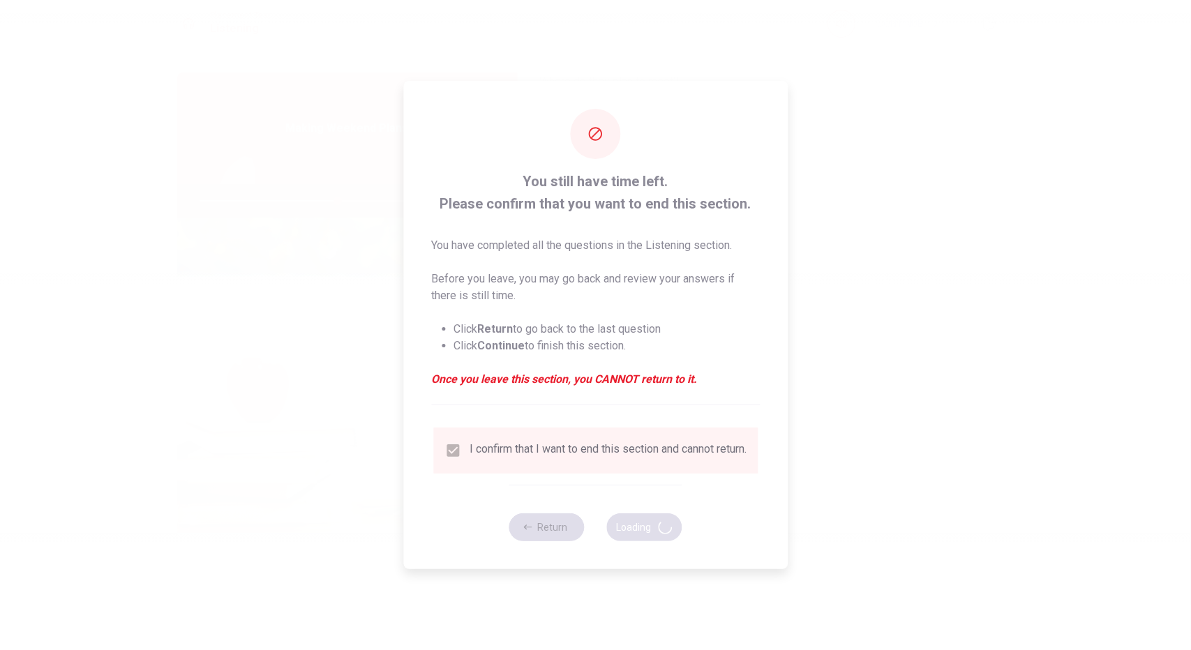
type input "55"
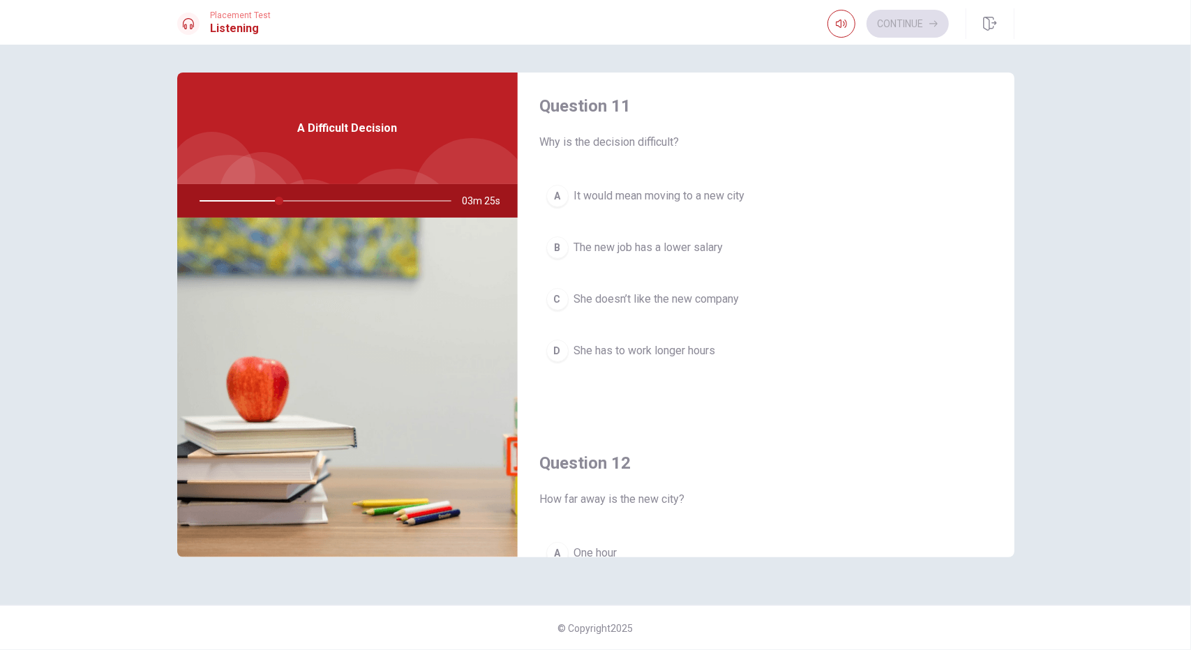
scroll to position [0, 0]
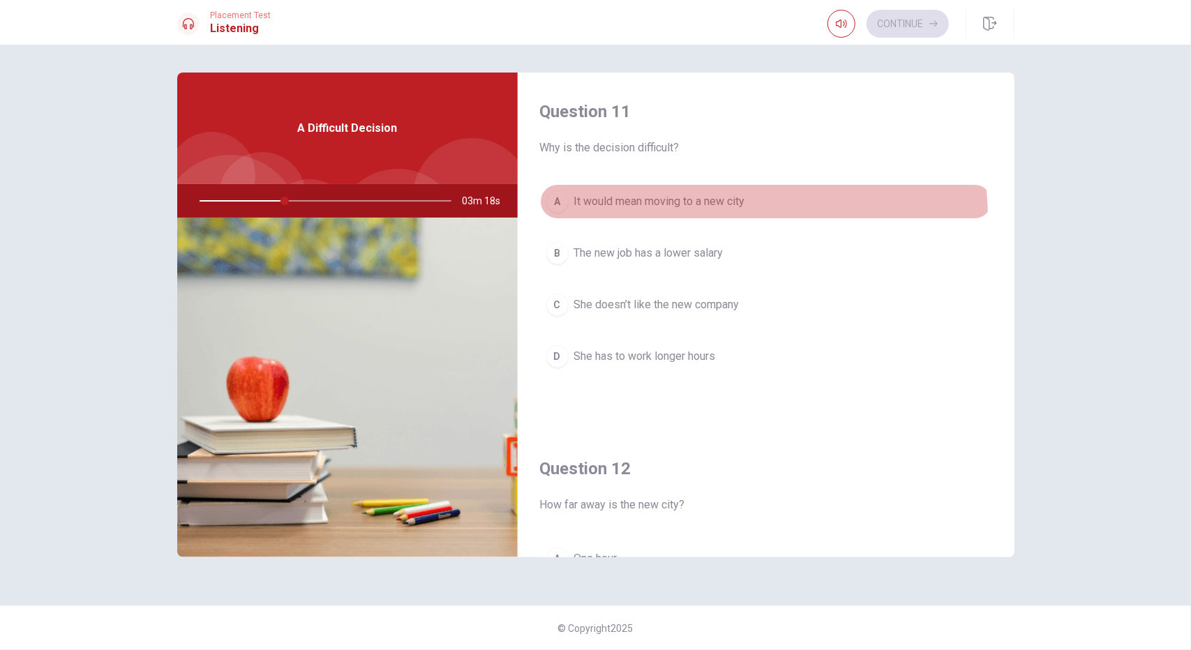
click at [737, 217] on button "A It would mean moving to a new city" at bounding box center [766, 201] width 452 height 35
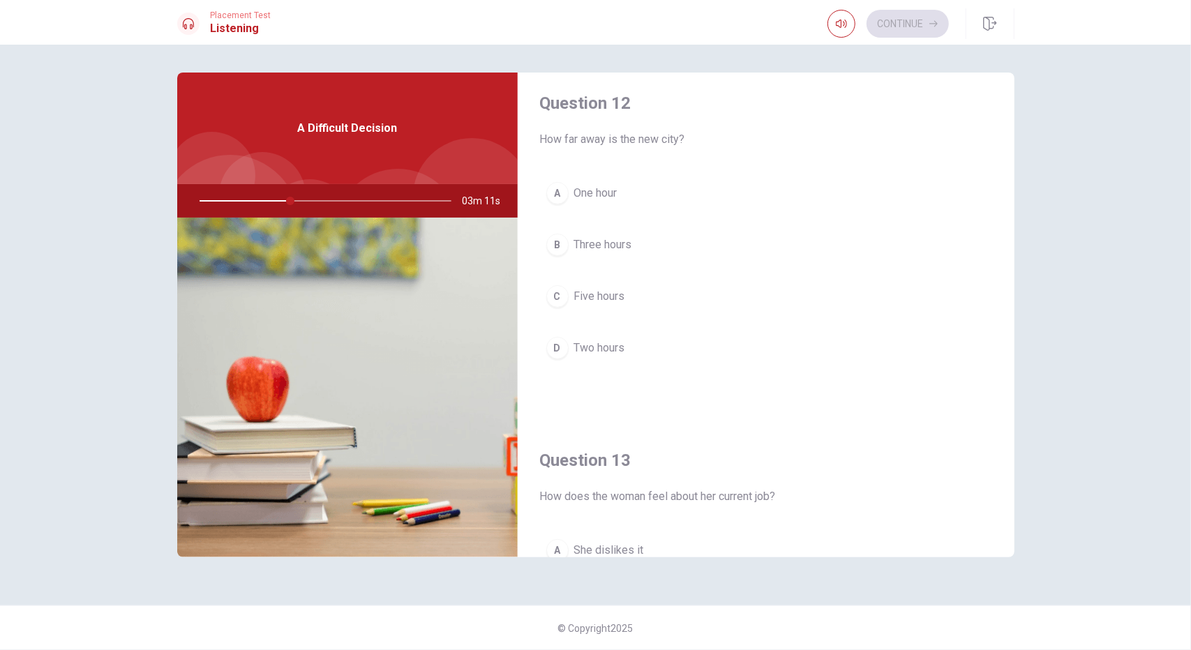
scroll to position [365, 0]
click at [630, 247] on span "Three hours" at bounding box center [603, 245] width 58 height 17
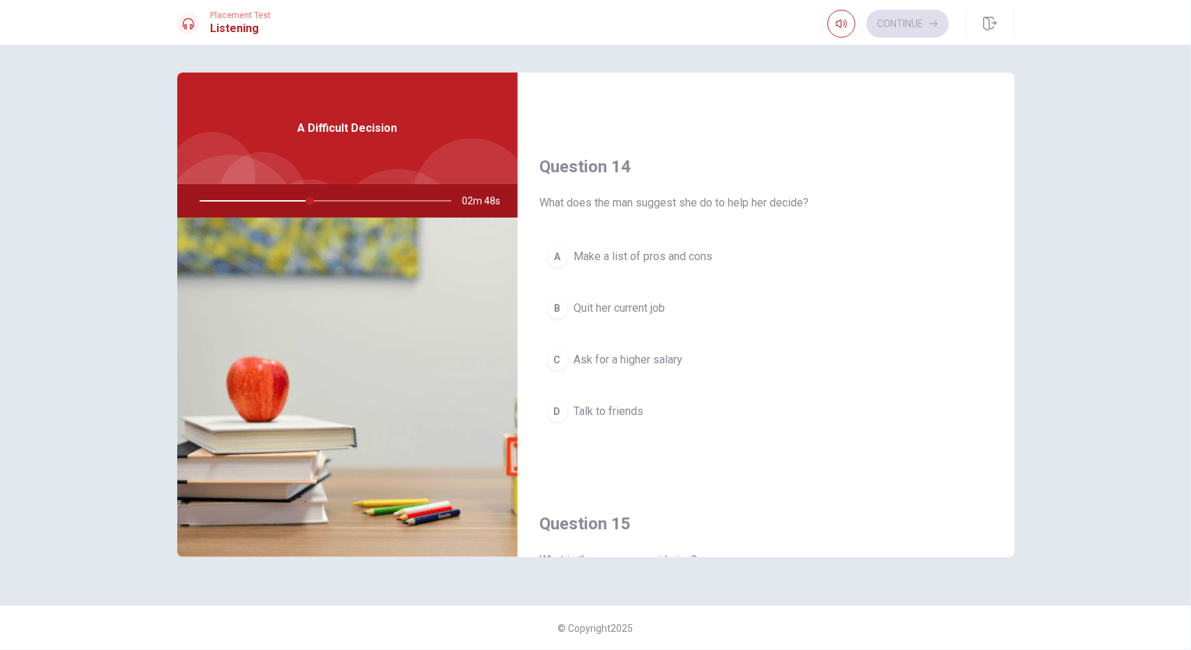
scroll to position [1013, 0]
click at [714, 246] on button "A Make a list of pros and cons" at bounding box center [766, 260] width 452 height 35
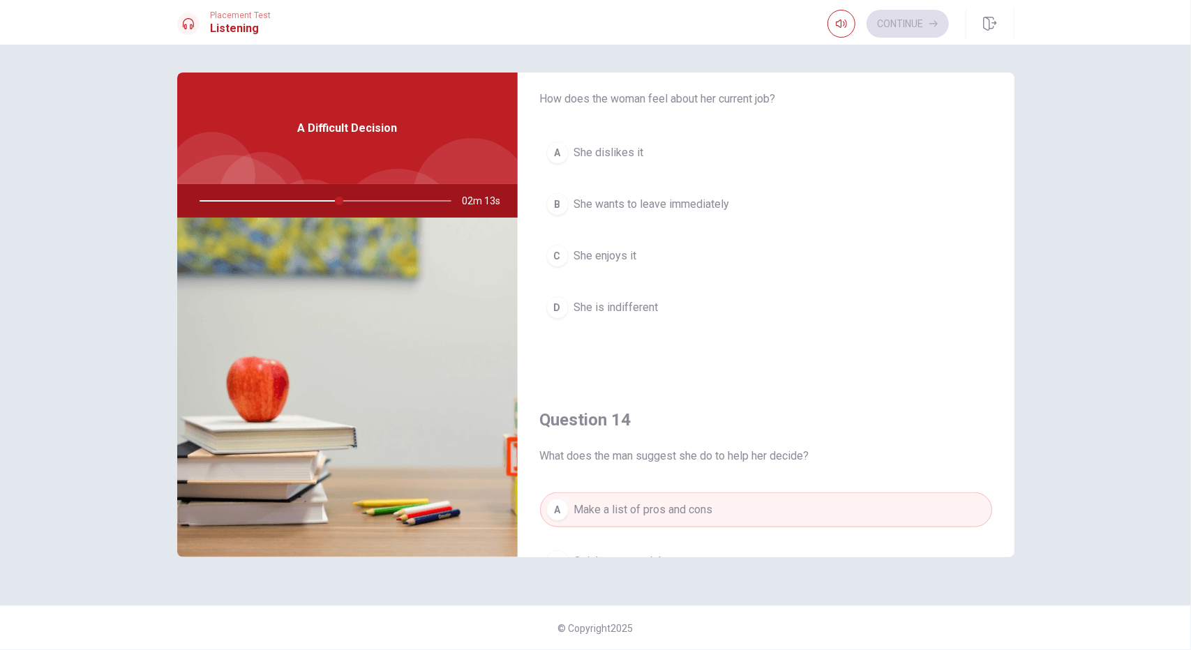
scroll to position [762, 0]
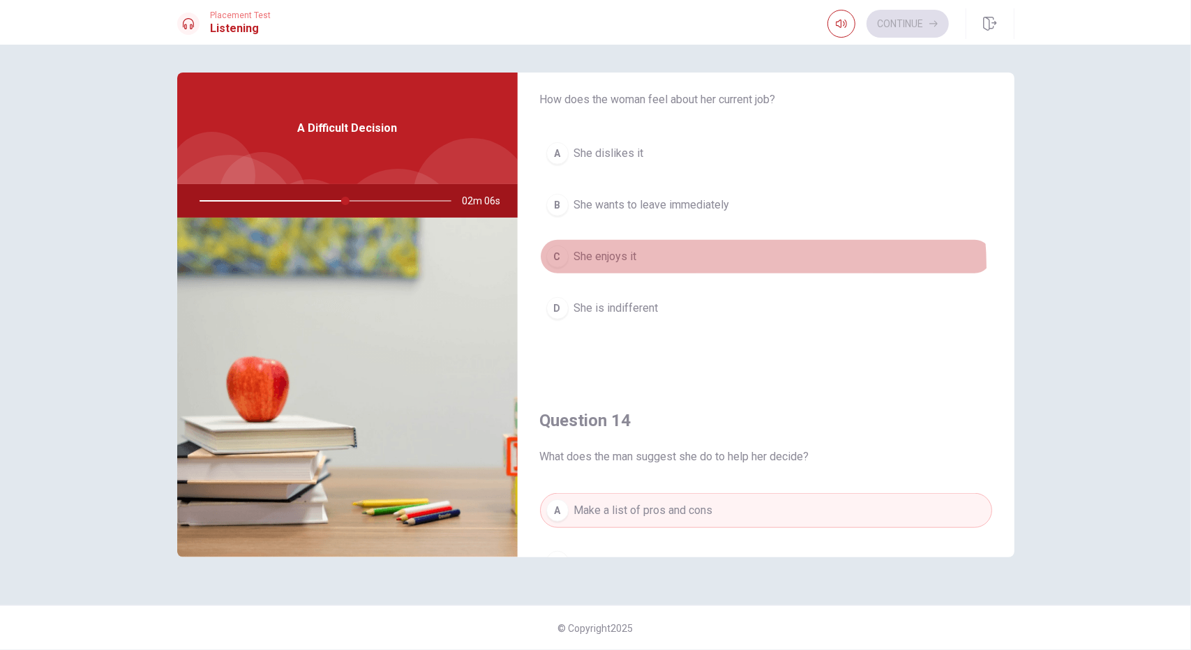
click at [658, 263] on button "C She enjoys it" at bounding box center [766, 256] width 452 height 35
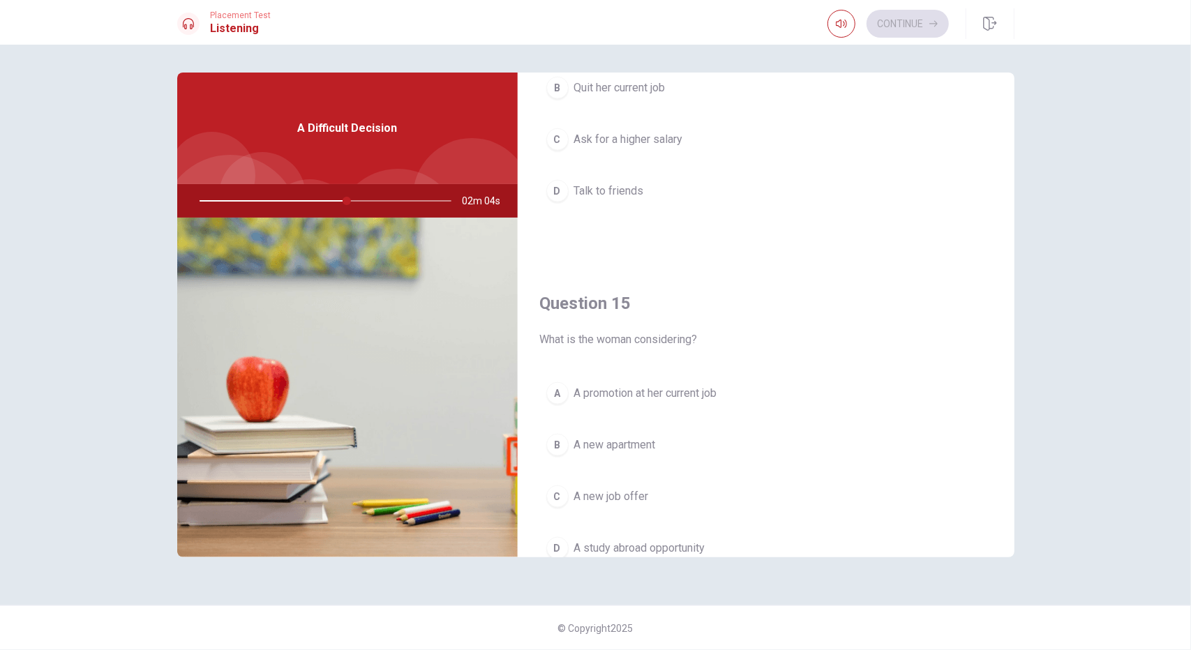
scroll to position [1291, 0]
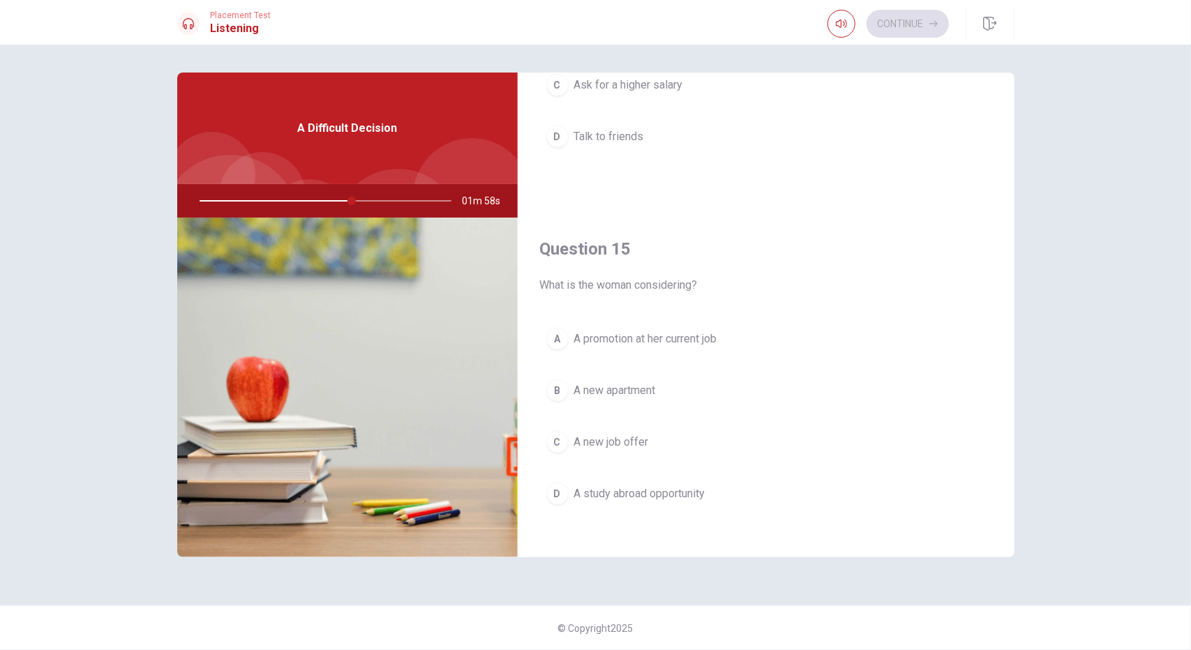
click at [700, 341] on button "A A promotion at her current job" at bounding box center [766, 339] width 452 height 35
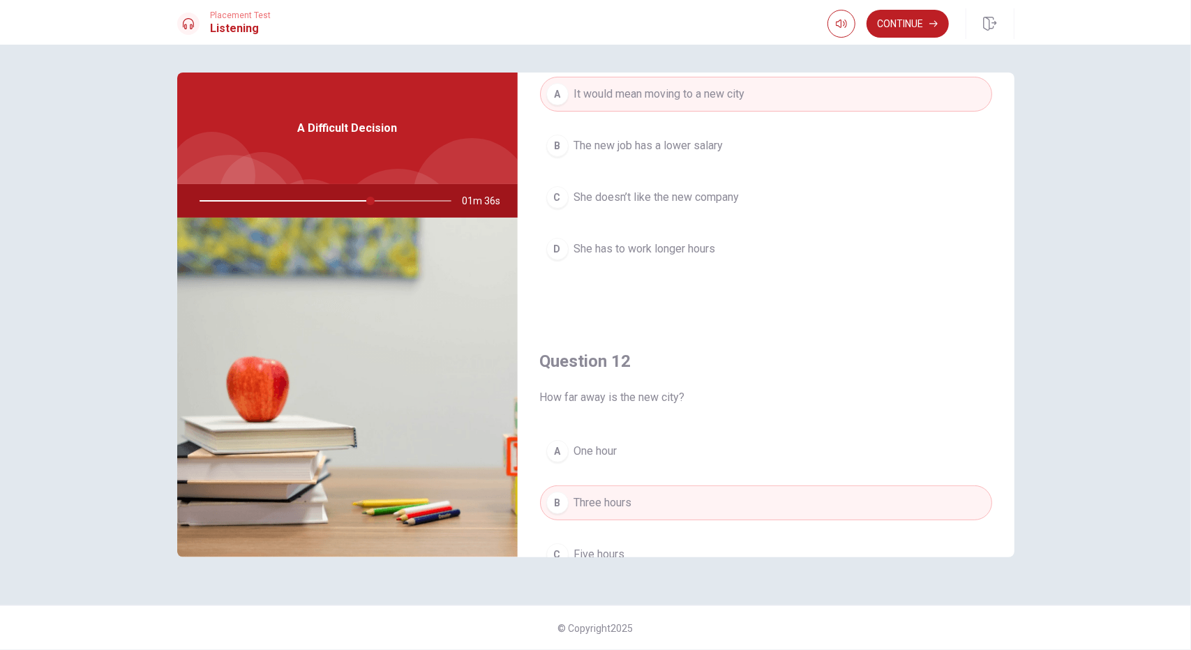
scroll to position [0, 0]
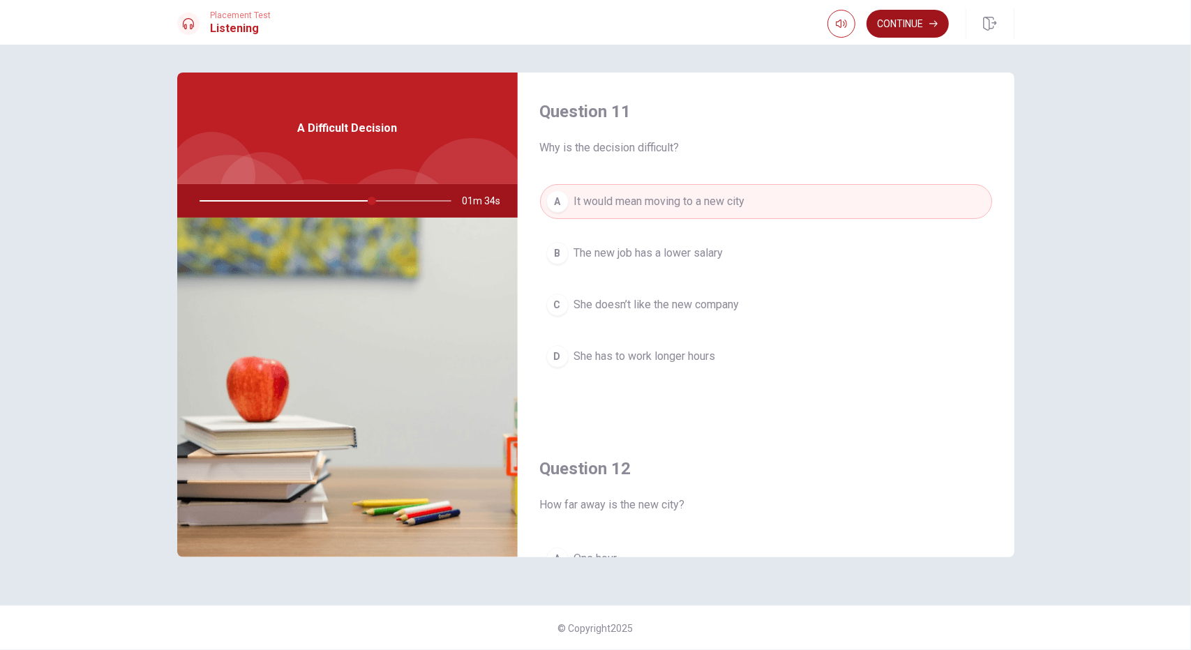
click at [919, 24] on button "Continue" at bounding box center [907, 24] width 82 height 28
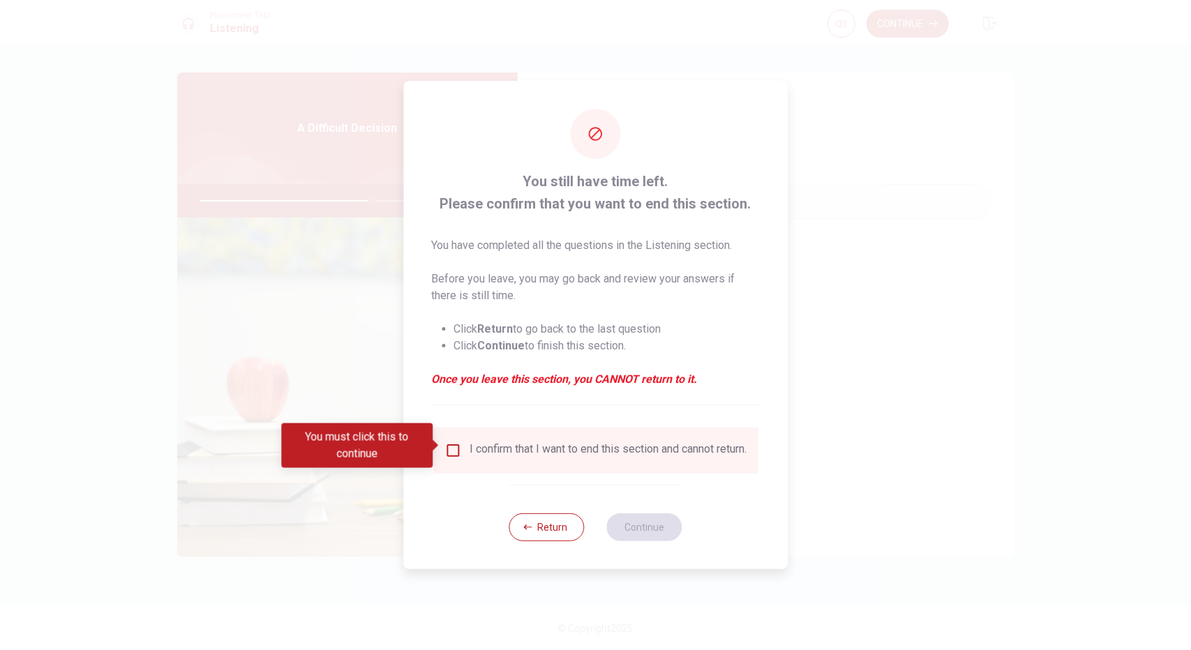
click at [455, 442] on input "You must click this to continue" at bounding box center [452, 450] width 17 height 17
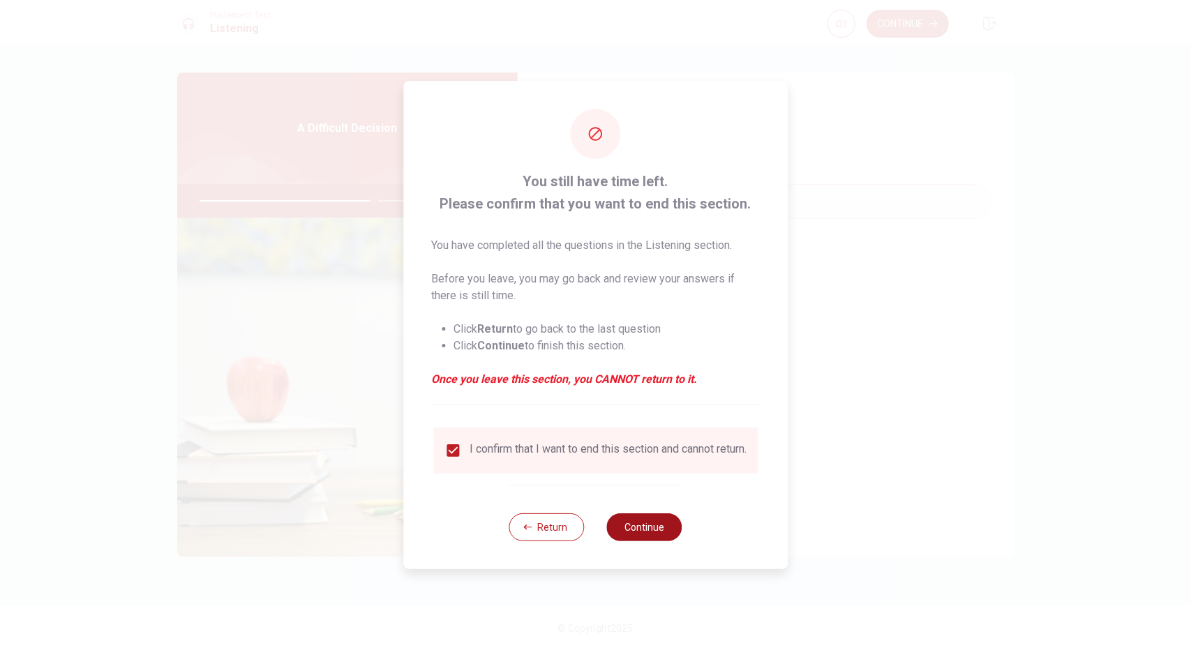
click at [661, 528] on button "Continue" at bounding box center [644, 527] width 75 height 28
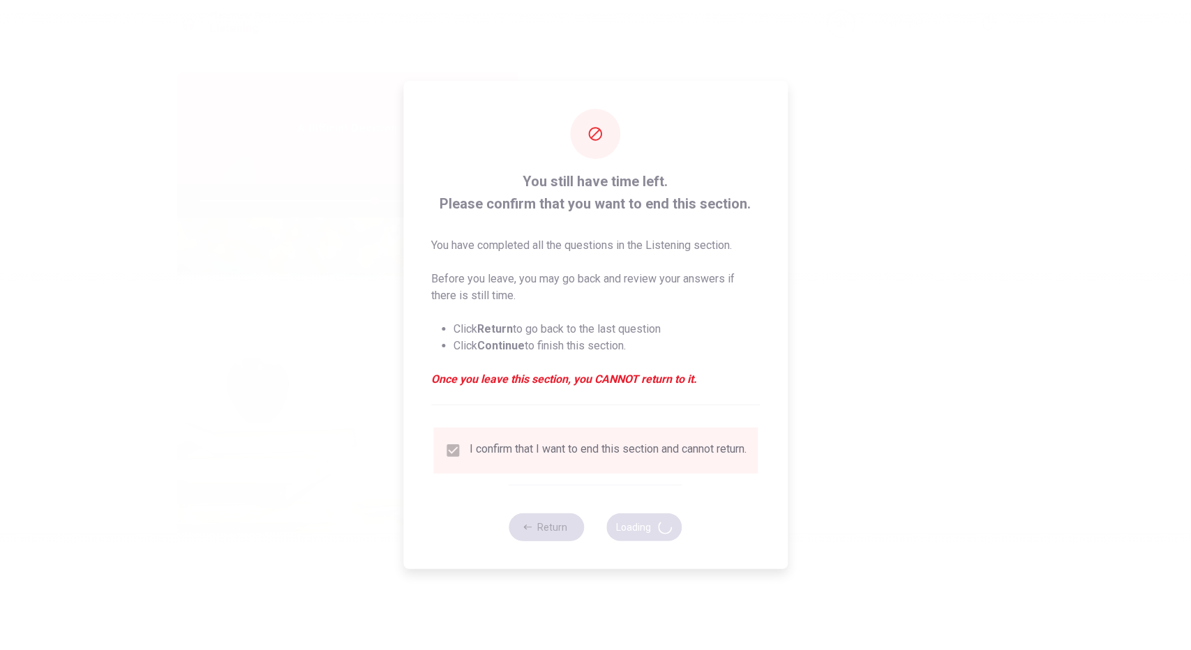
type input "70"
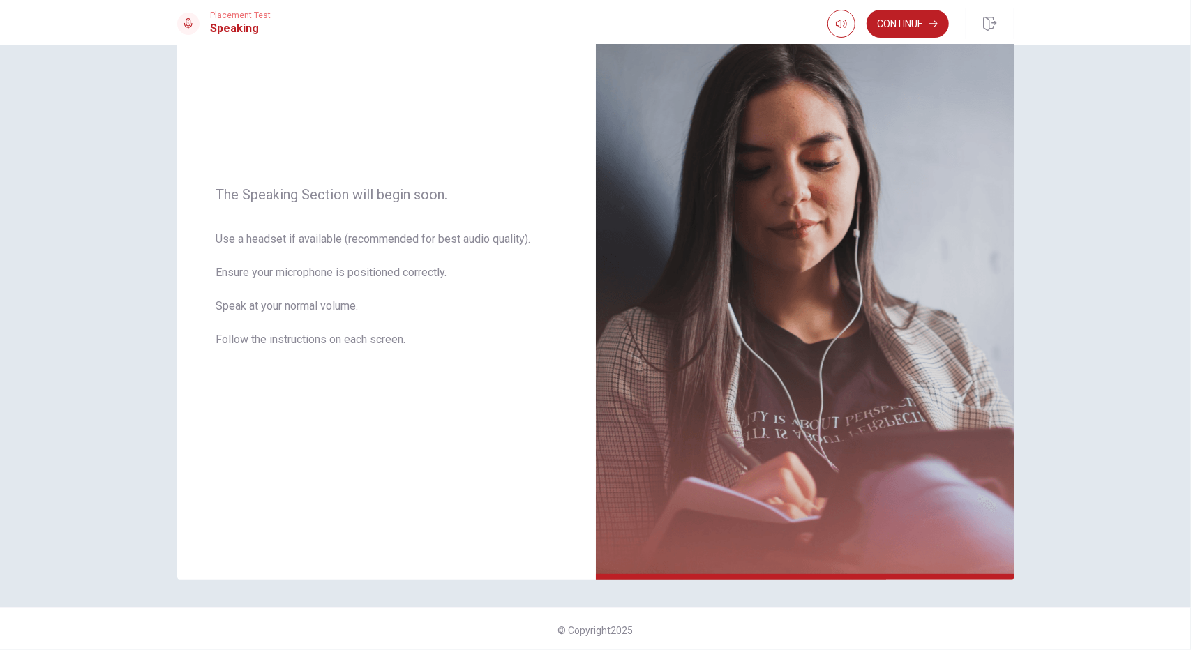
scroll to position [103, 0]
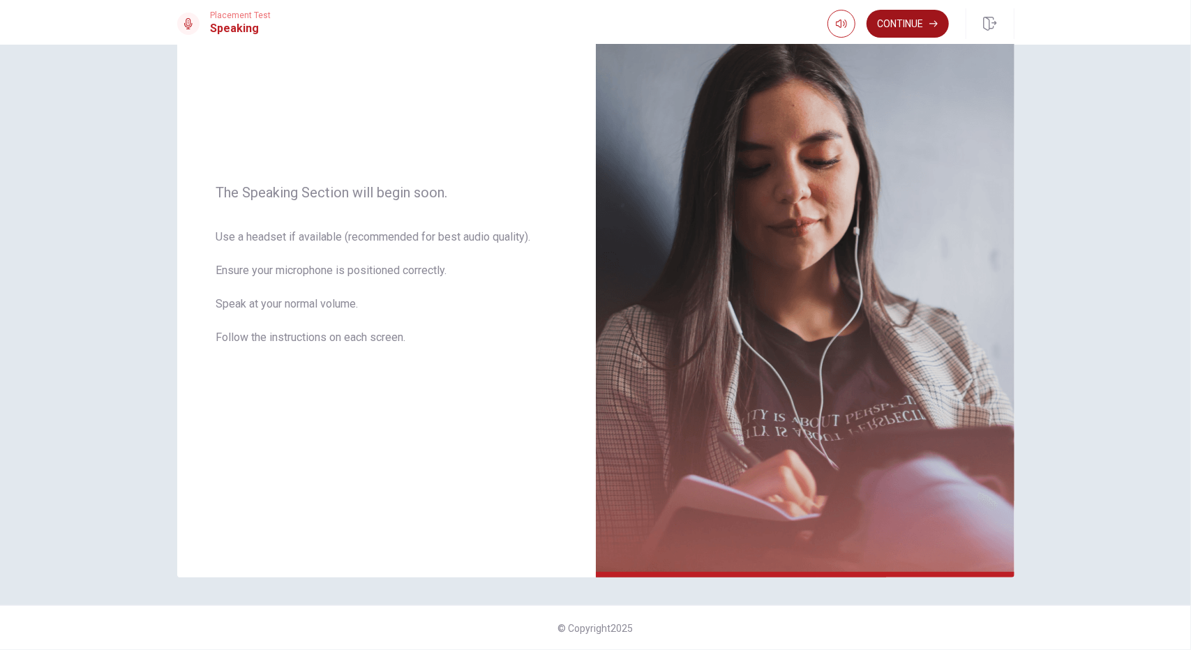
click at [917, 33] on button "Continue" at bounding box center [907, 24] width 82 height 28
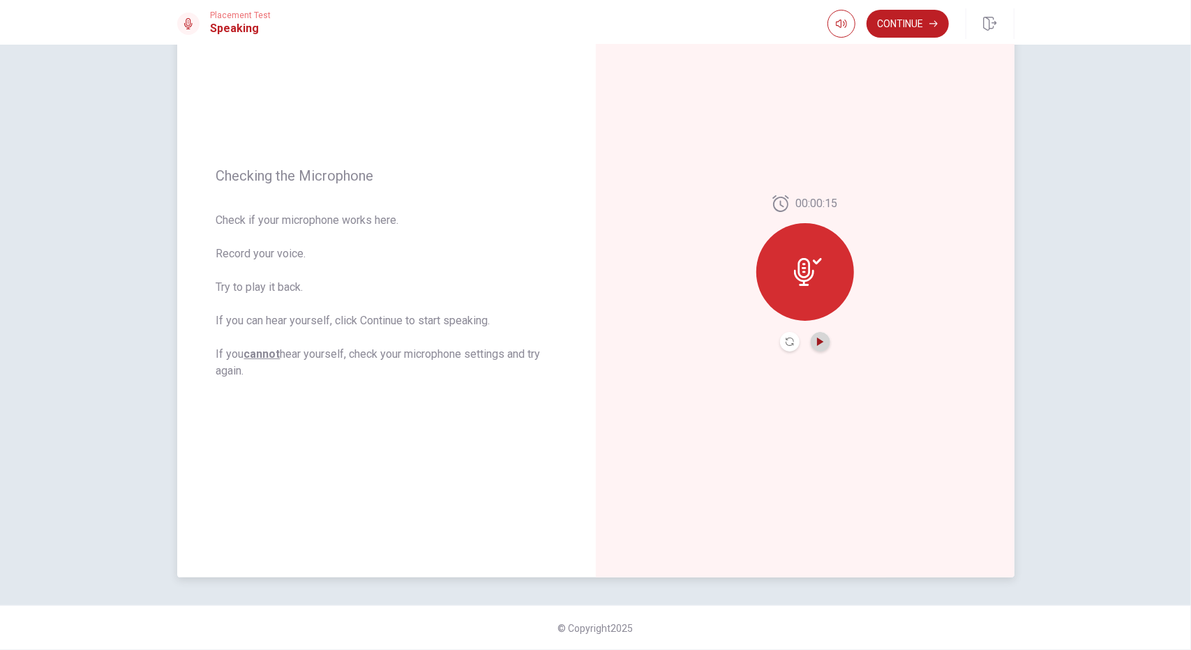
click at [817, 342] on icon "Play Audio" at bounding box center [820, 342] width 6 height 8
click at [818, 342] on icon "Pause Audio" at bounding box center [819, 342] width 7 height 8
click at [915, 25] on button "Continue" at bounding box center [907, 24] width 82 height 28
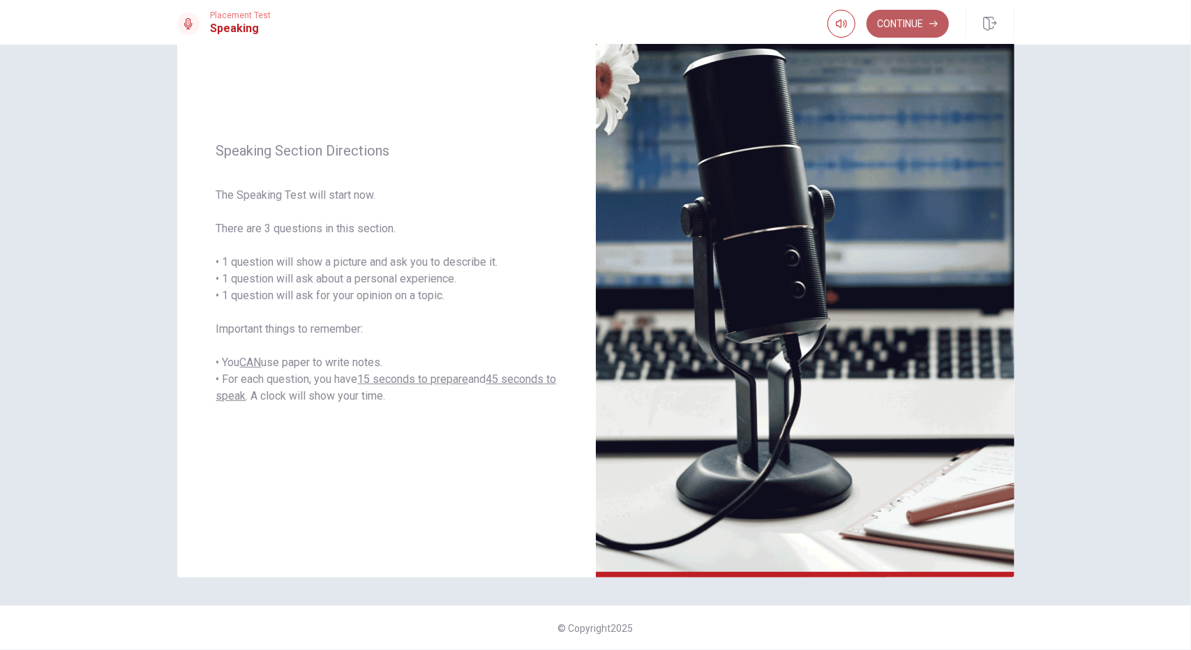
click at [910, 26] on button "Continue" at bounding box center [907, 24] width 82 height 28
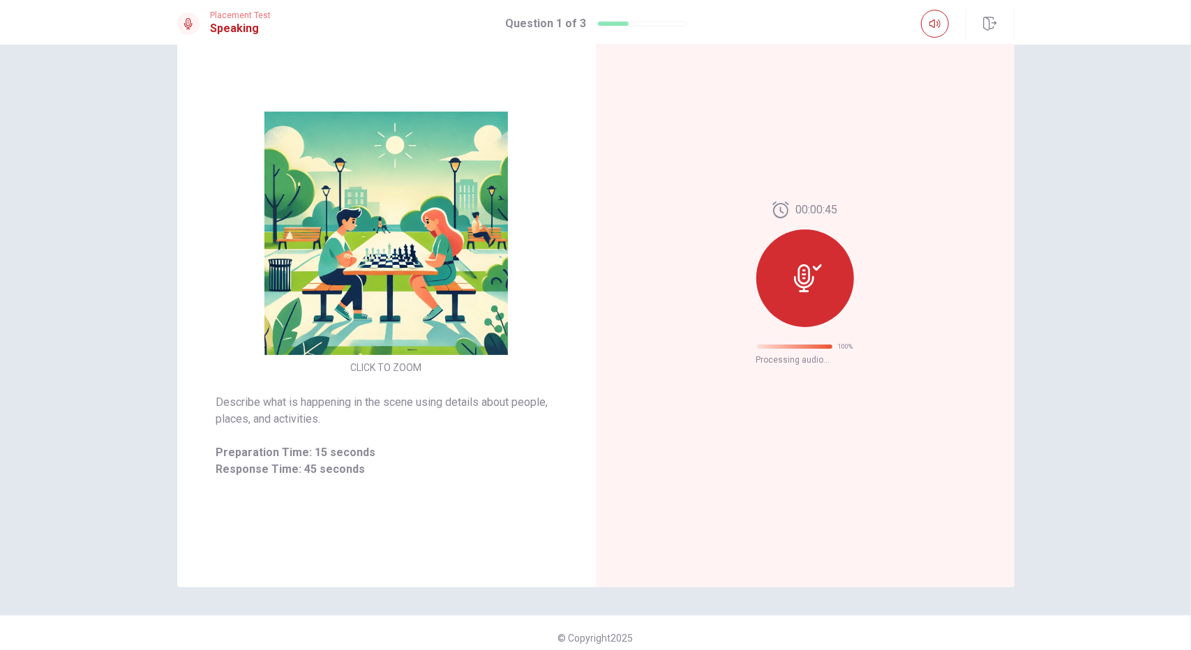
scroll to position [0, 0]
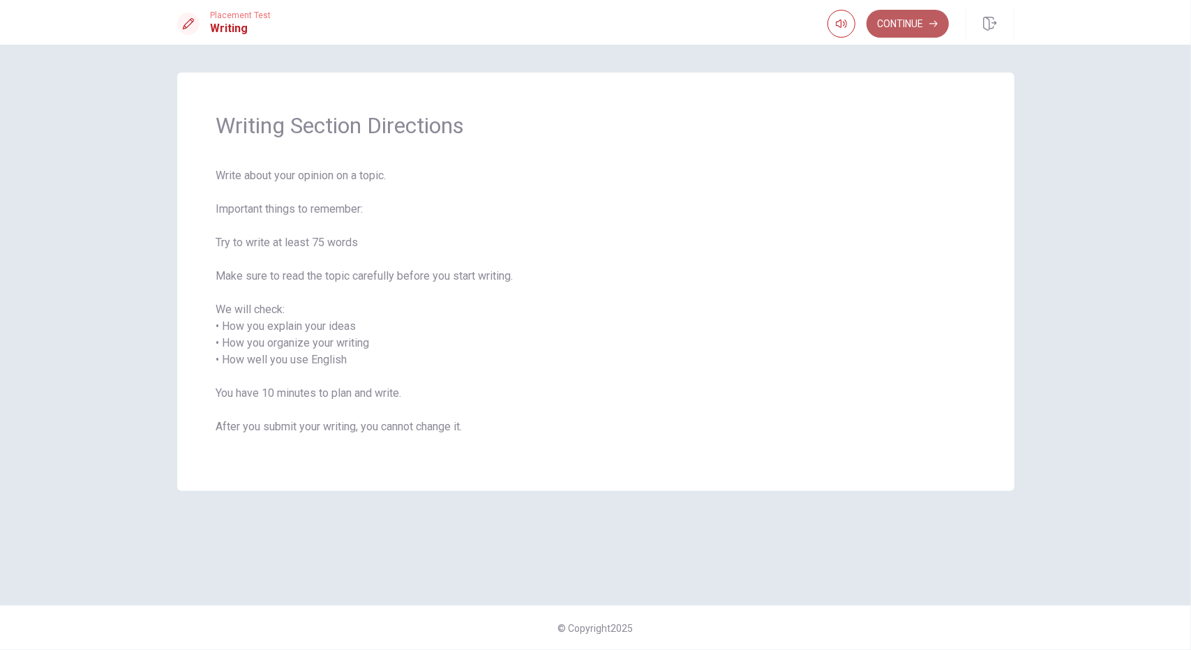
click at [922, 24] on button "Continue" at bounding box center [907, 24] width 82 height 28
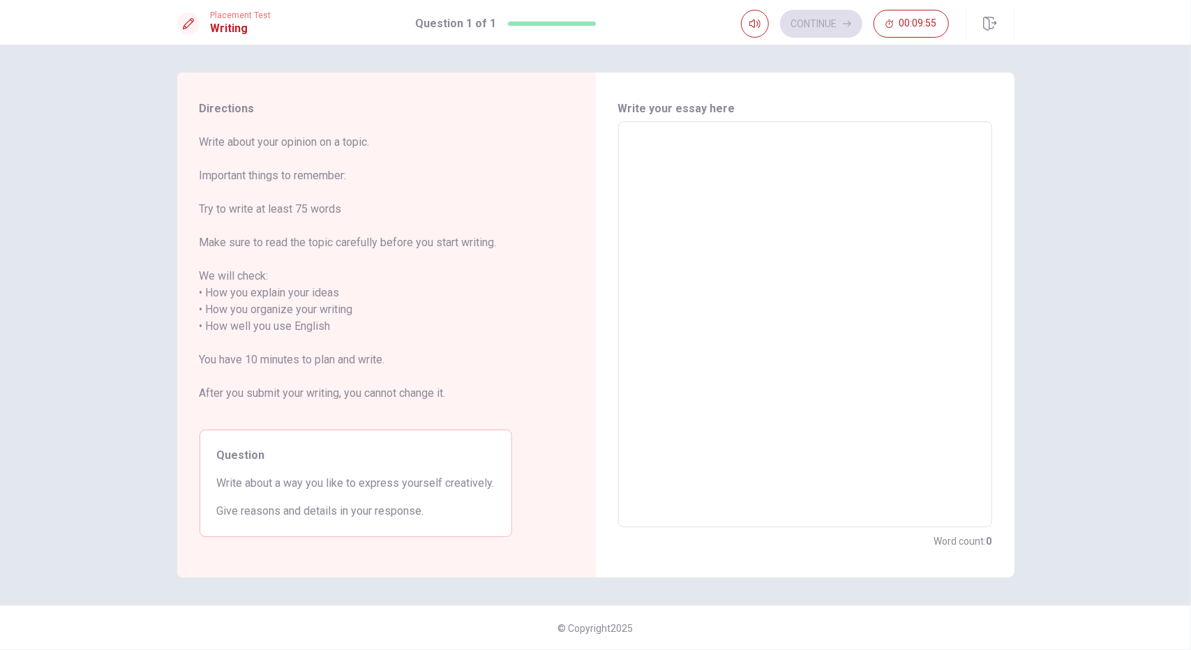
click at [746, 201] on textarea at bounding box center [805, 324] width 354 height 383
type textarea "I"
type textarea "x"
type textarea "I"
type textarea "x"
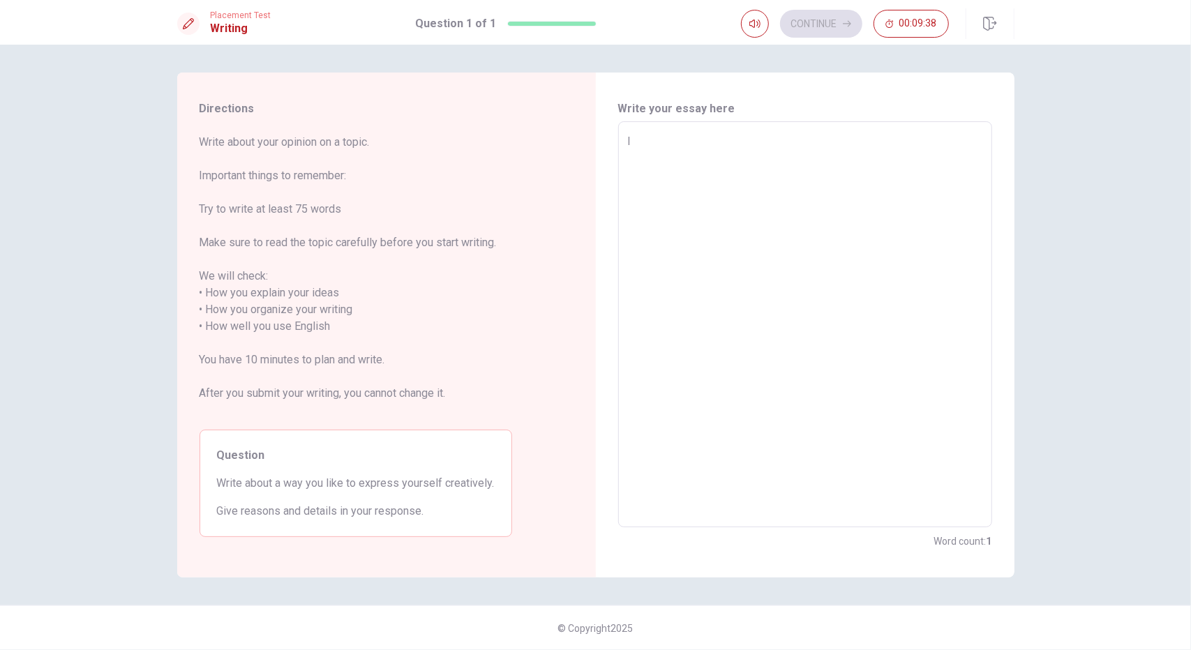
type textarea "I e"
type textarea "x"
type textarea "I ex"
type textarea "x"
type textarea "I exp"
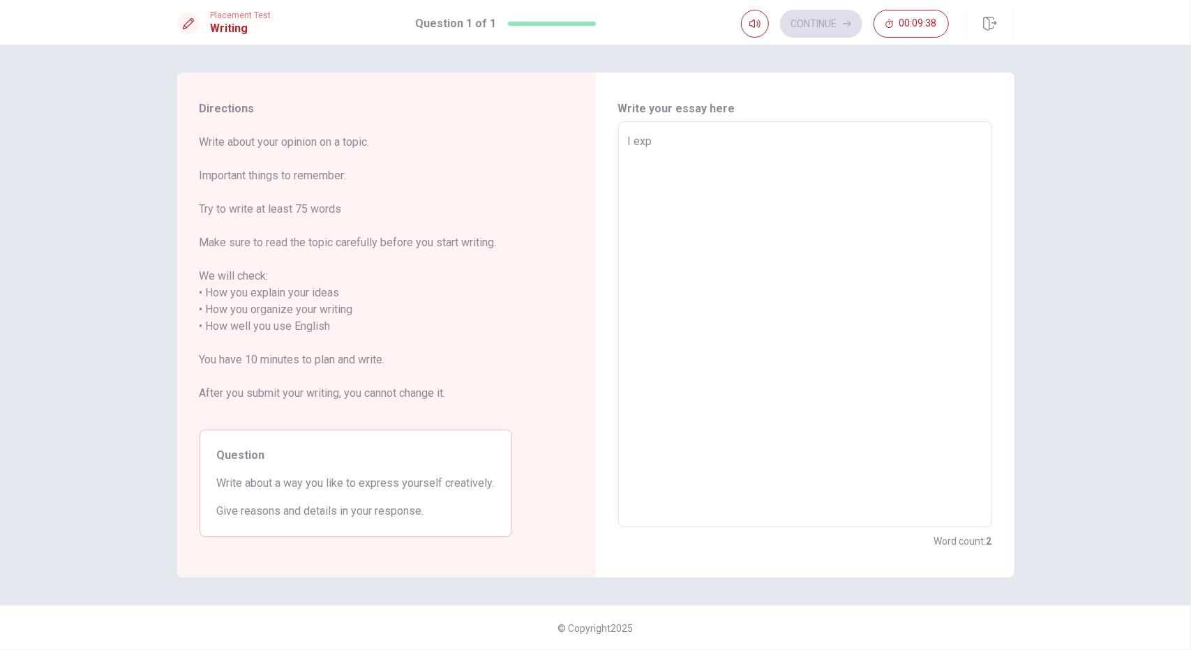
type textarea "x"
type textarea "I expp"
type textarea "x"
type textarea "I exppr"
type textarea "x"
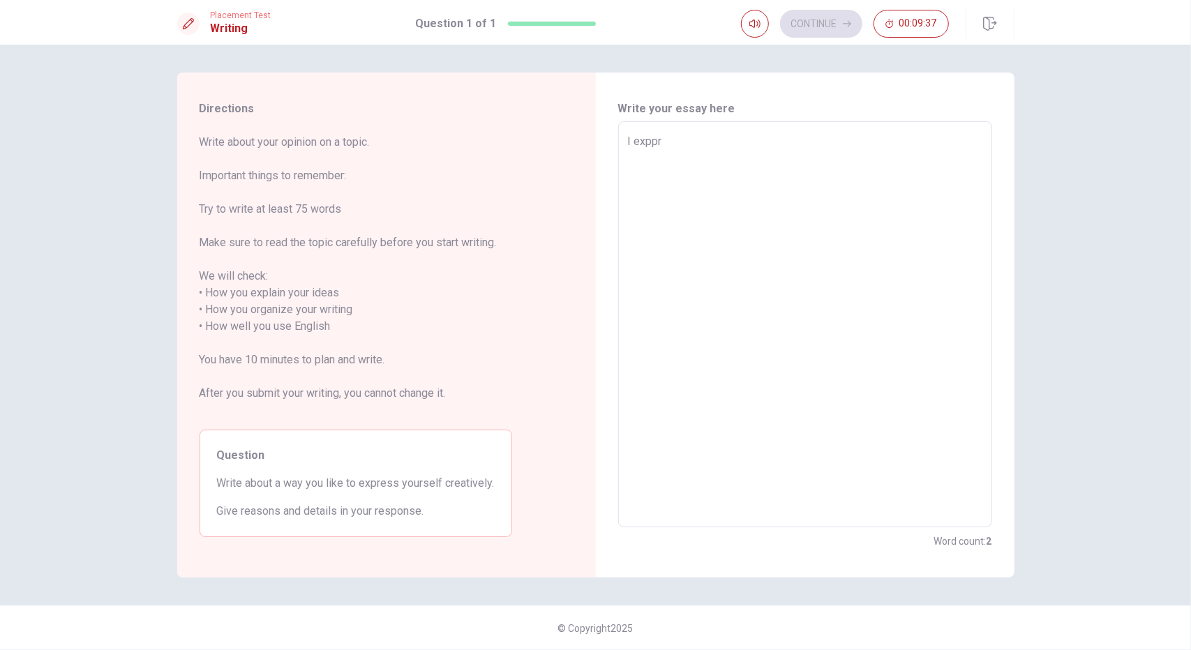
type textarea "I exppre"
type textarea "x"
type textarea "I exppres"
type textarea "x"
type textarea "I exppress"
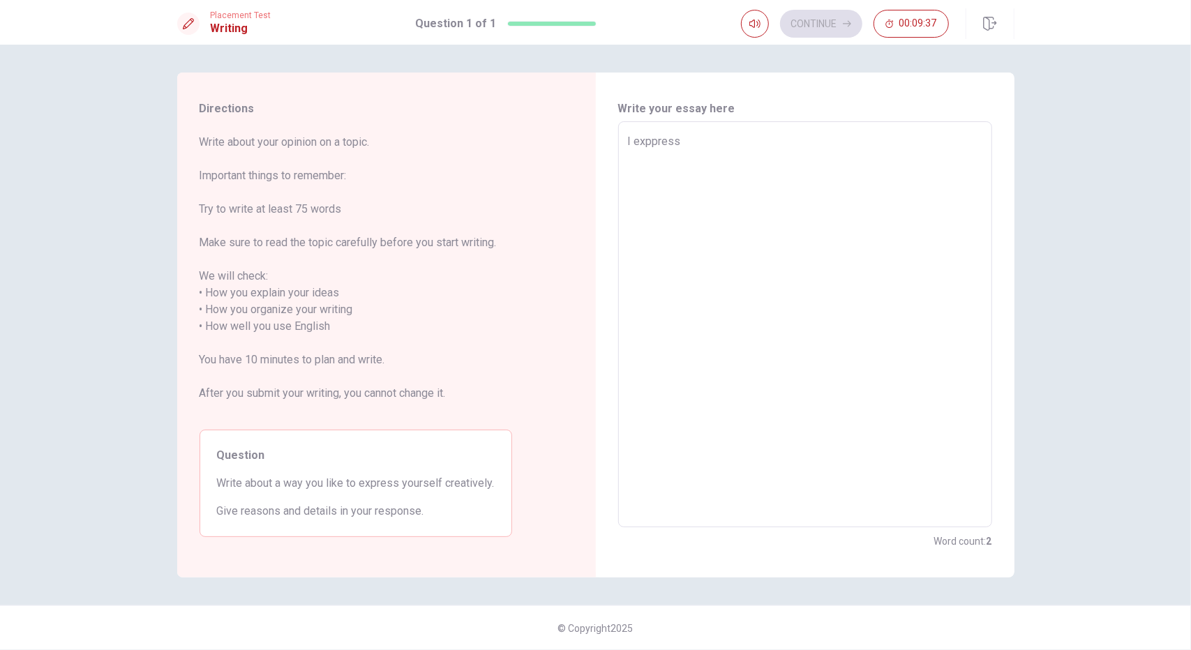
type textarea "x"
type textarea "I exppress"
type textarea "x"
type textarea "I exppress"
type textarea "x"
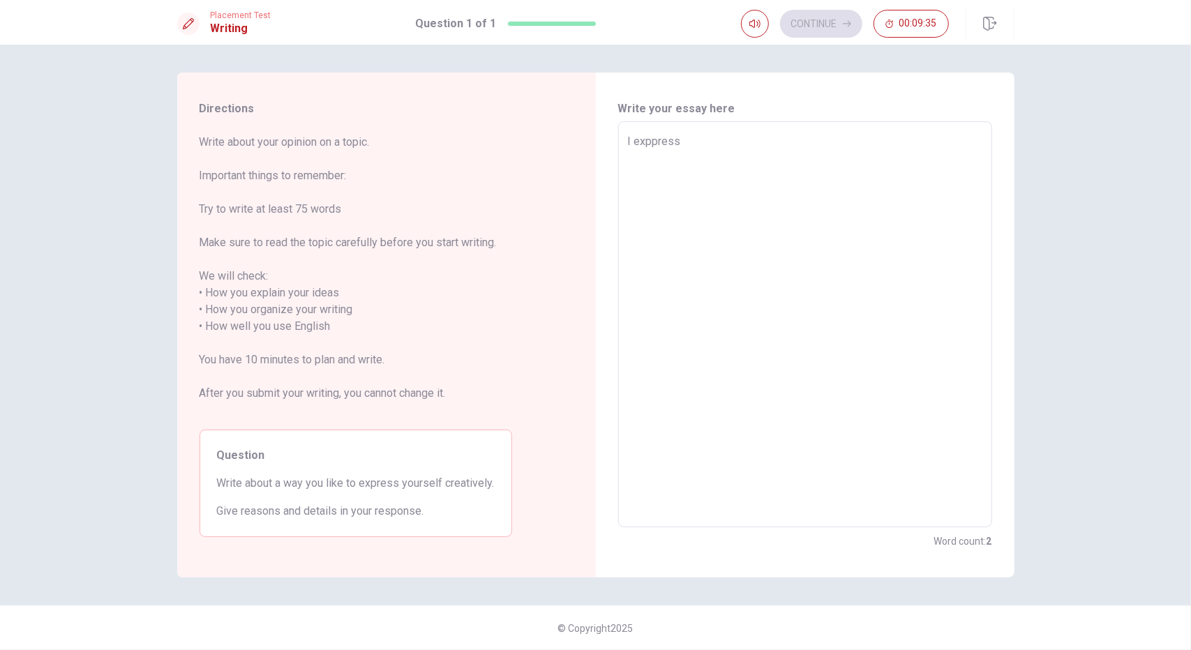
type textarea "I exppres"
type textarea "x"
type textarea "I exppre"
type textarea "x"
type textarea "I exppr"
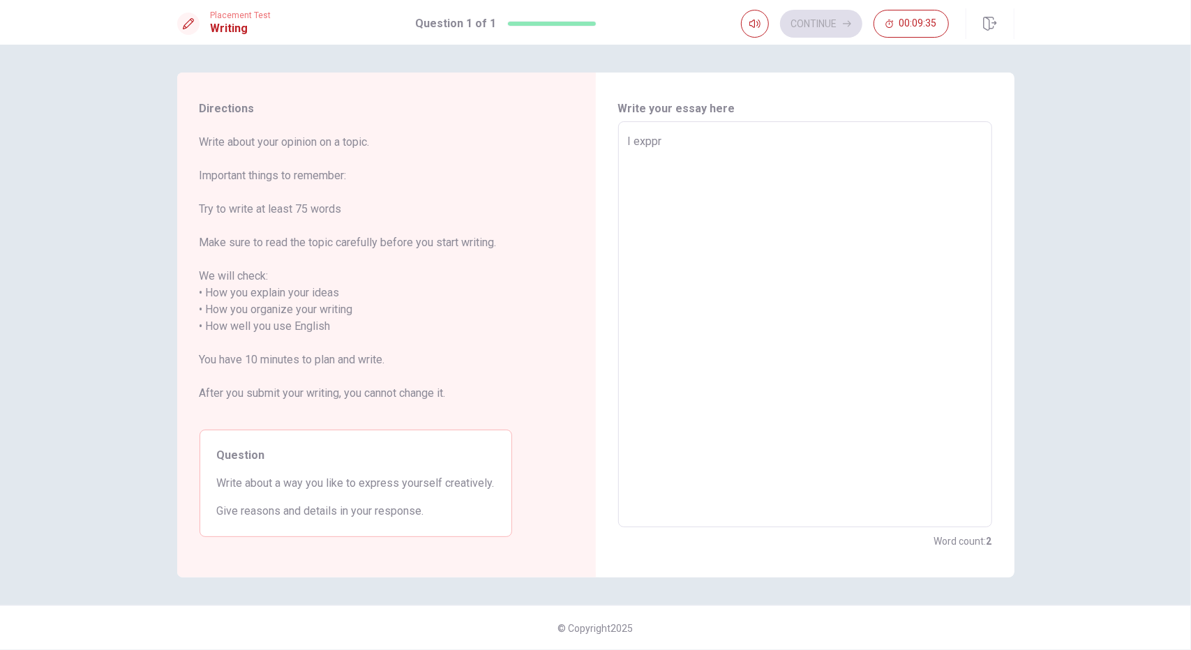
type textarea "x"
type textarea "I expp"
type textarea "x"
type textarea "I exp"
type textarea "x"
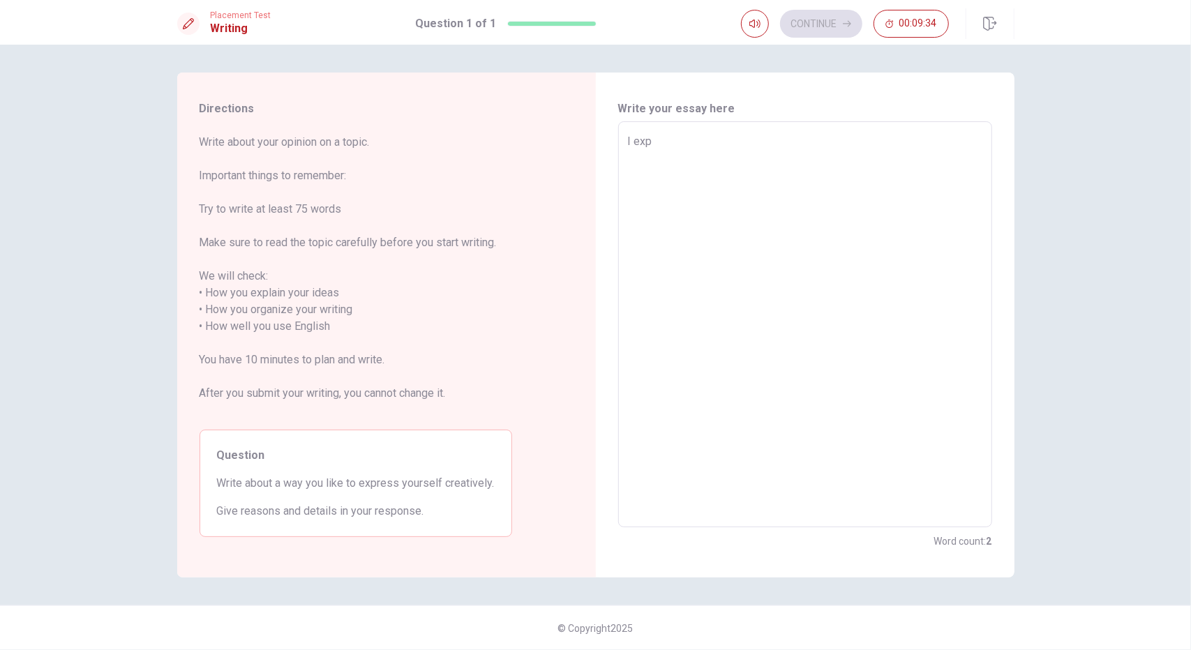
type textarea "I expr"
type textarea "x"
type textarea "I expre"
type textarea "x"
type textarea "I expres"
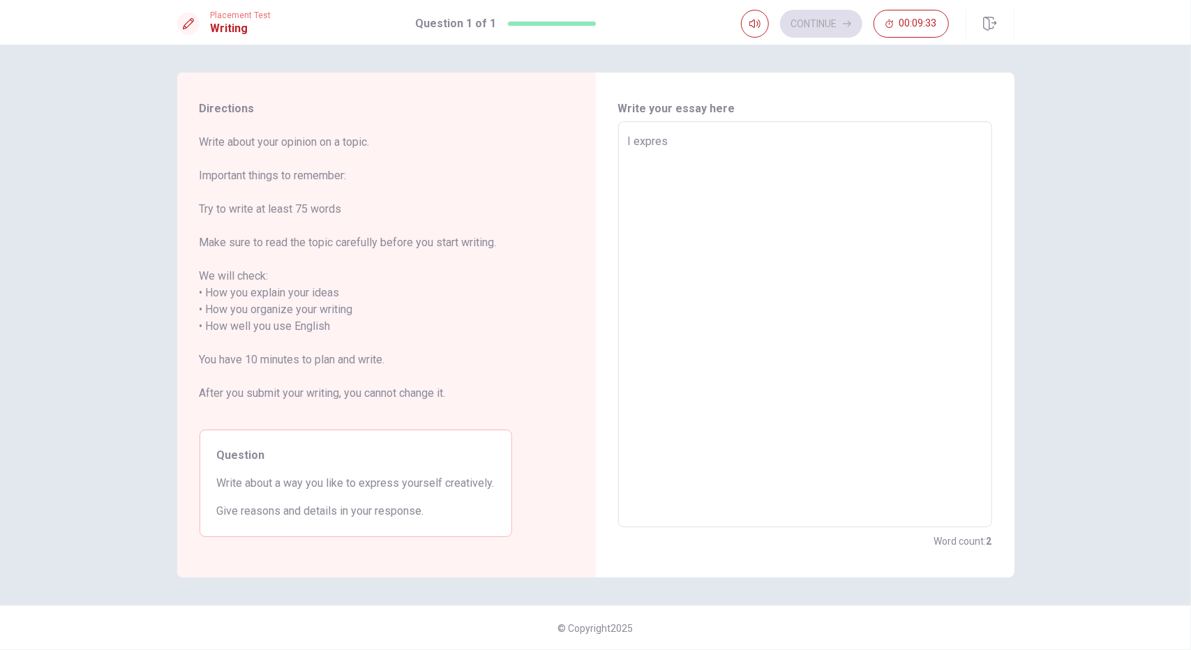
type textarea "x"
type textarea "I express"
type textarea "x"
type textarea "I express"
type textarea "x"
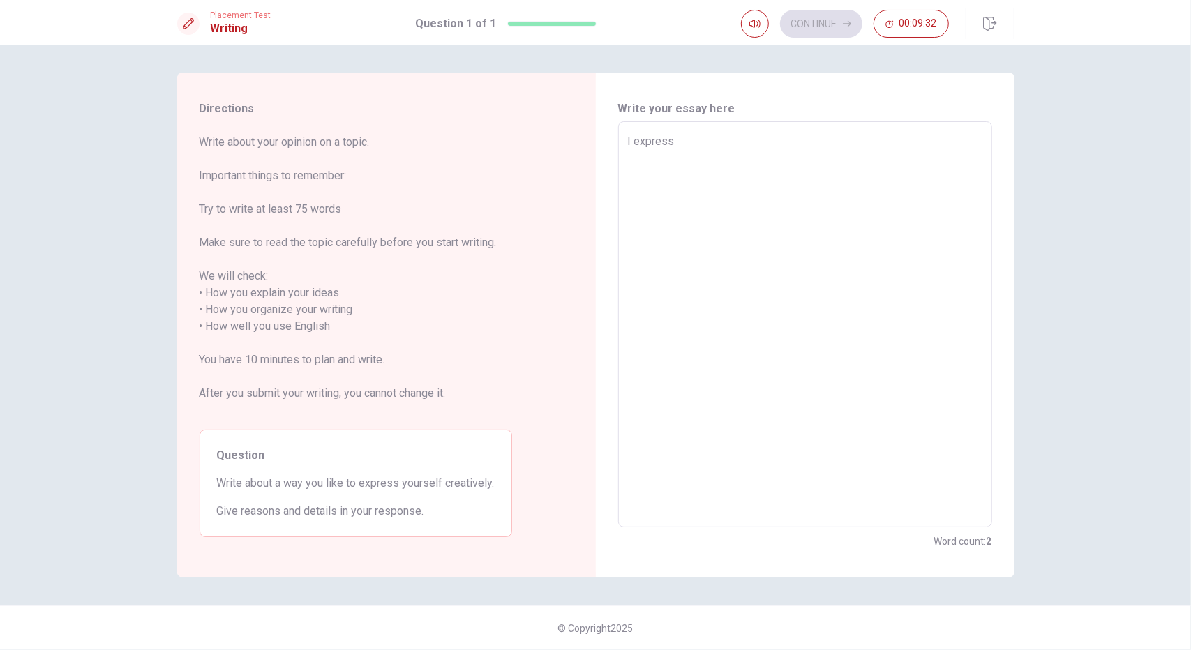
type textarea "I express m"
type textarea "x"
type textarea "I express my"
type textarea "x"
type textarea "I express my"
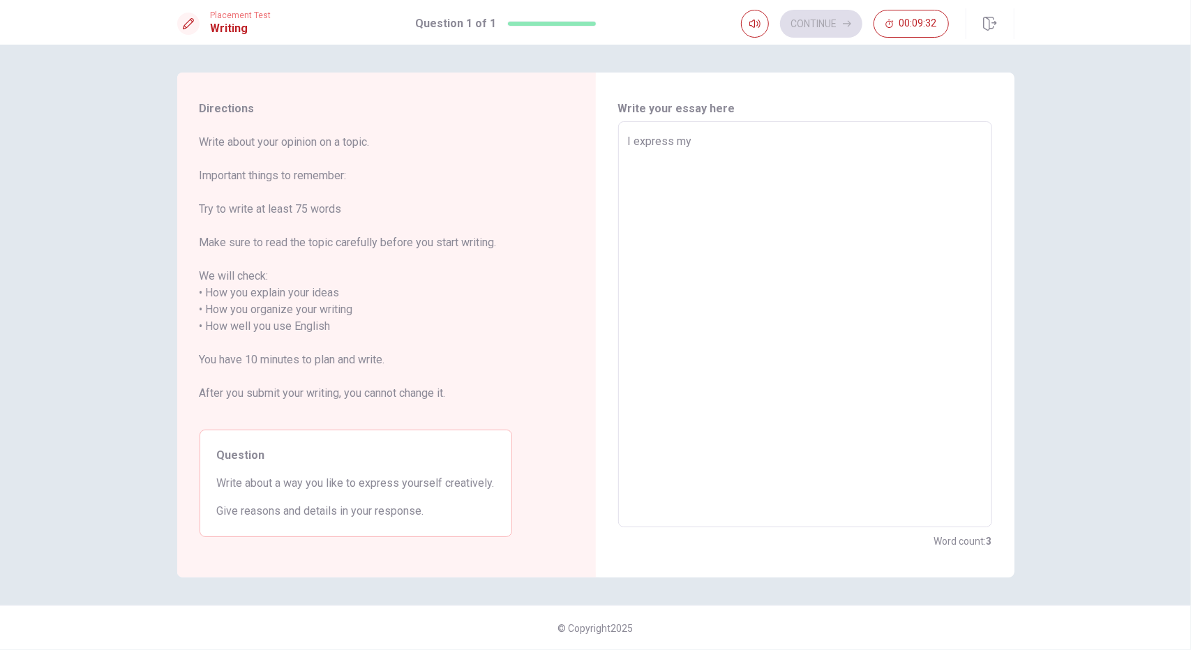
type textarea "x"
type textarea "I express my"
type textarea "x"
type textarea "I express mys"
type textarea "x"
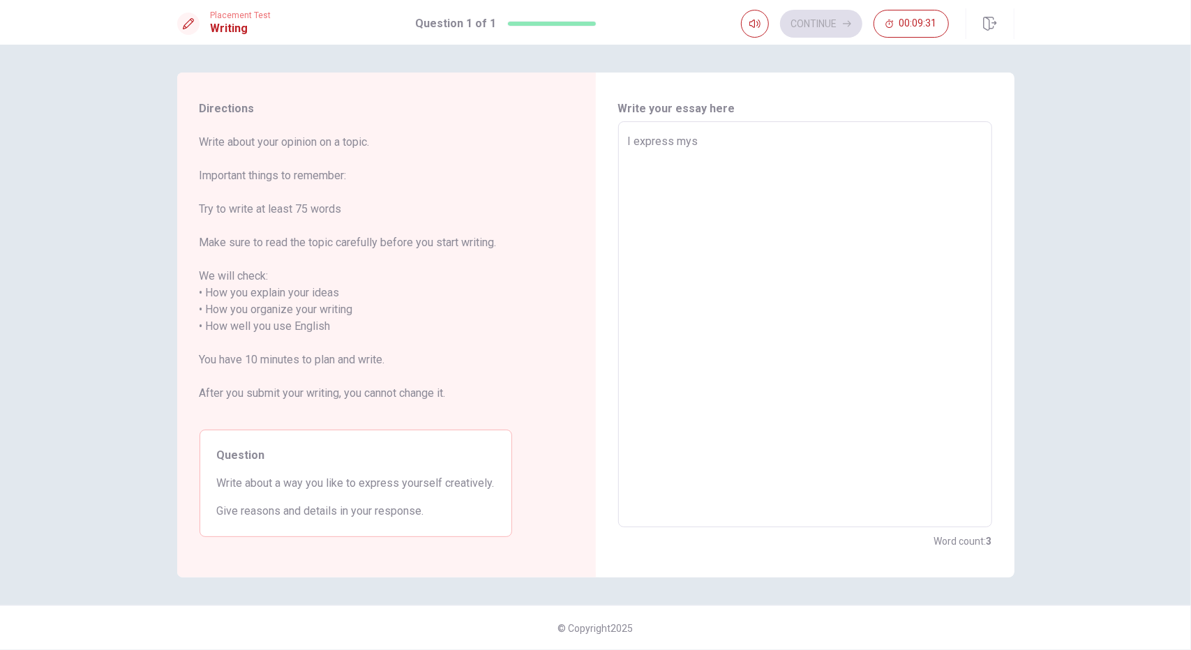
type textarea "I express myse"
type textarea "x"
type textarea "I express mysel"
type textarea "x"
type textarea "I express myself"
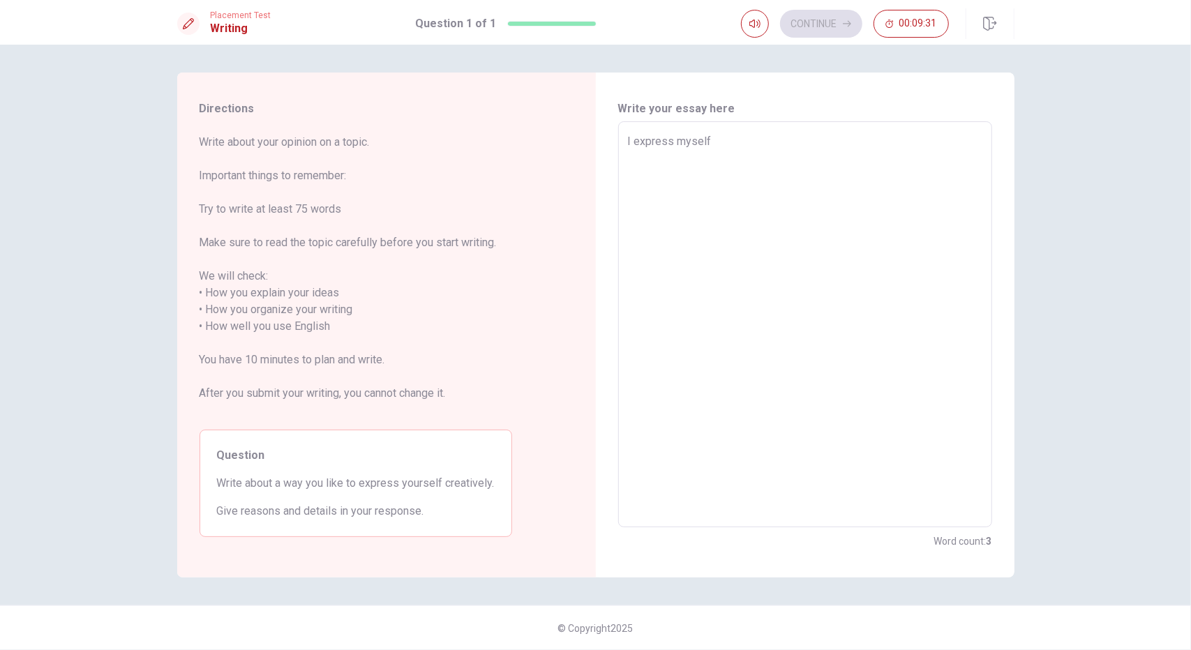
type textarea "x"
type textarea "I express myself"
type textarea "x"
type textarea "I express myself i"
type textarea "x"
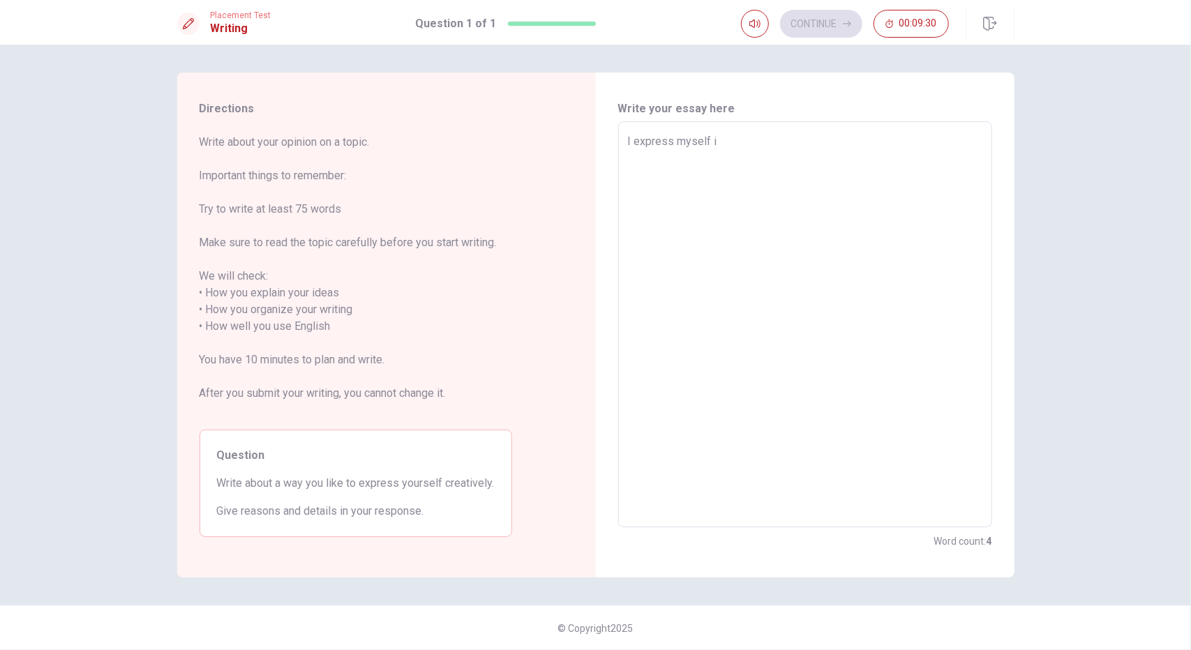
type textarea "I express myself in"
type textarea "x"
type textarea "I express myself in"
type textarea "x"
type textarea "I express myself in a"
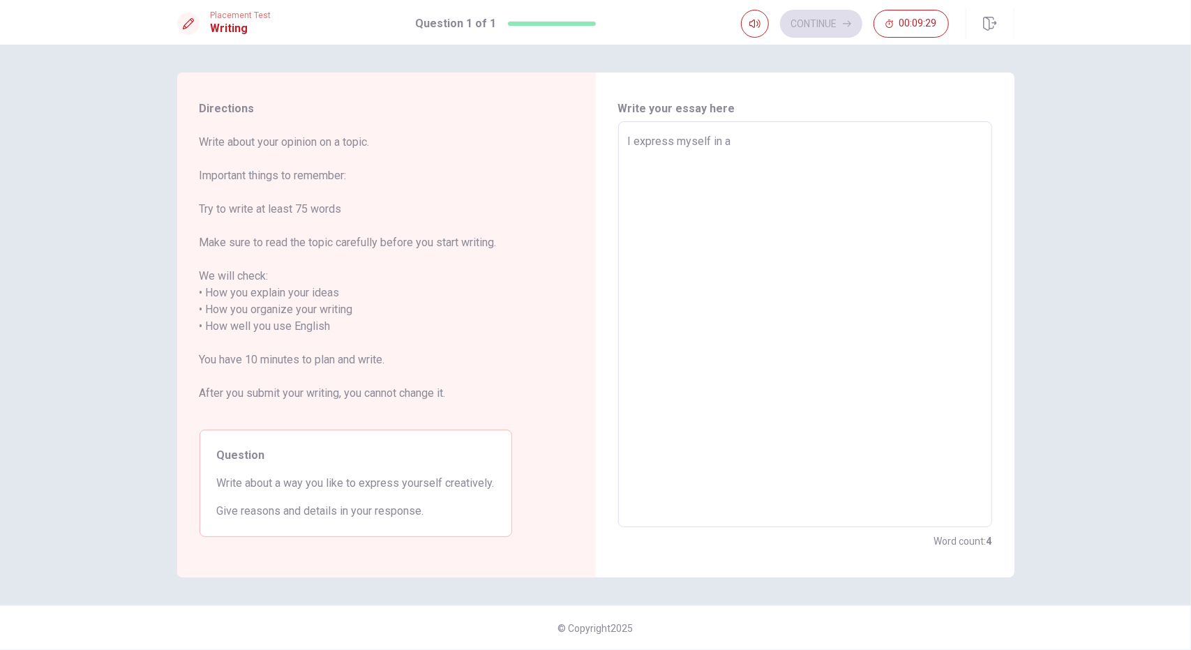
type textarea "x"
type textarea "I express myself in a"
type textarea "x"
type textarea "I express myself in a c"
type textarea "x"
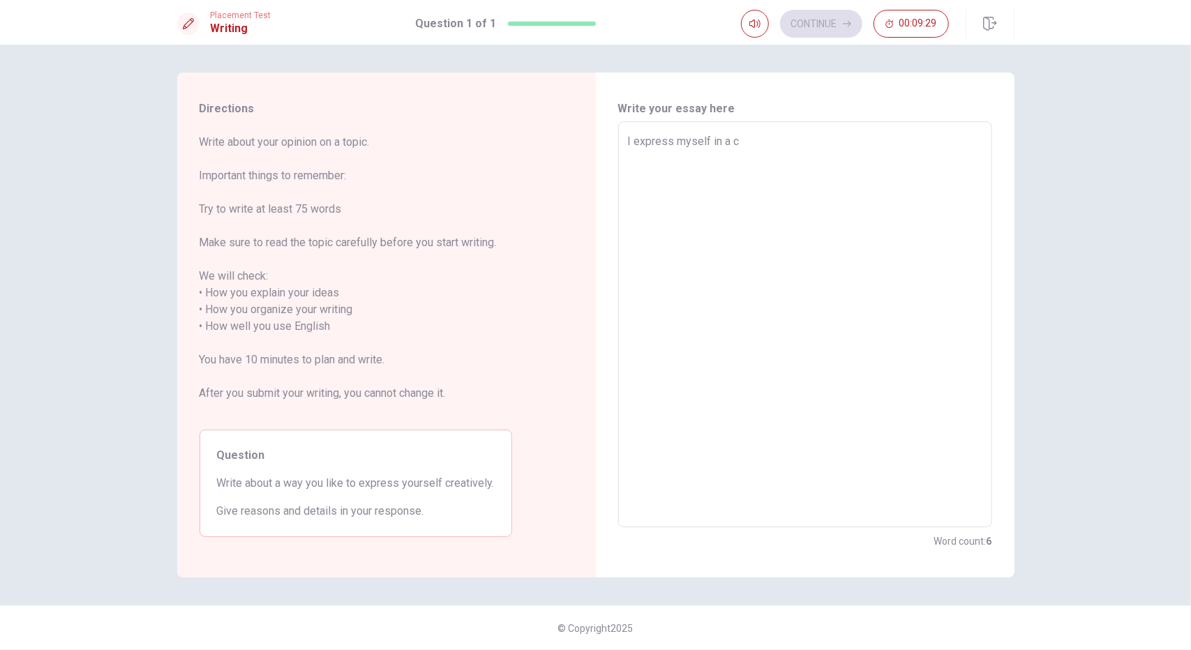
type textarea "I express myself in a cr"
type textarea "x"
type textarea "I express myself in a cre"
type textarea "x"
type textarea "I express myself in a cret"
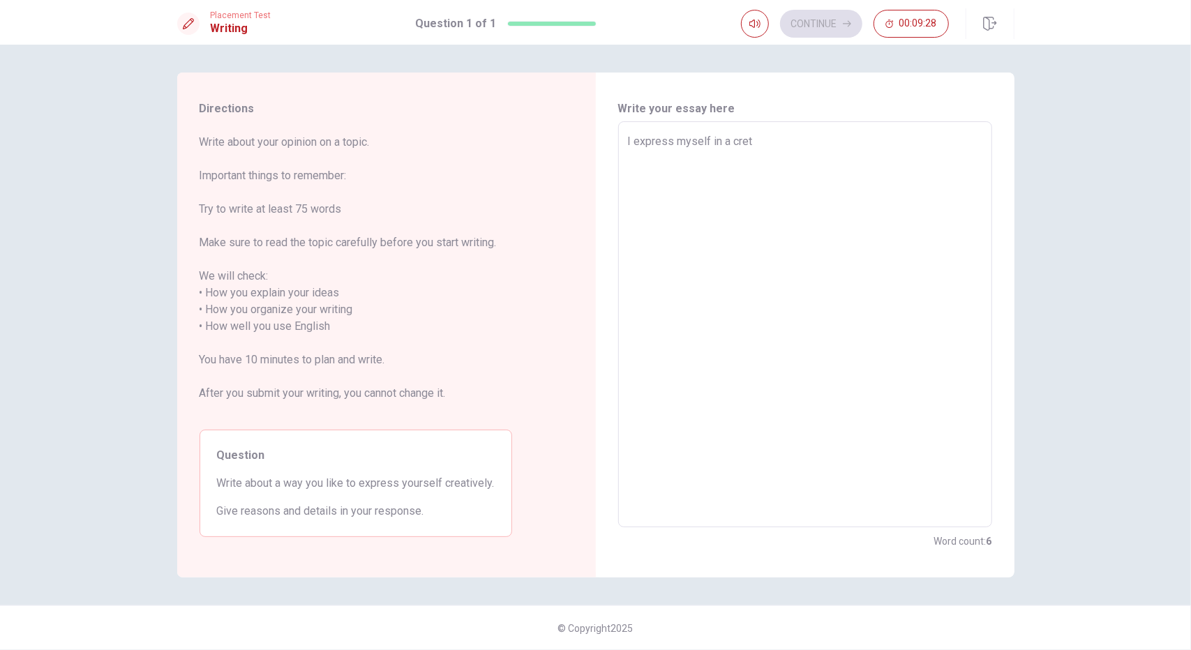
type textarea "x"
type textarea "I express myself in a creti"
type textarea "x"
type textarea "I express myself in a cretiv"
type textarea "x"
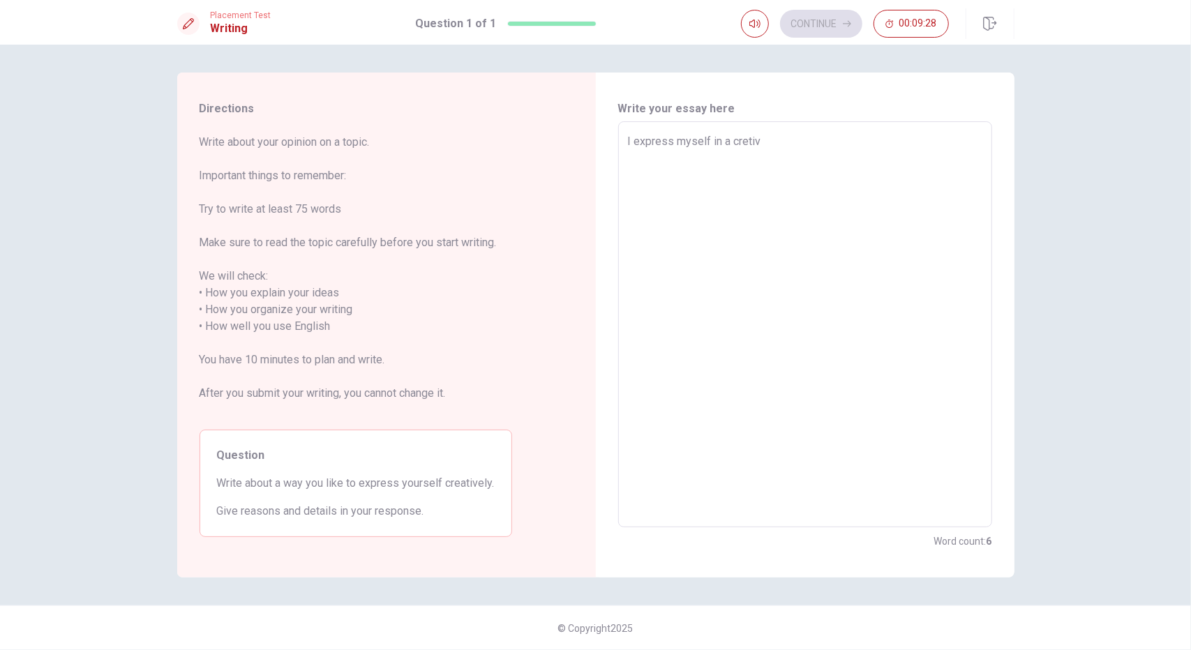
type textarea "I express myself in a cretivy"
type textarea "x"
type textarea "I express myself in a cretivyl"
type textarea "x"
type textarea "I express myself in a cretivy"
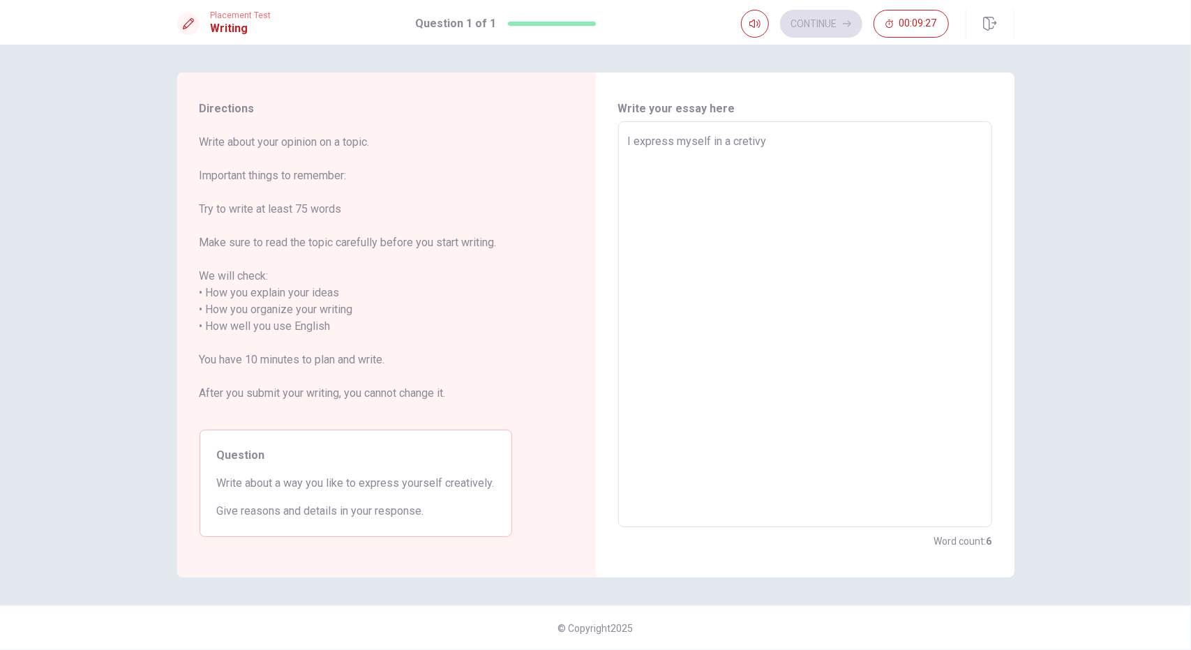
type textarea "x"
type textarea "I express myself in a cretiv"
type textarea "x"
type textarea "I express myself in a cretivi"
type textarea "x"
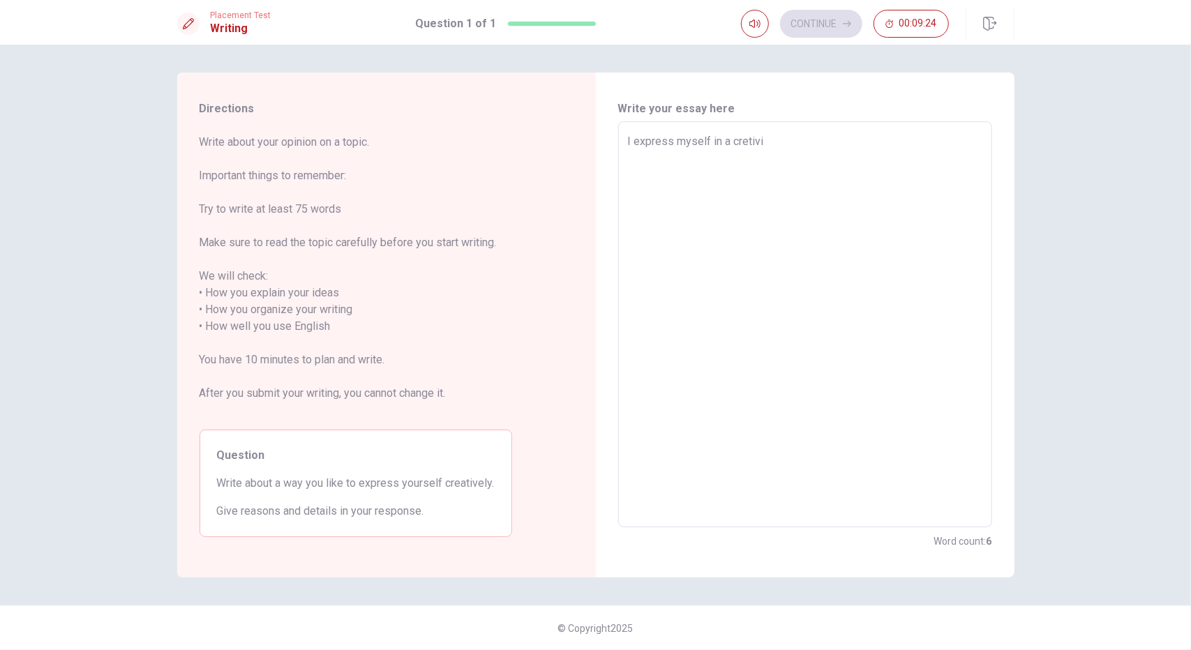
type textarea "I express myself in a cretivil"
type textarea "x"
type textarea "I express myself in a cretivily"
type textarea "x"
type textarea "I express myself in a cretivily"
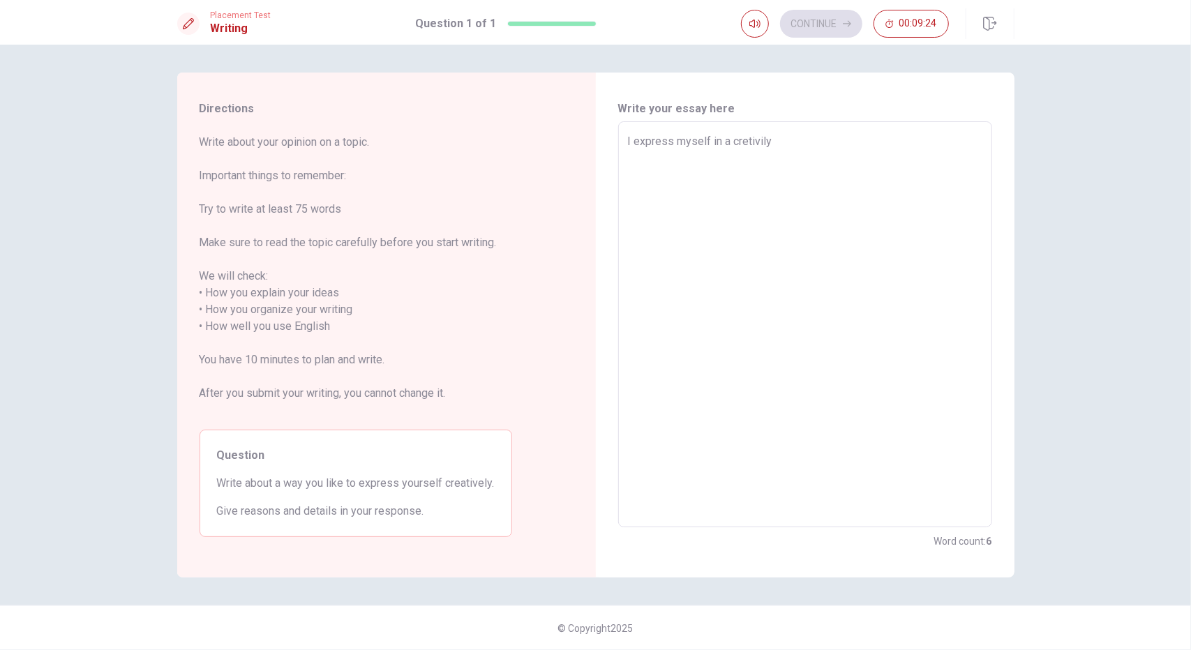
type textarea "x"
type textarea "I express myself in a cretivily w"
type textarea "x"
type textarea "I express myself in a cretivily wa"
type textarea "x"
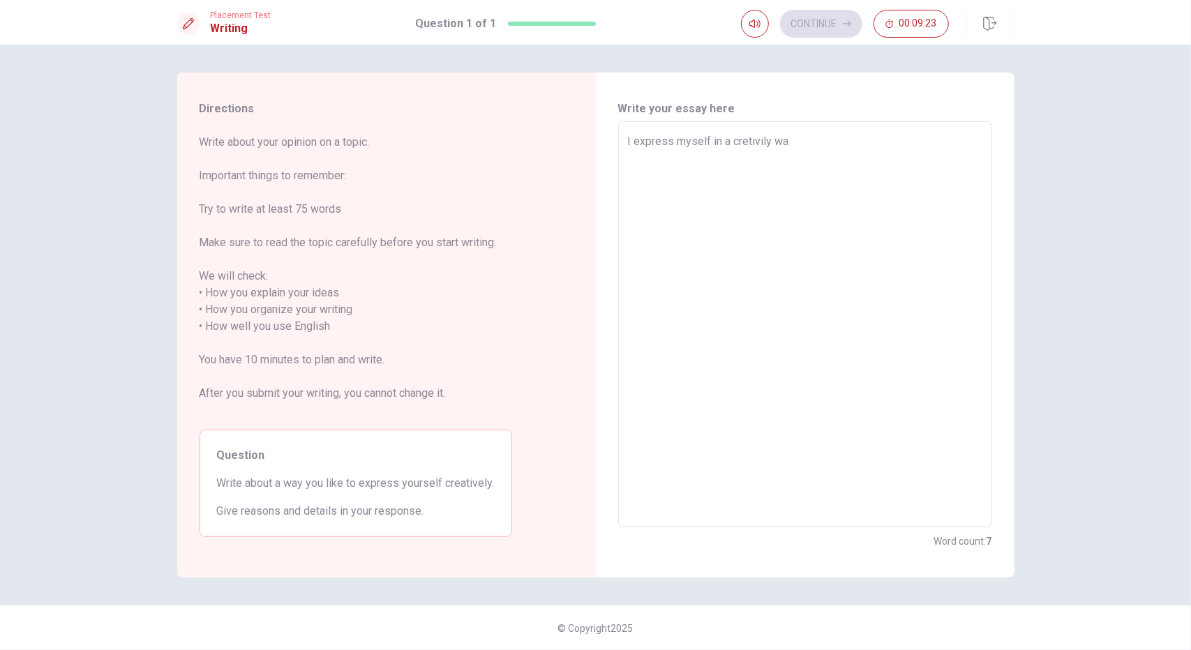
type textarea "I express myself in a cretivily way"
type textarea "x"
type textarea "I express myself in a cretivily way"
type textarea "x"
type textarea "I express myself in a cretivily way w"
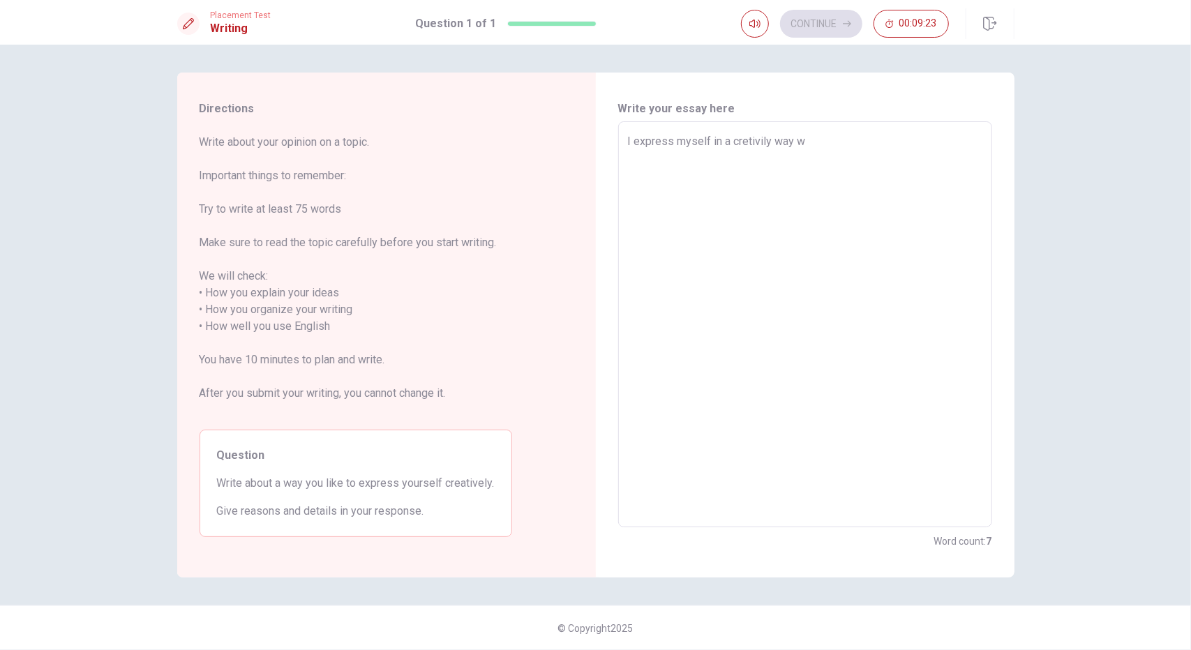
type textarea "x"
type textarea "I express myself in a cretivily way wh"
type textarea "x"
type textarea "I express myself in a cretivily way whe"
type textarea "x"
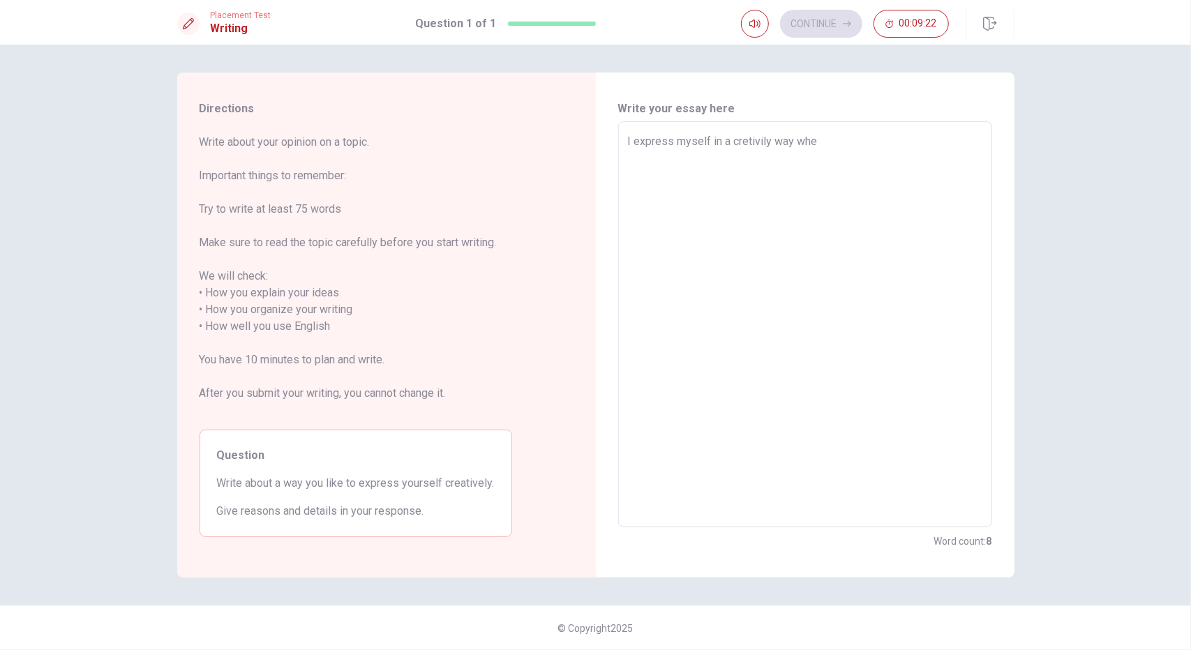
type textarea "I express myself in a cretivily way when"
type textarea "x"
type textarea "I express myself in a cretivily way when"
type textarea "x"
type textarea "I express myself in a cretivily way when d"
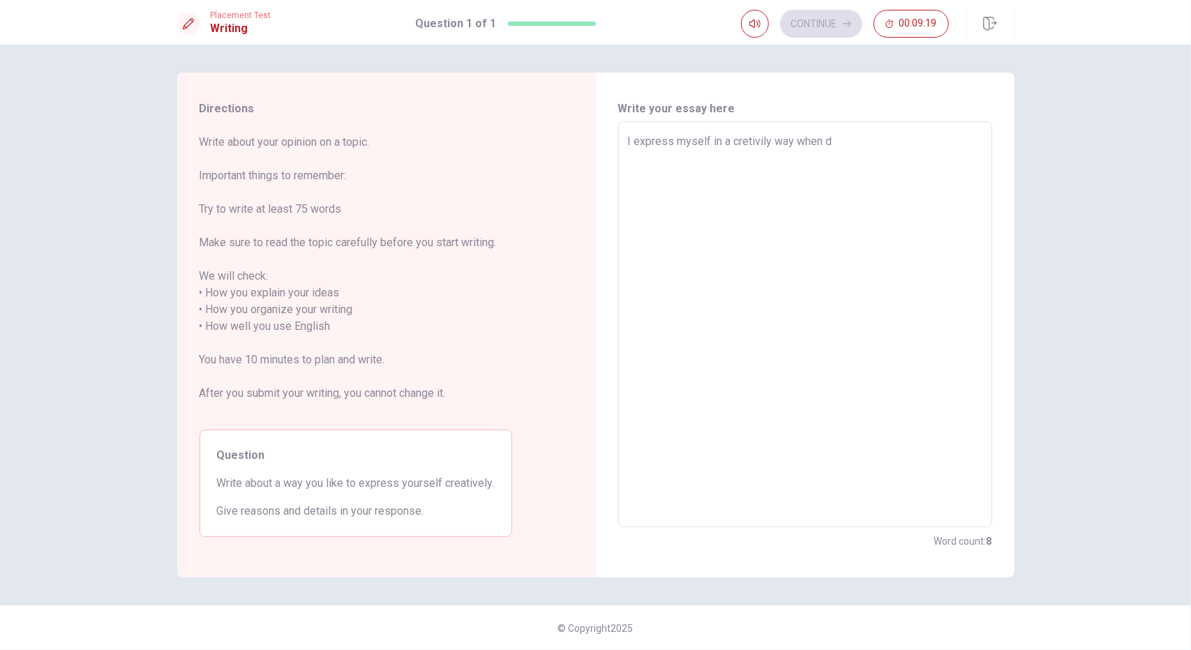
type textarea "x"
type textarea "I express myself in a cretivily way when da"
type textarea "x"
type textarea "I express myself in a cretivily way when [PERSON_NAME]"
type textarea "x"
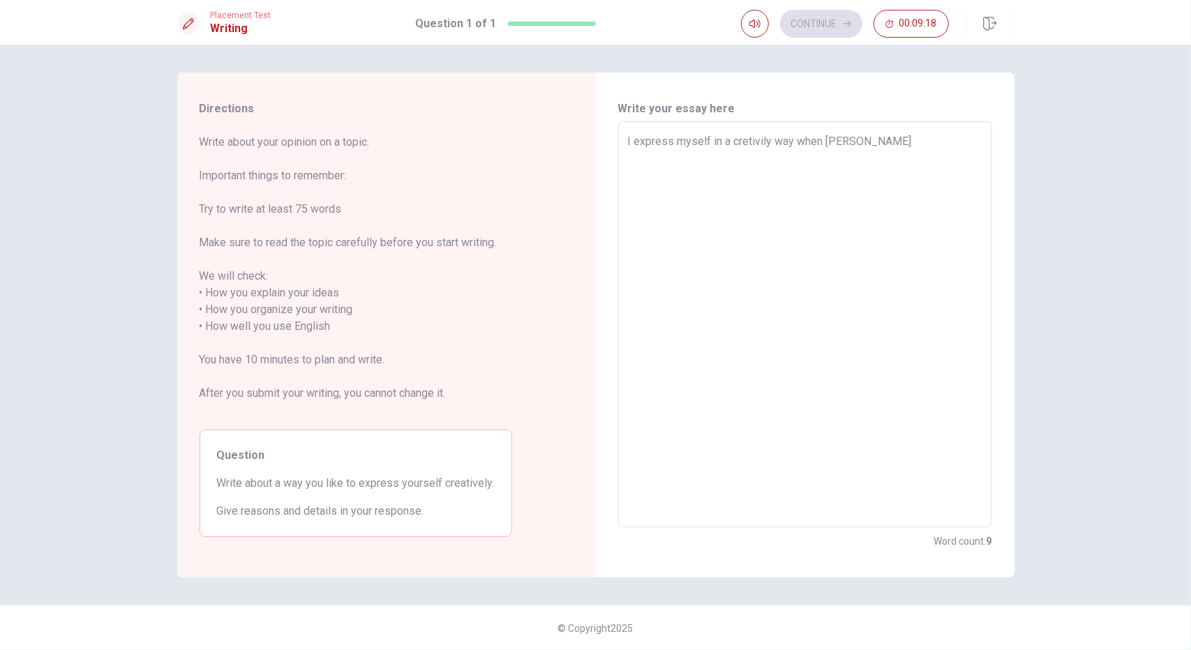
type textarea "I express myself in a cretivily way when danc"
type textarea "x"
type textarea "I express myself in a cretivily way when dance"
type textarea "x"
type textarea "I express myself in a cretivily way when dance"
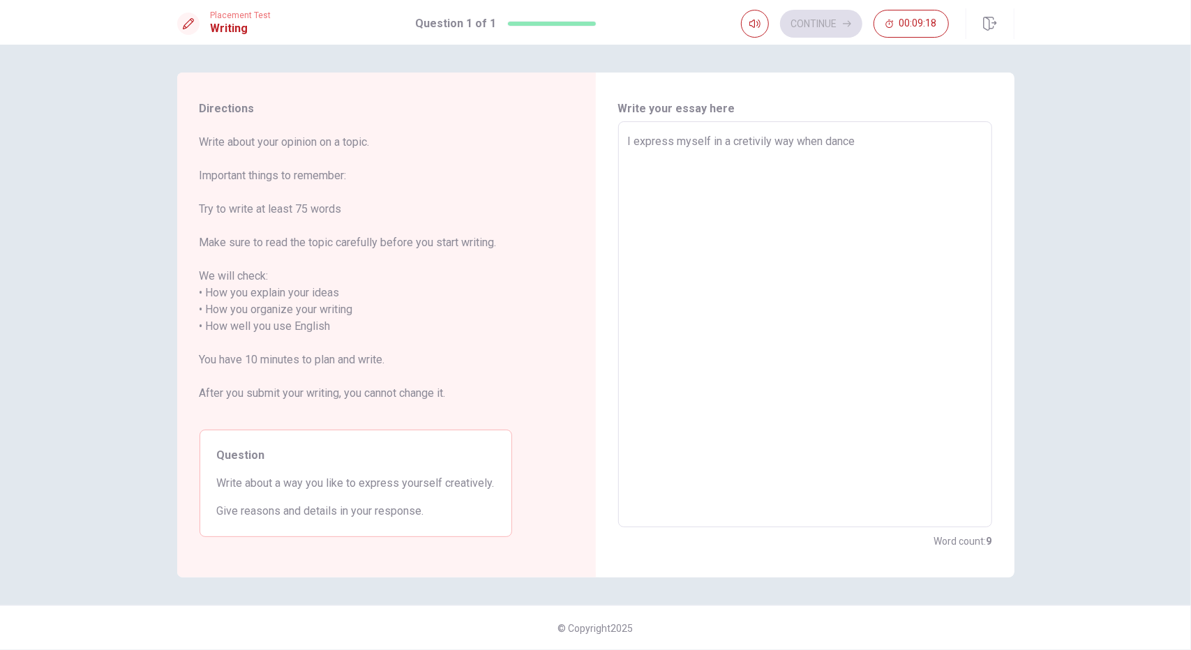
type textarea "x"
type textarea "I express myself in a cretivily way when dance i"
type textarea "x"
type textarea "I express myself in a cretivily way when dance in"
type textarea "x"
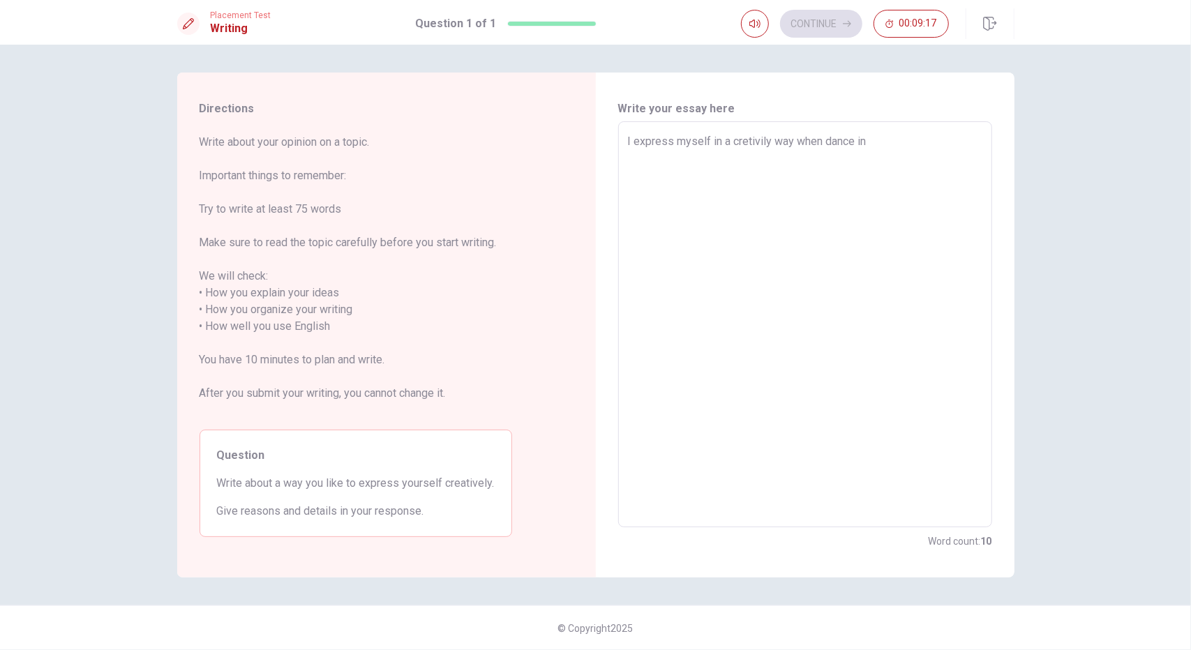
type textarea "I express myself in a cretivily way when dance in"
type textarea "x"
type textarea "I express myself in a cretivily way when dance in a"
type textarea "x"
type textarea "I express myself in a cretivily way when dance in a"
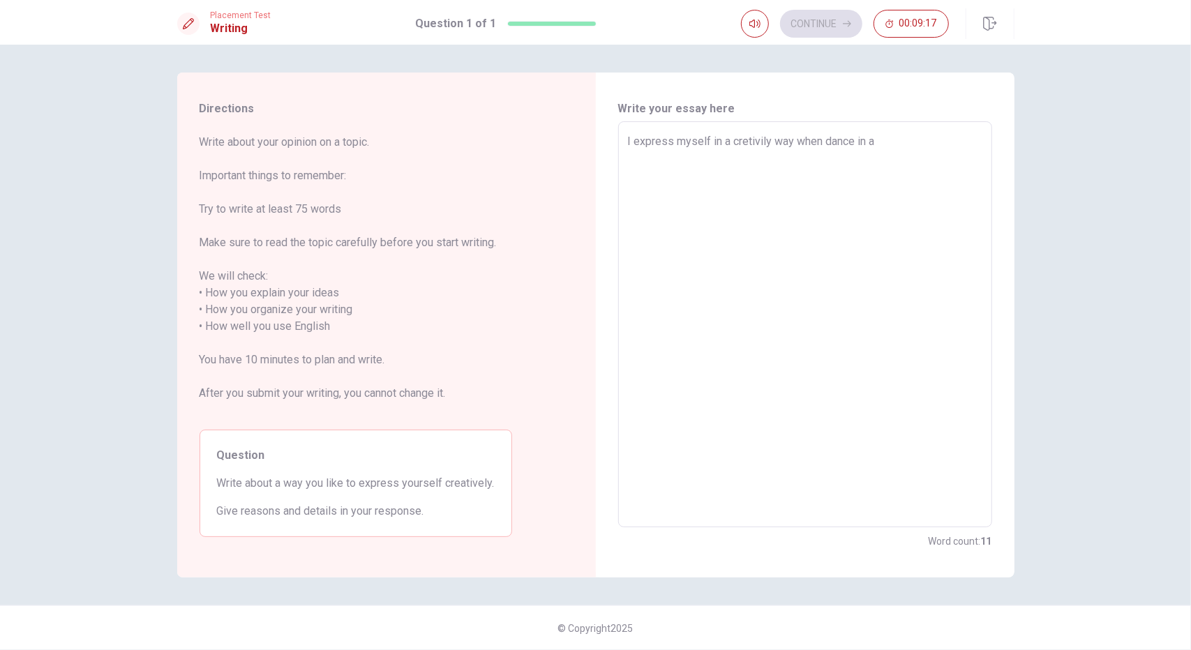
type textarea "x"
type textarea "I express myself in a cretivily way when dance in a p"
type textarea "x"
type textarea "I express myself in a cretivily way when dance in a pa"
type textarea "x"
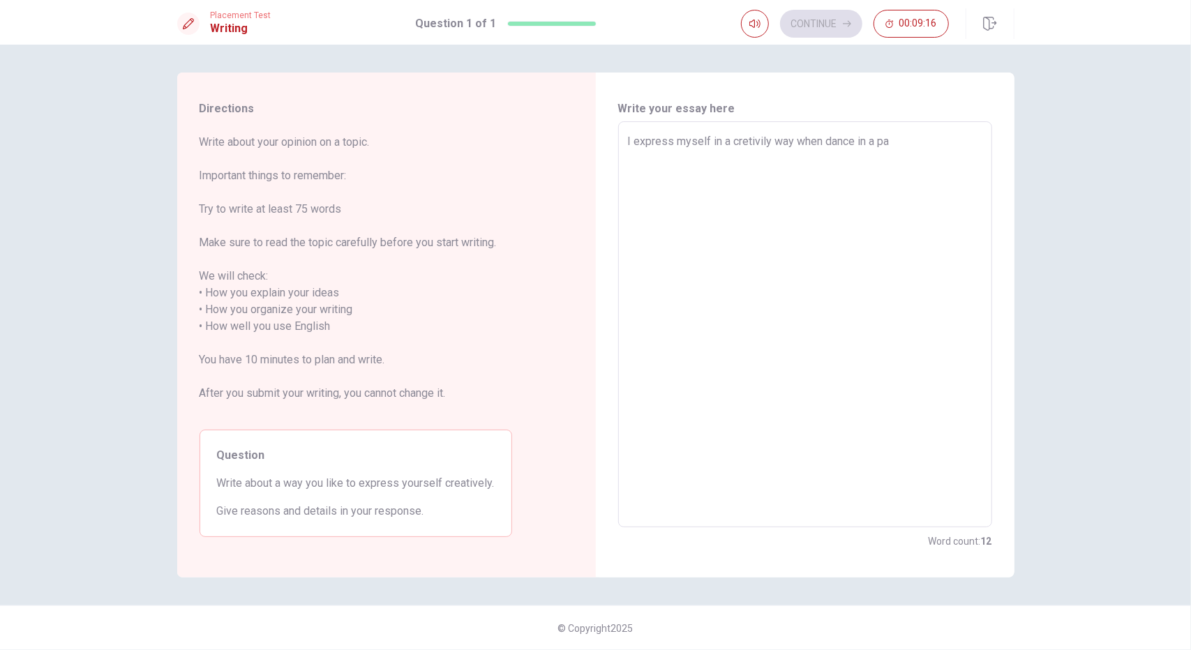
type textarea "I express myself in a cretivily way when dance in a par"
type textarea "x"
type textarea "I express myself in a cretivily way when dance in a part"
type textarea "x"
type textarea "I express myself in a cretivily way when dance in a party"
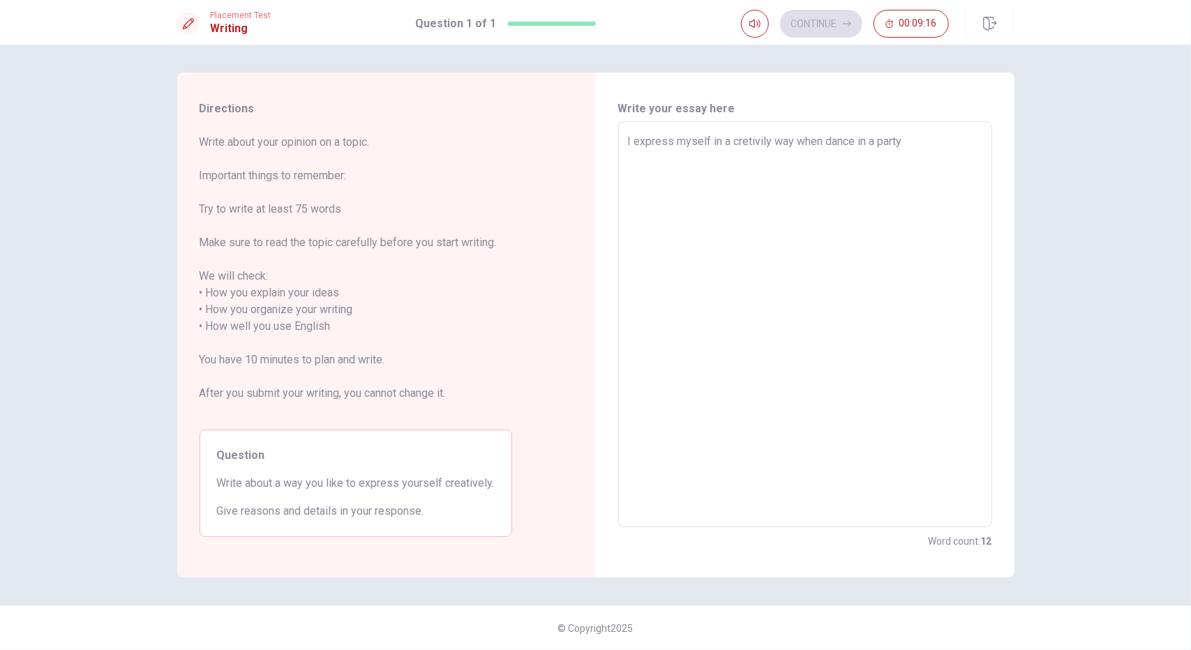
type textarea "x"
type textarea "I express myself in a cretivily way when dance in a party"
type textarea "x"
type textarea "I express myself in a cretivily way when dance in a party o"
type textarea "x"
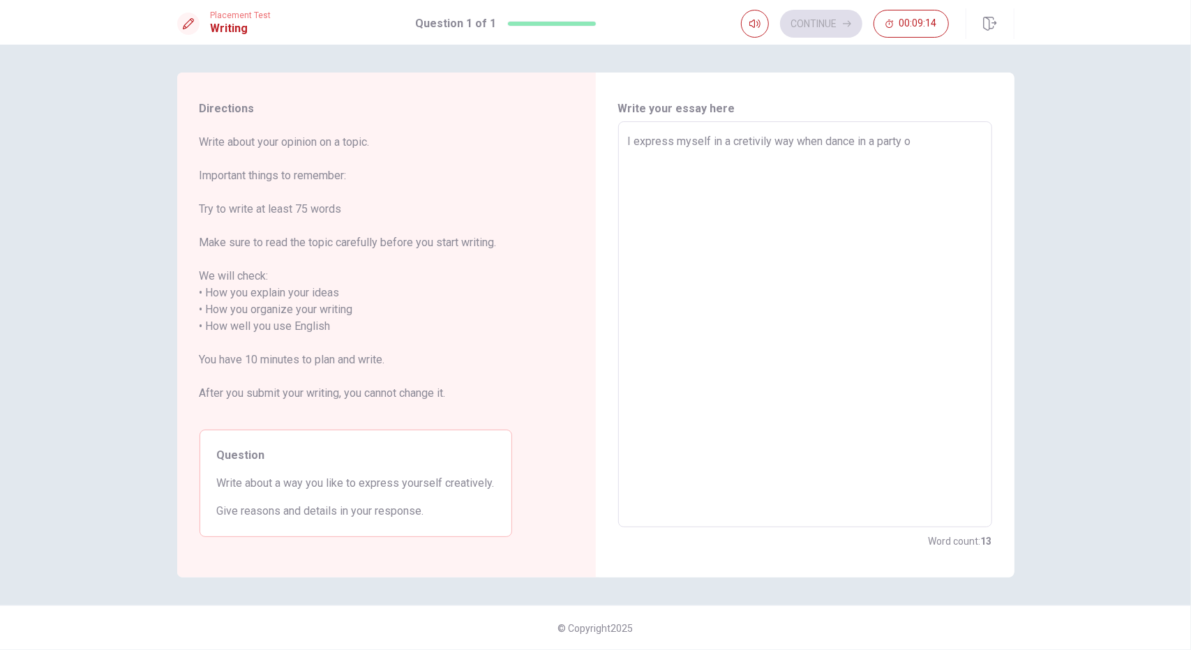
type textarea "I express myself in a cretivily way when dance in a party"
type textarea "x"
type textarea "I express myself in a cretivily way when dance in a party o"
type textarea "x"
type textarea "I express myself in a cretivily way when dance in a party or"
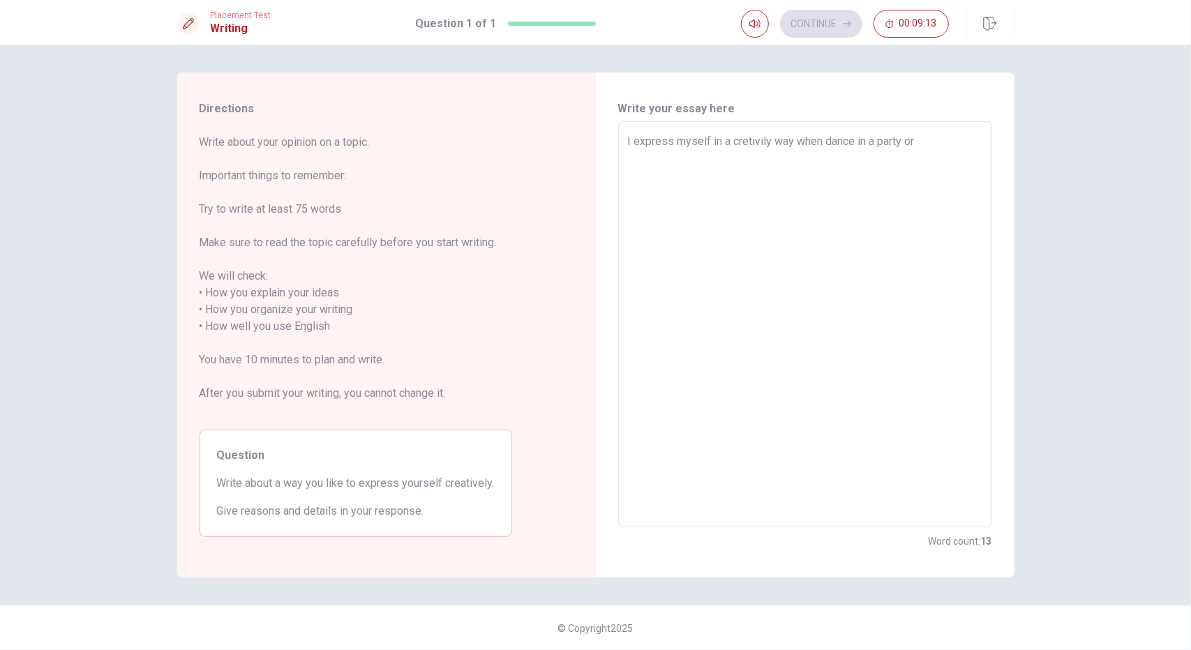
type textarea "x"
type textarea "I express myself in a cretivily way when dance in a party or,"
type textarea "x"
type textarea "I express myself in a cretivily way when dance in a party or"
type textarea "x"
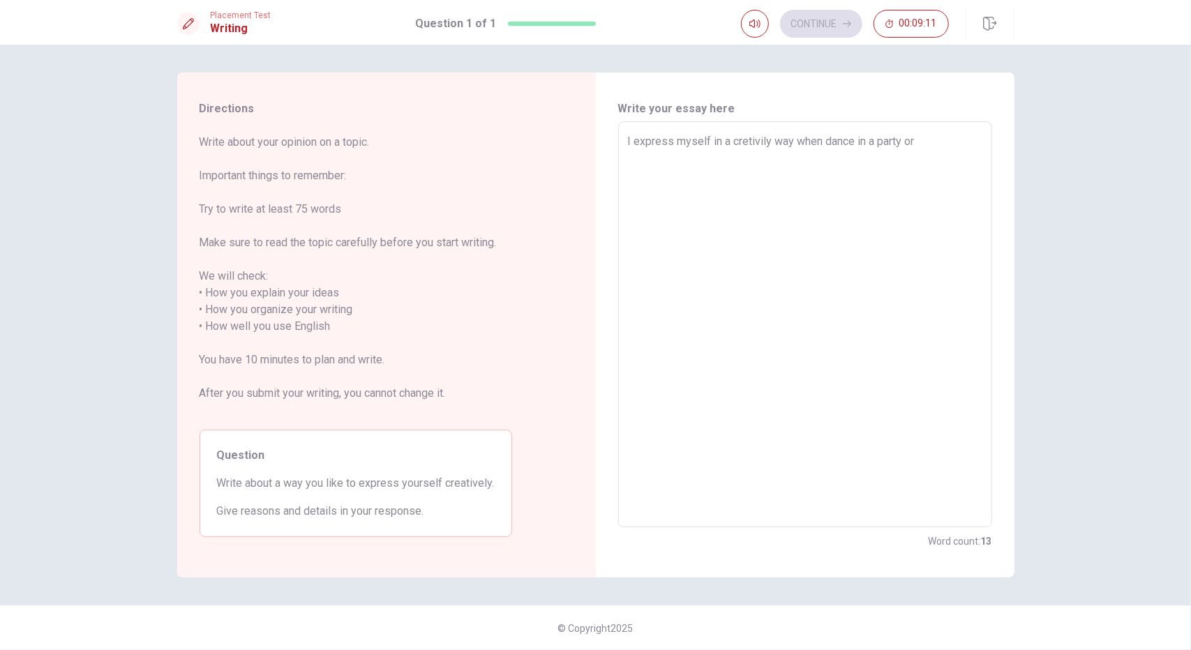
type textarea "I express myself in a cretivily way when dance in a party or"
type textarea "x"
type textarea "I express myself in a cretivily way when dance in a party or w"
type textarea "x"
type textarea "I express myself in a cretivily way when dance in a party or wh"
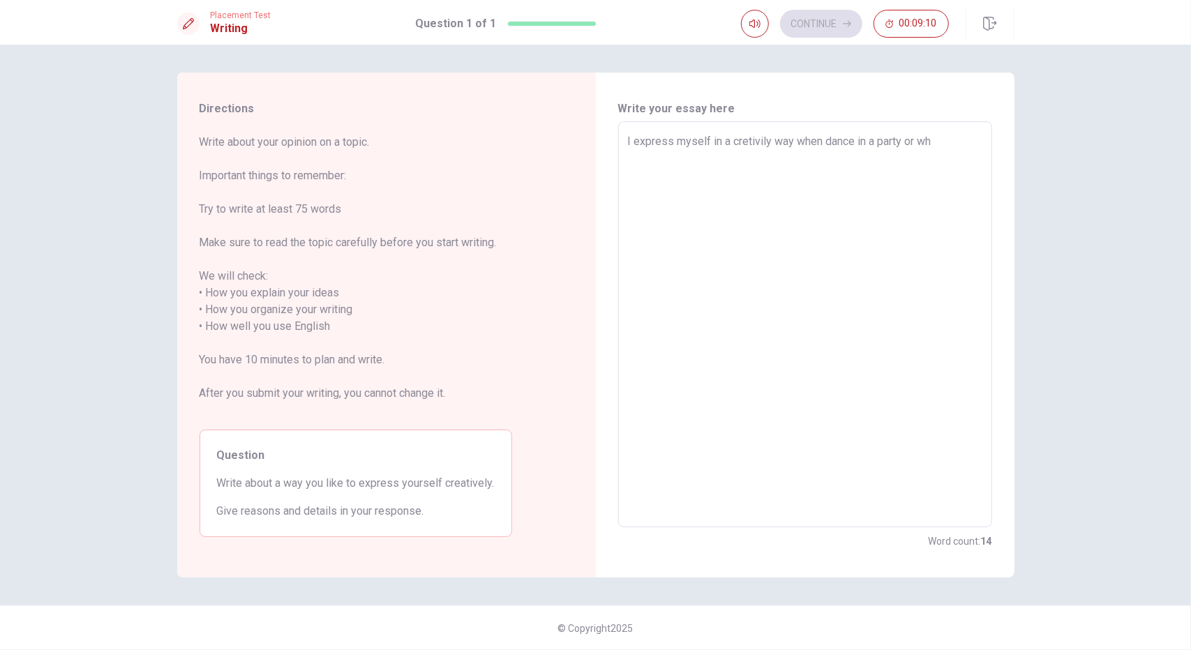
type textarea "x"
type textarea "I express myself in a cretivily way when dance in a party or whe"
type textarea "x"
type textarea "I express myself in a cretivily way when dance in a party or when"
type textarea "x"
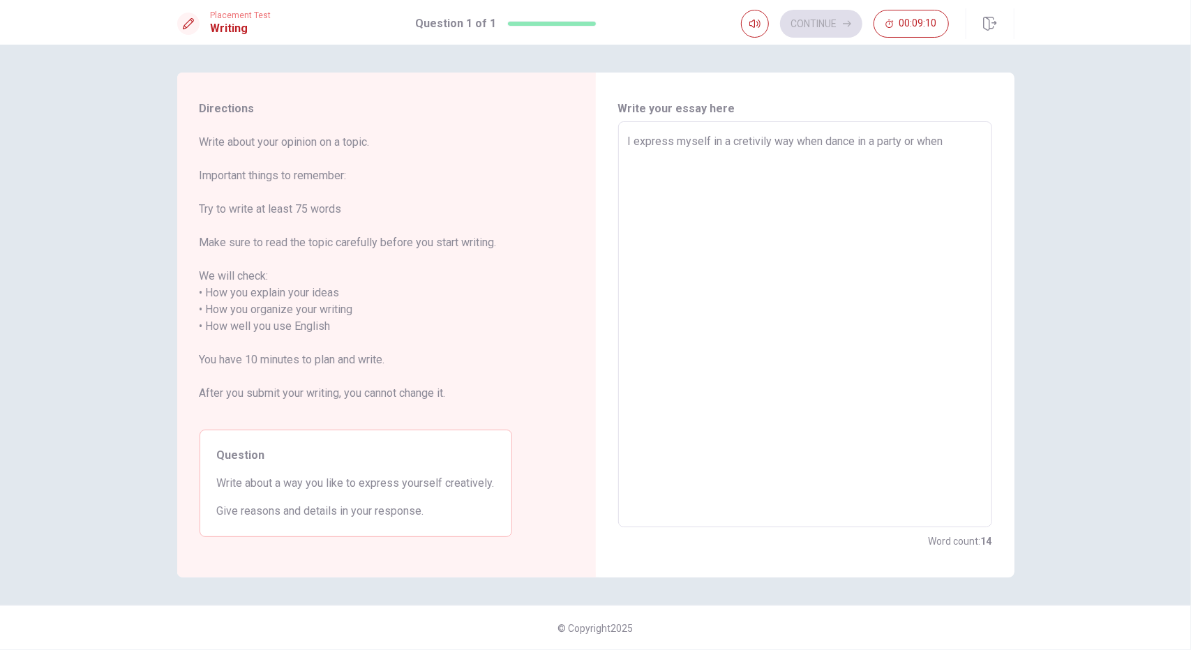
type textarea "I express myself in a cretivily way when dance in a party or when"
type textarea "x"
type textarea "I express myself in a cretivily way when dance in a party or when a"
type textarea "x"
type textarea "I express myself in a cretivily way when dance in a party or when a"
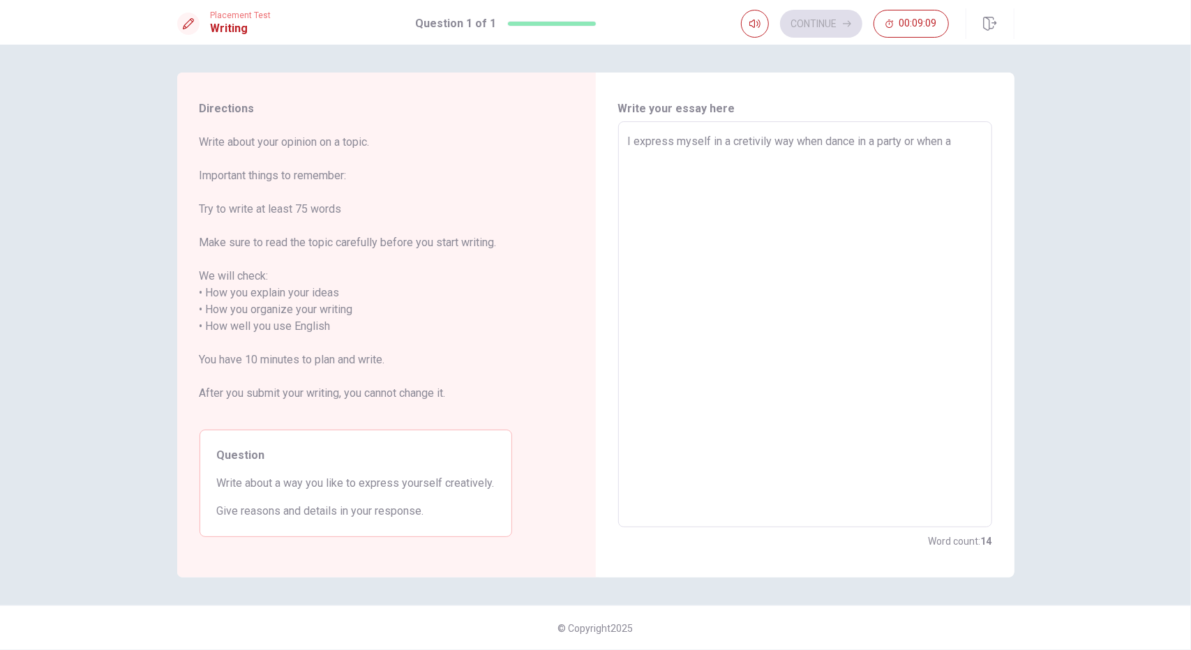
type textarea "x"
type textarea "I express myself in a cretivily way when dance in a party or when a p"
type textarea "x"
type textarea "I express myself in a cretivily way when dance in a party or when a pl"
type textarea "x"
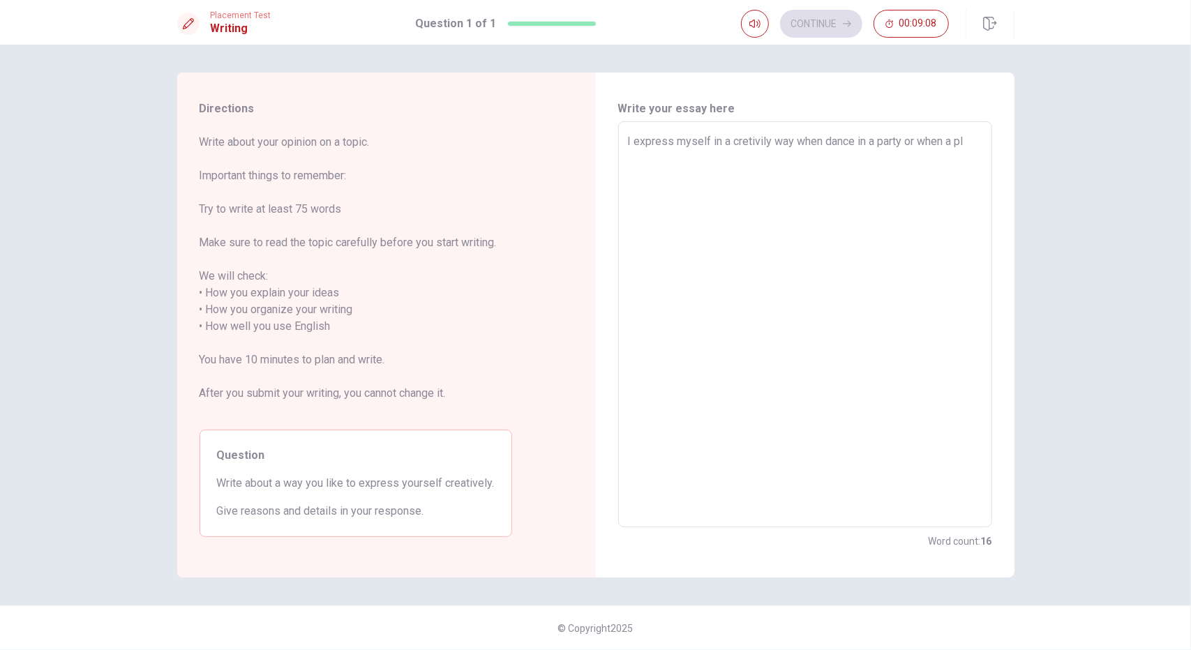
type textarea "I express myself in a cretivily way when dance in a party or when a pla"
type textarea "x"
type textarea "I express myself in a cretivily way when dance in a party or when a play"
click at [748, 143] on textarea "I express myself in a cretivily way when dance in a party or when a play a spor…" at bounding box center [805, 324] width 354 height 383
click at [958, 157] on textarea "I express myself in a creatively way when dance in a party or when a play a spo…" at bounding box center [805, 324] width 354 height 383
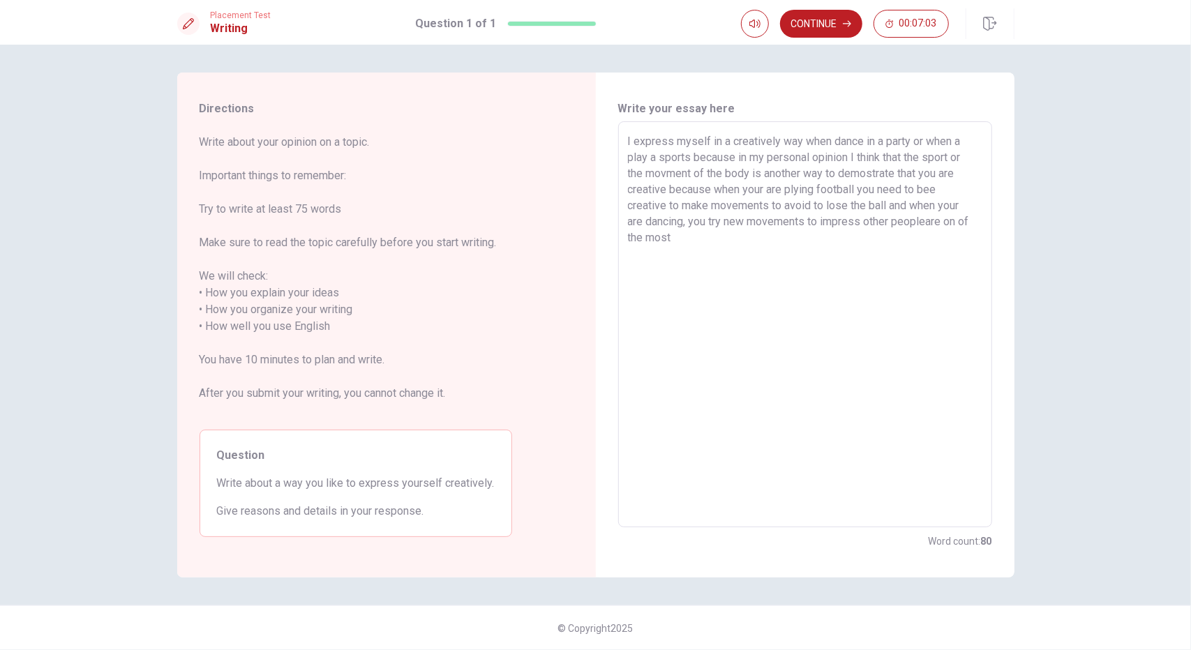
drag, startPoint x: 732, startPoint y: 241, endPoint x: 932, endPoint y: 225, distance: 200.8
click at [932, 225] on textarea "I express myself in a creatively way when dance in a party or when a play a spo…" at bounding box center [805, 324] width 354 height 383
click at [831, 17] on button "Continue" at bounding box center [821, 24] width 82 height 28
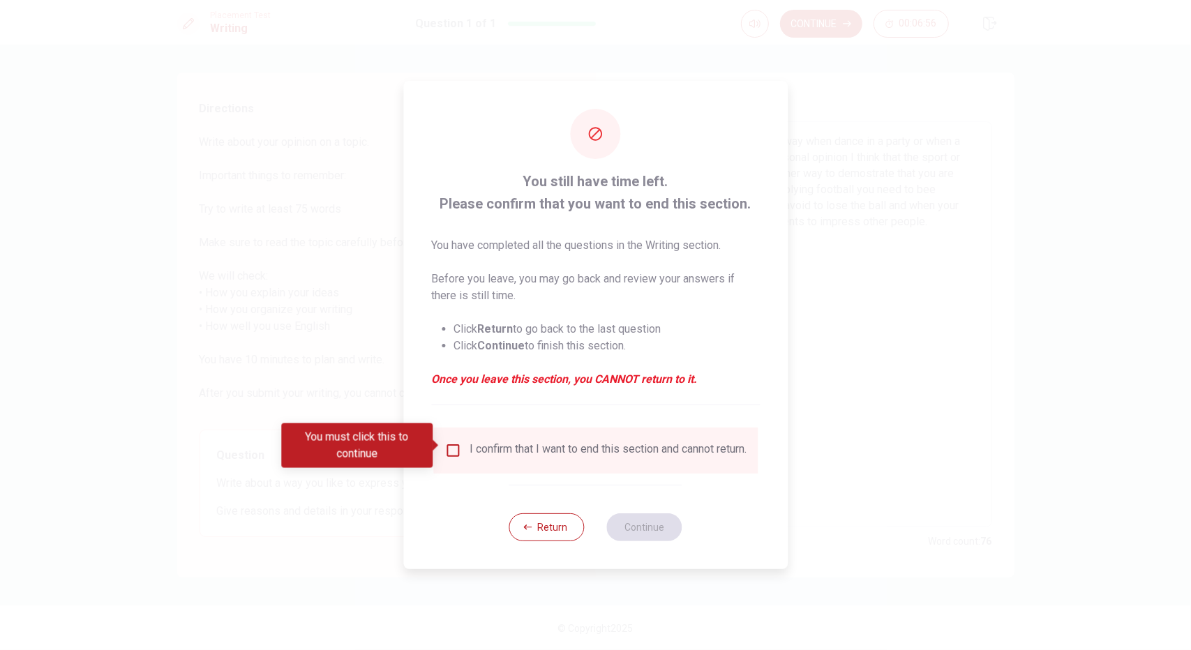
click at [444, 450] on input "You must click this to continue" at bounding box center [452, 450] width 17 height 17
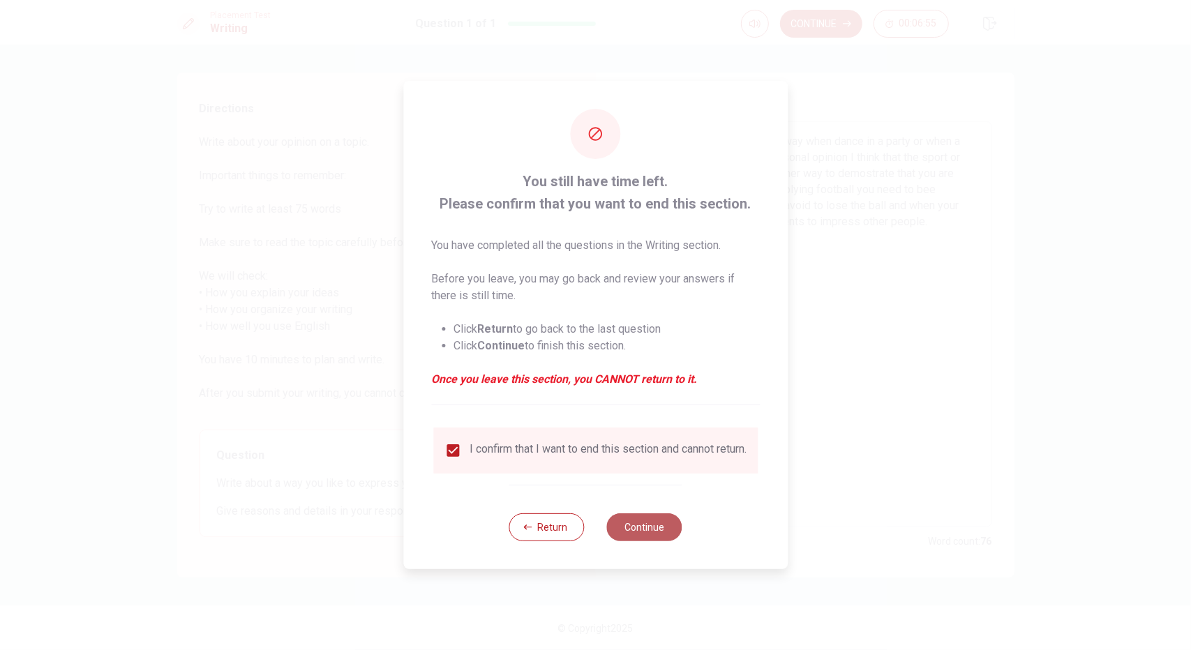
click at [653, 527] on button "Continue" at bounding box center [644, 527] width 75 height 28
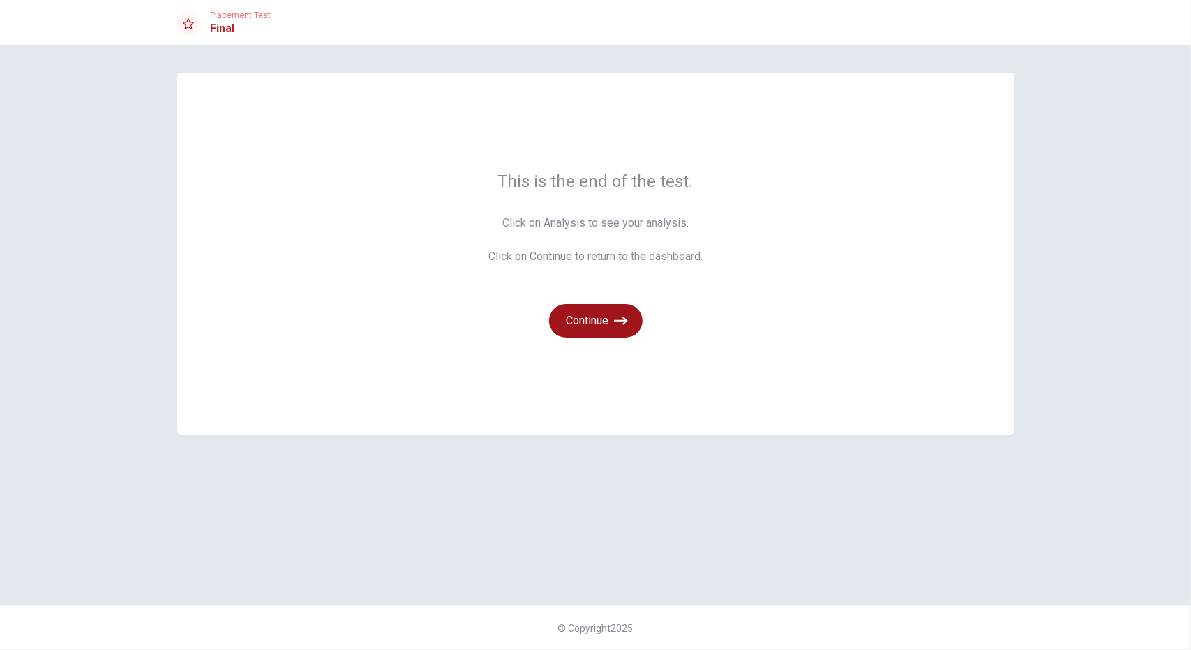
click at [600, 330] on button "Continue" at bounding box center [595, 320] width 93 height 33
